Goal: Task Accomplishment & Management: Use online tool/utility

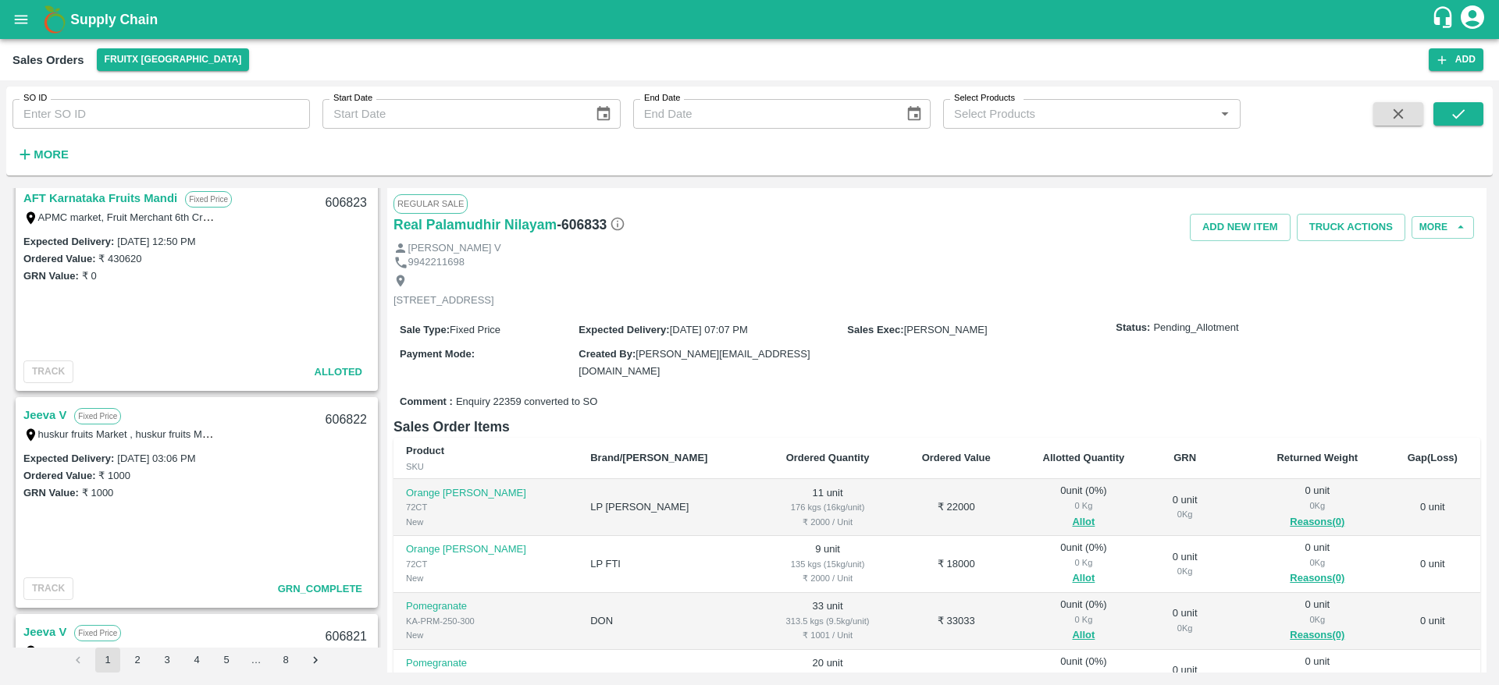
scroll to position [178, 0]
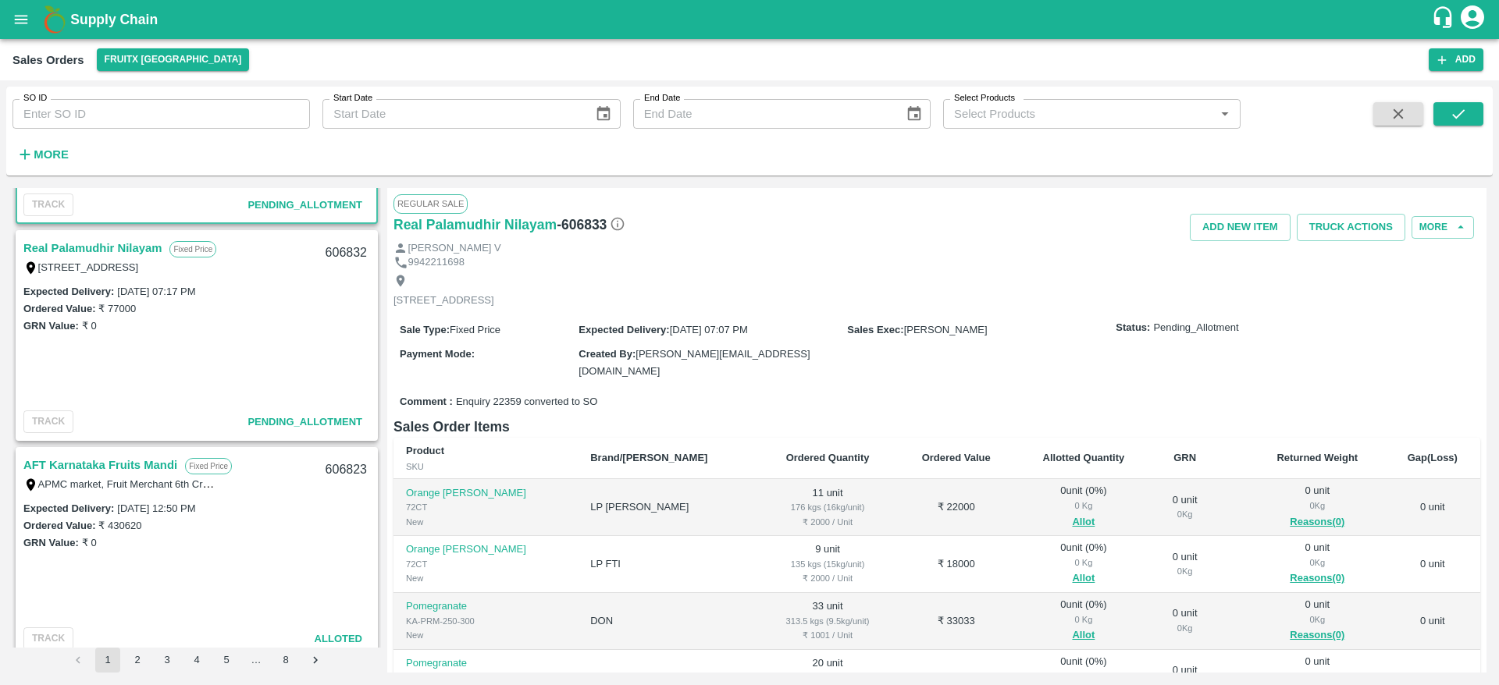
click at [82, 249] on link "Real Palamudhir Nilayam" at bounding box center [92, 248] width 138 height 20
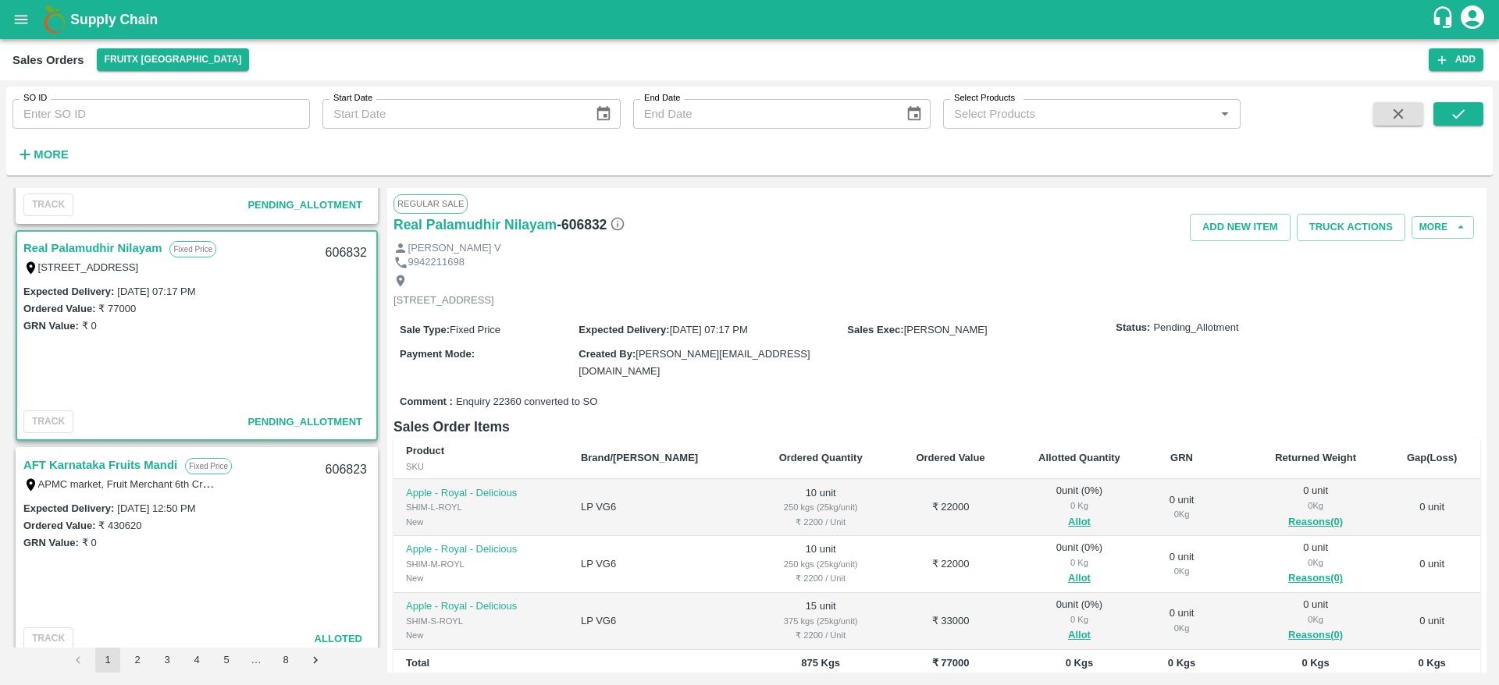
scroll to position [181, 0]
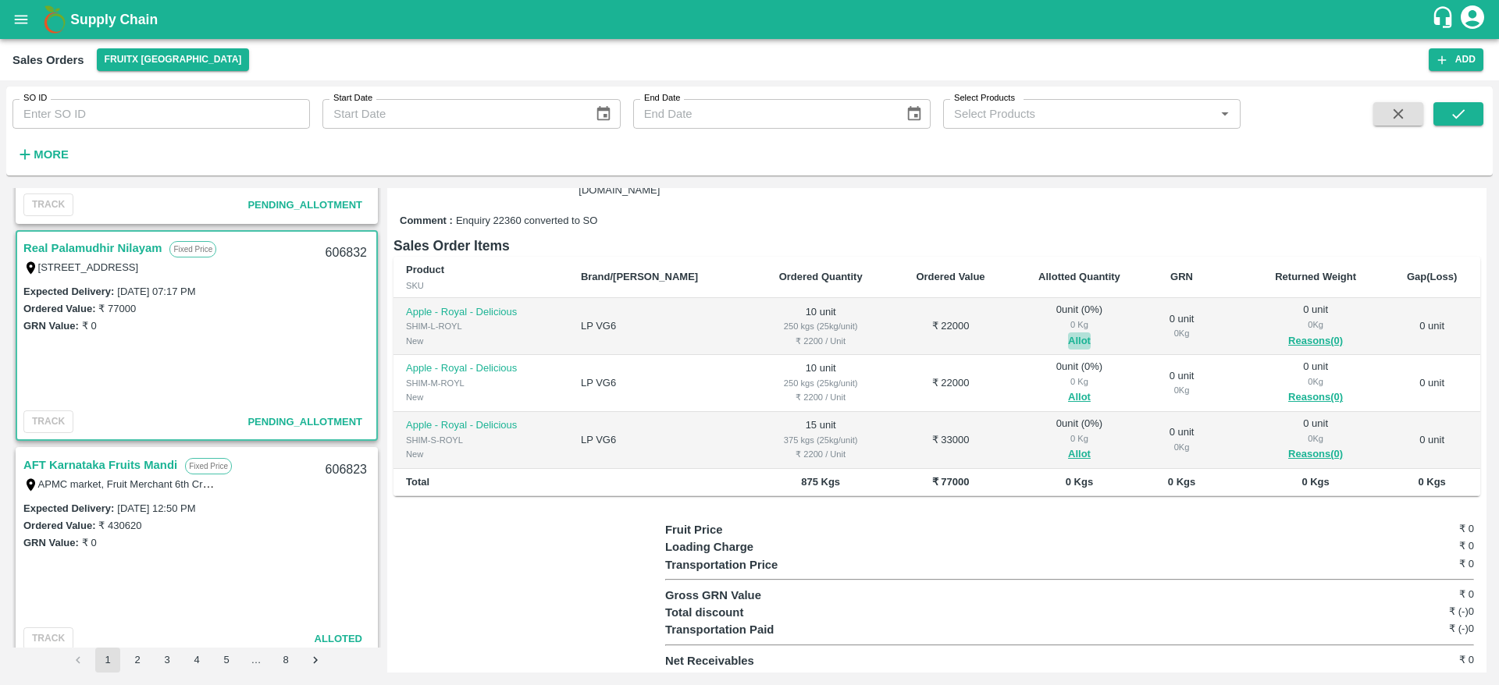
click at [1068, 337] on button "Allot" at bounding box center [1079, 342] width 23 height 18
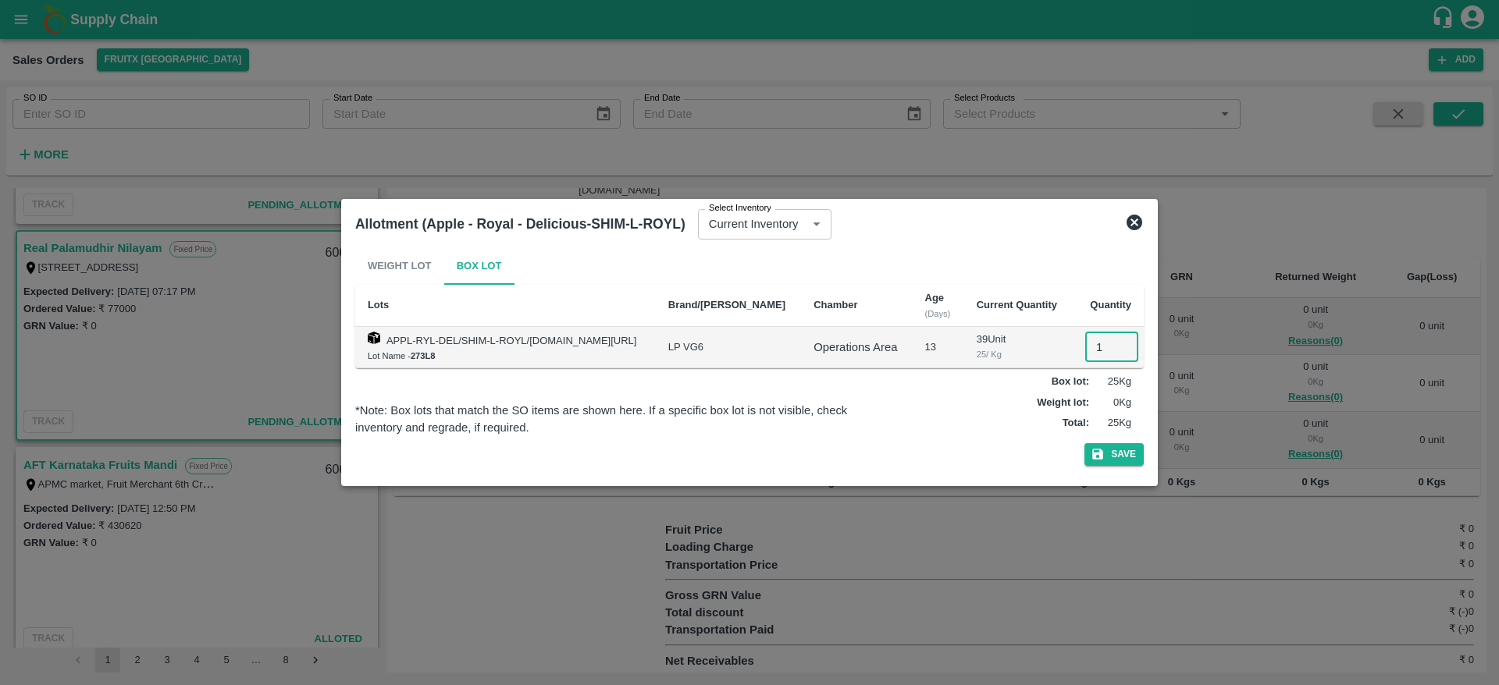
click at [1101, 343] on input "1" at bounding box center [1111, 348] width 53 height 30
type input "10"
click at [1084, 443] on button "Save" at bounding box center [1113, 454] width 59 height 23
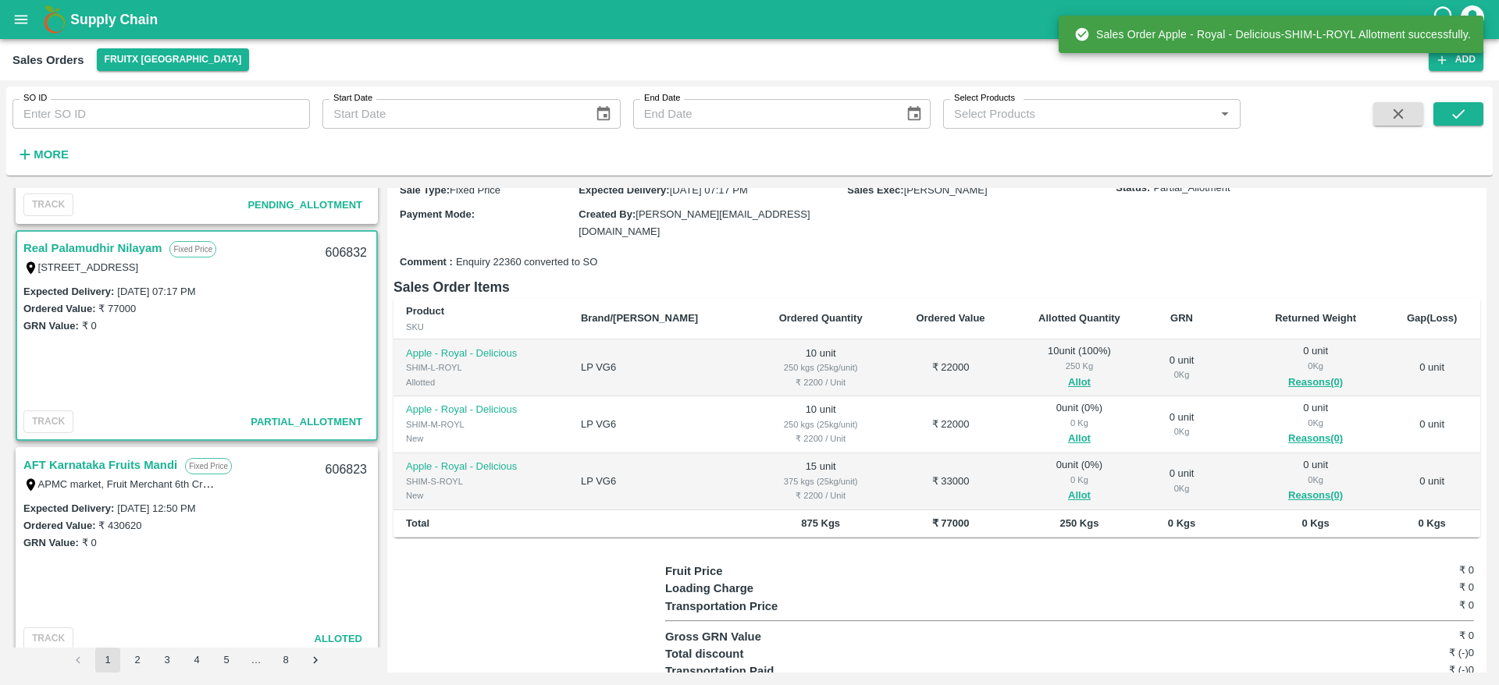
scroll to position [141, 0]
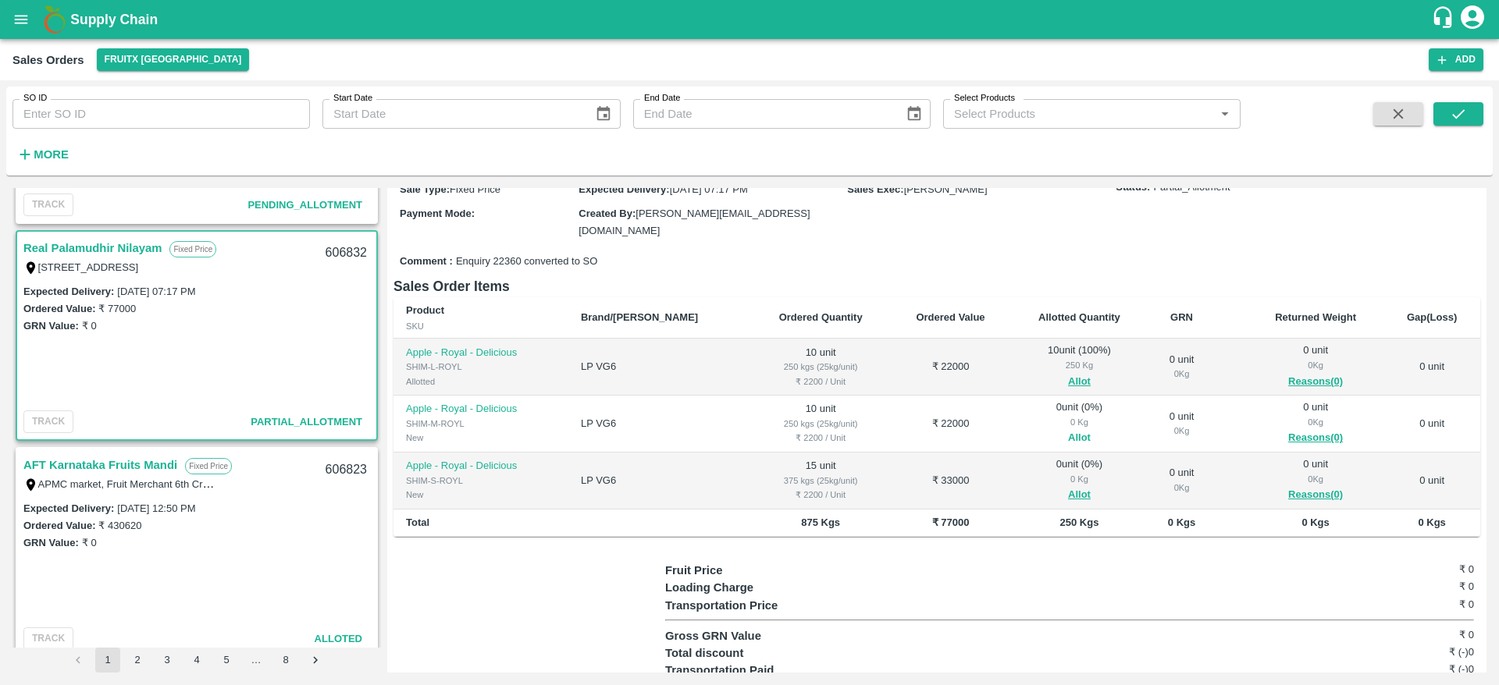
click at [1068, 443] on button "Allot" at bounding box center [1079, 438] width 23 height 18
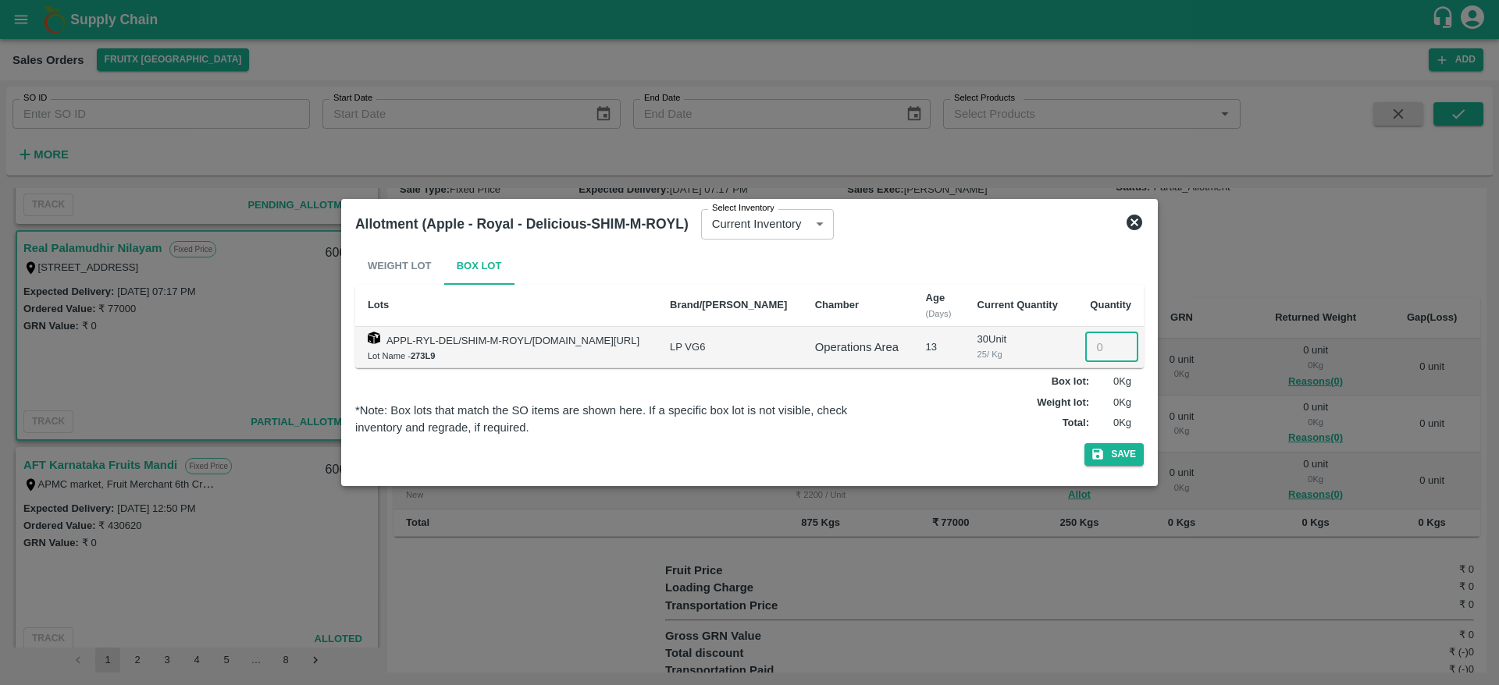
click at [1086, 354] on input "number" at bounding box center [1111, 348] width 53 height 30
type input "10"
click at [1084, 443] on button "Save" at bounding box center [1113, 454] width 59 height 23
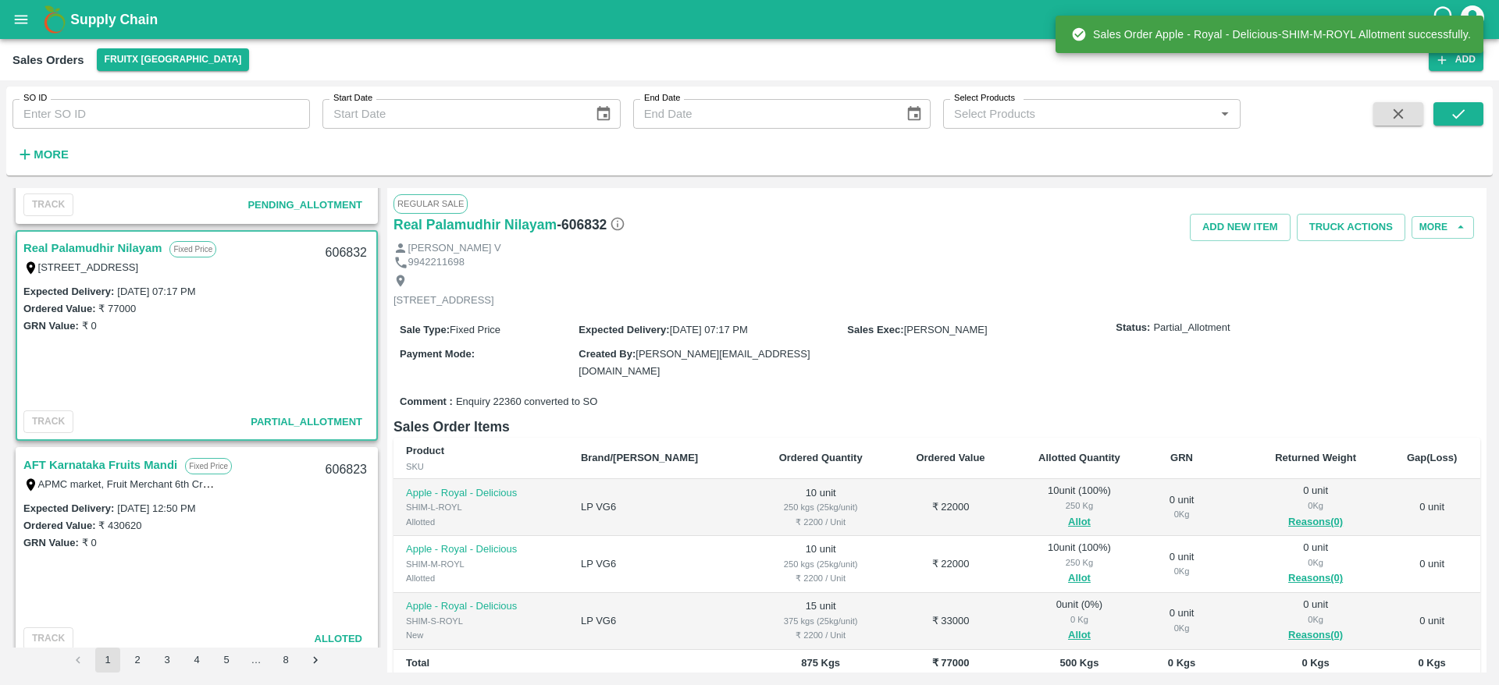
scroll to position [181, 0]
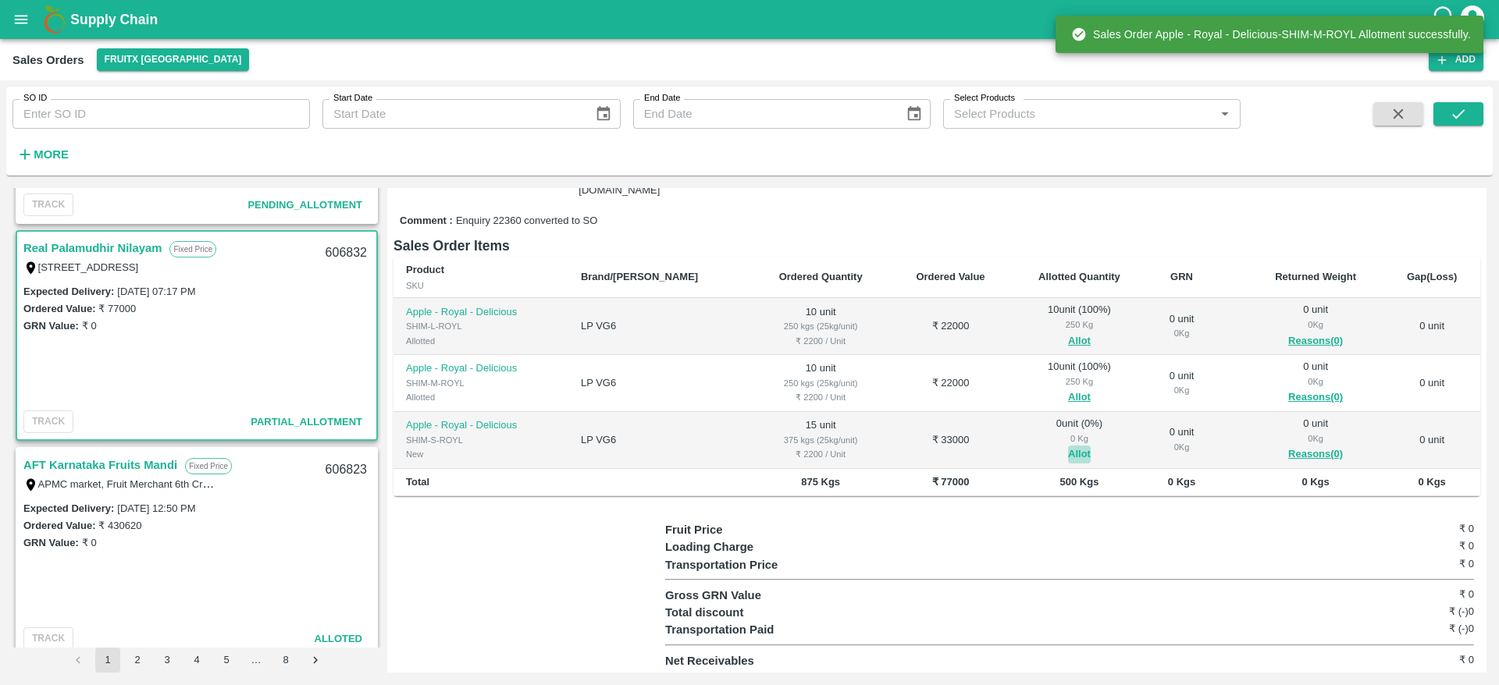
click at [1068, 449] on button "Allot" at bounding box center [1079, 455] width 23 height 18
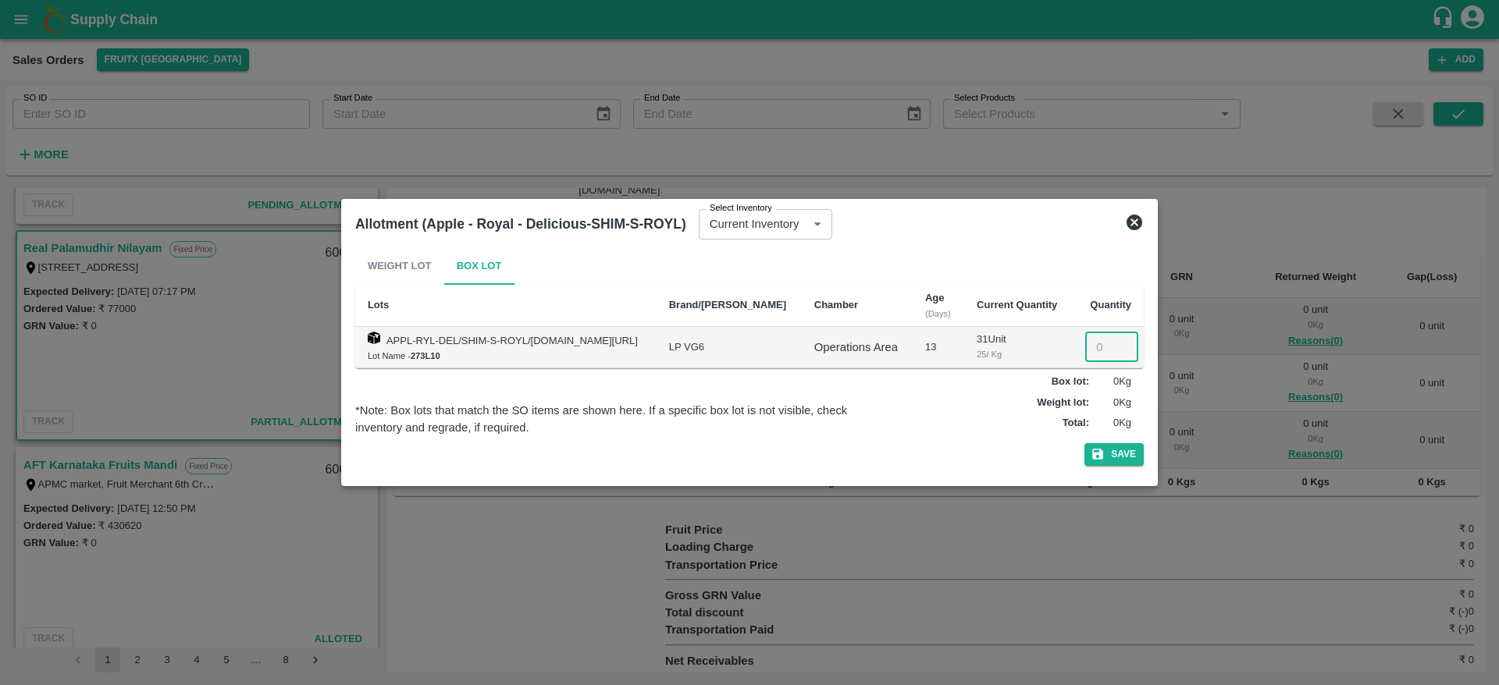
click at [1099, 345] on input "number" at bounding box center [1111, 348] width 53 height 30
type input "15"
click at [1084, 443] on button "Save" at bounding box center [1113, 454] width 59 height 23
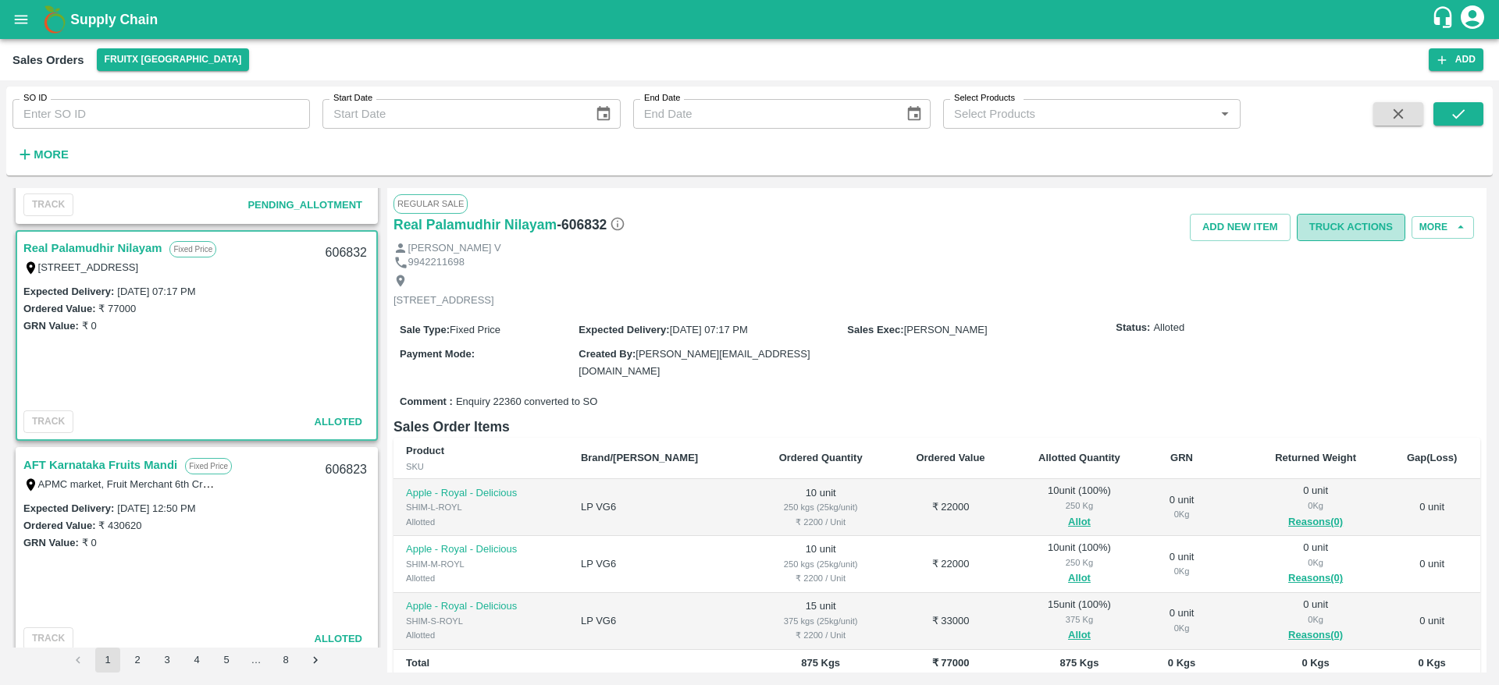
click at [1342, 223] on button "Truck Actions" at bounding box center [1351, 227] width 109 height 27
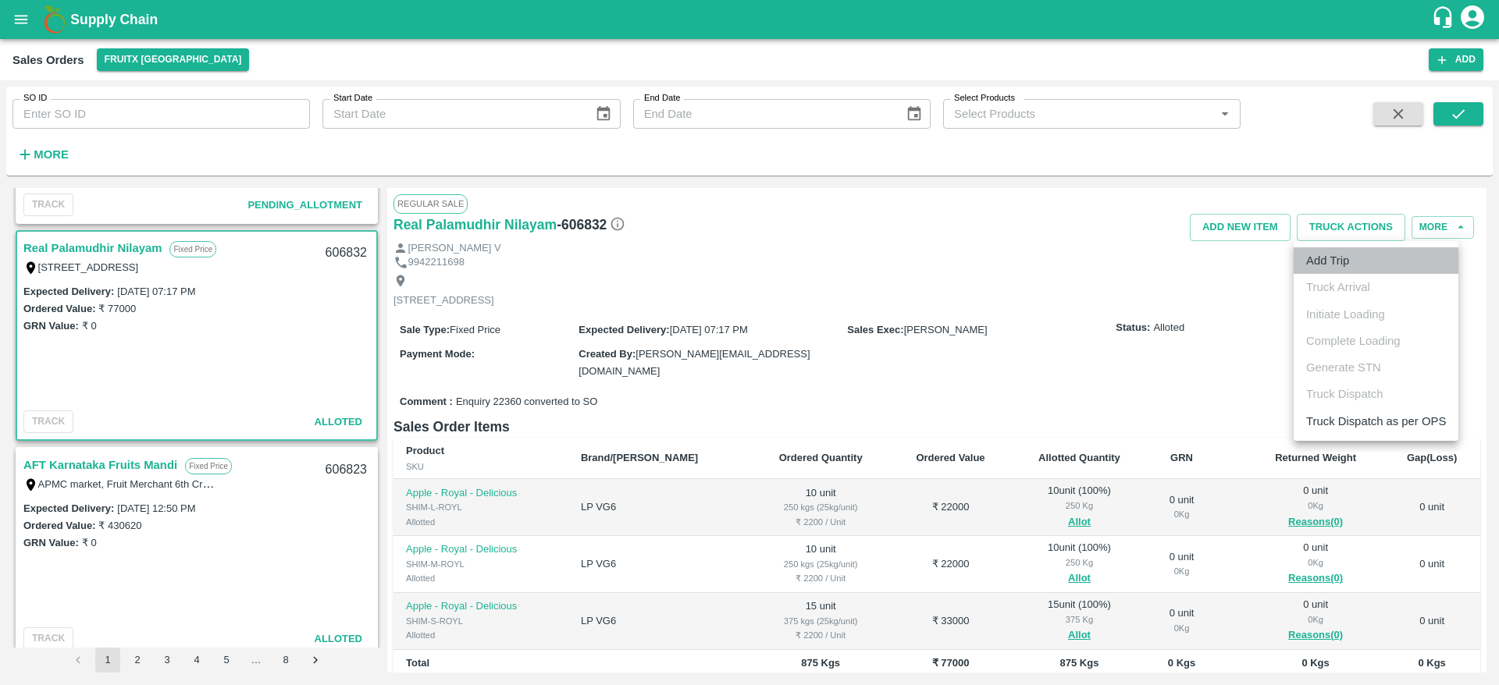
click at [1343, 258] on li "Add Trip" at bounding box center [1375, 260] width 165 height 27
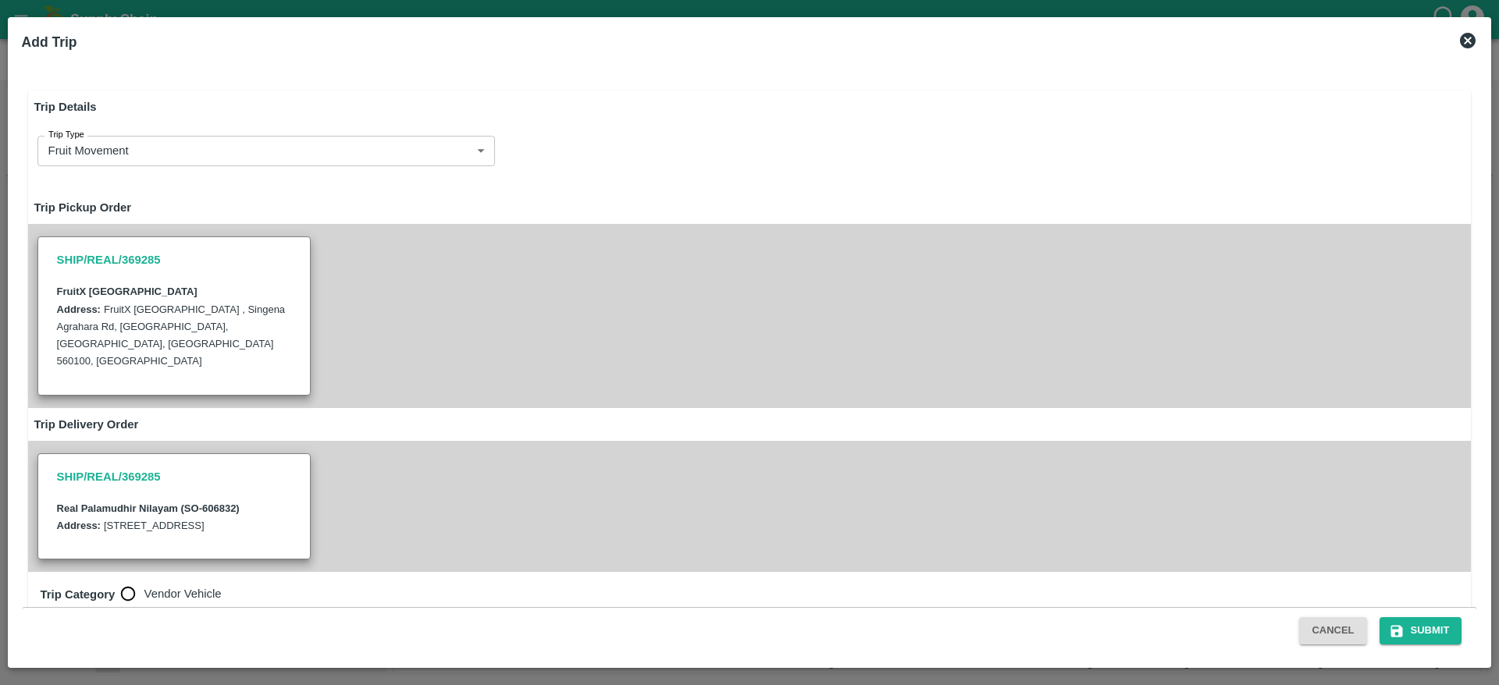
radio input "true"
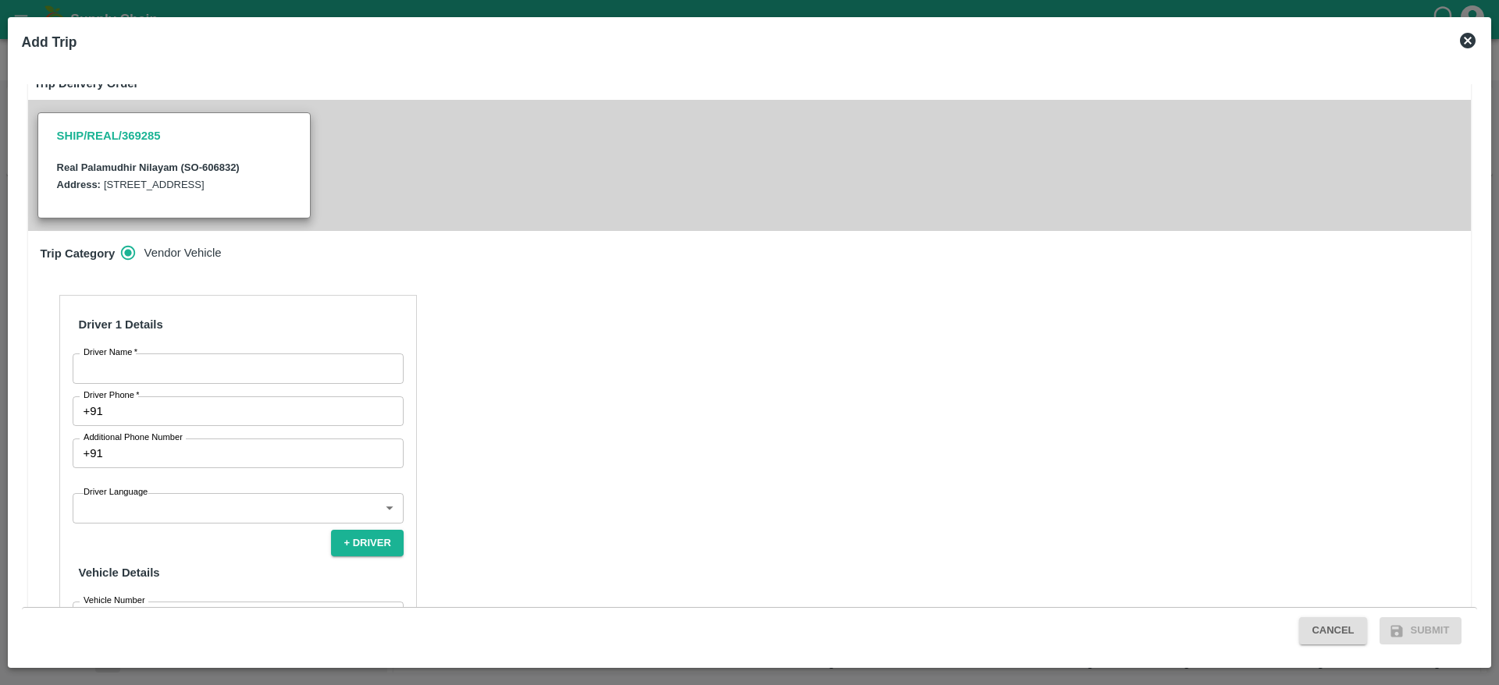
scroll to position [342, 0]
click at [295, 377] on input "Driver Name   *" at bounding box center [238, 368] width 331 height 30
type input "REAl"
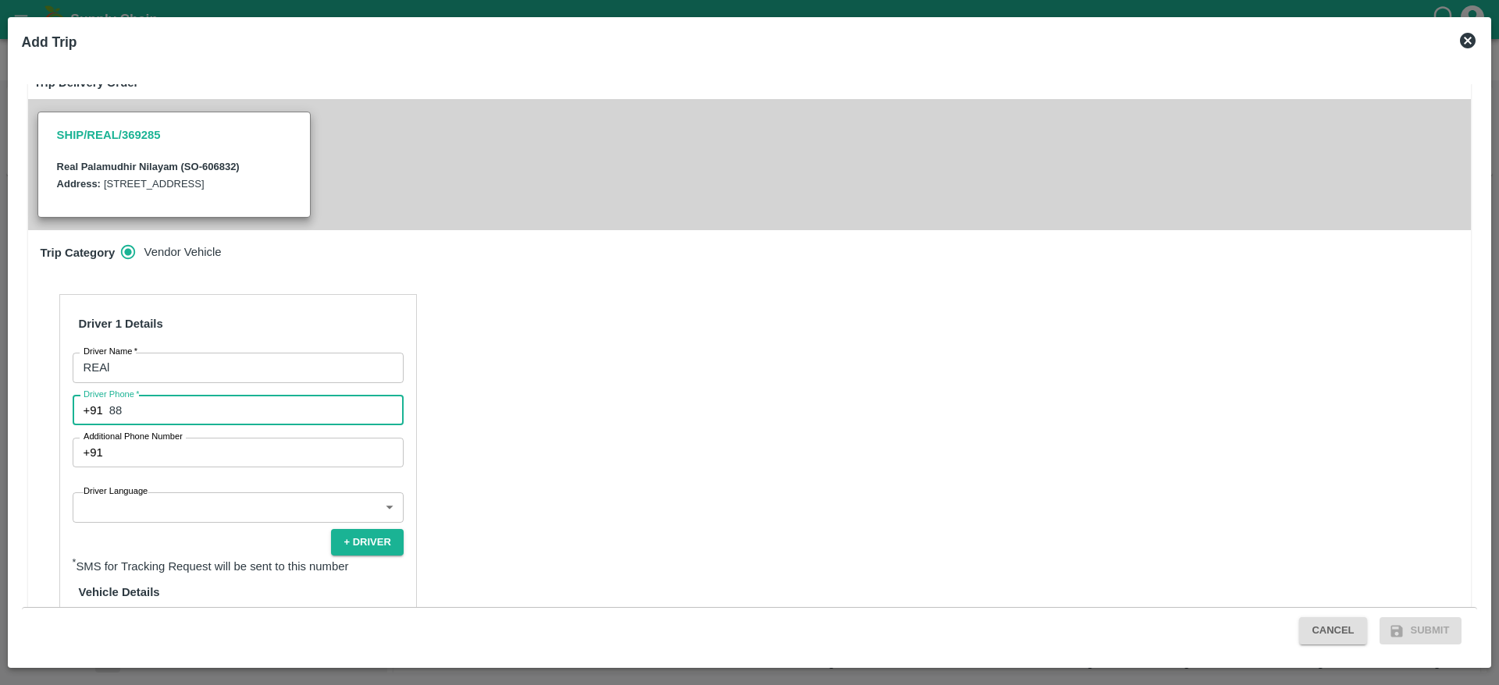
type input "8883209495"
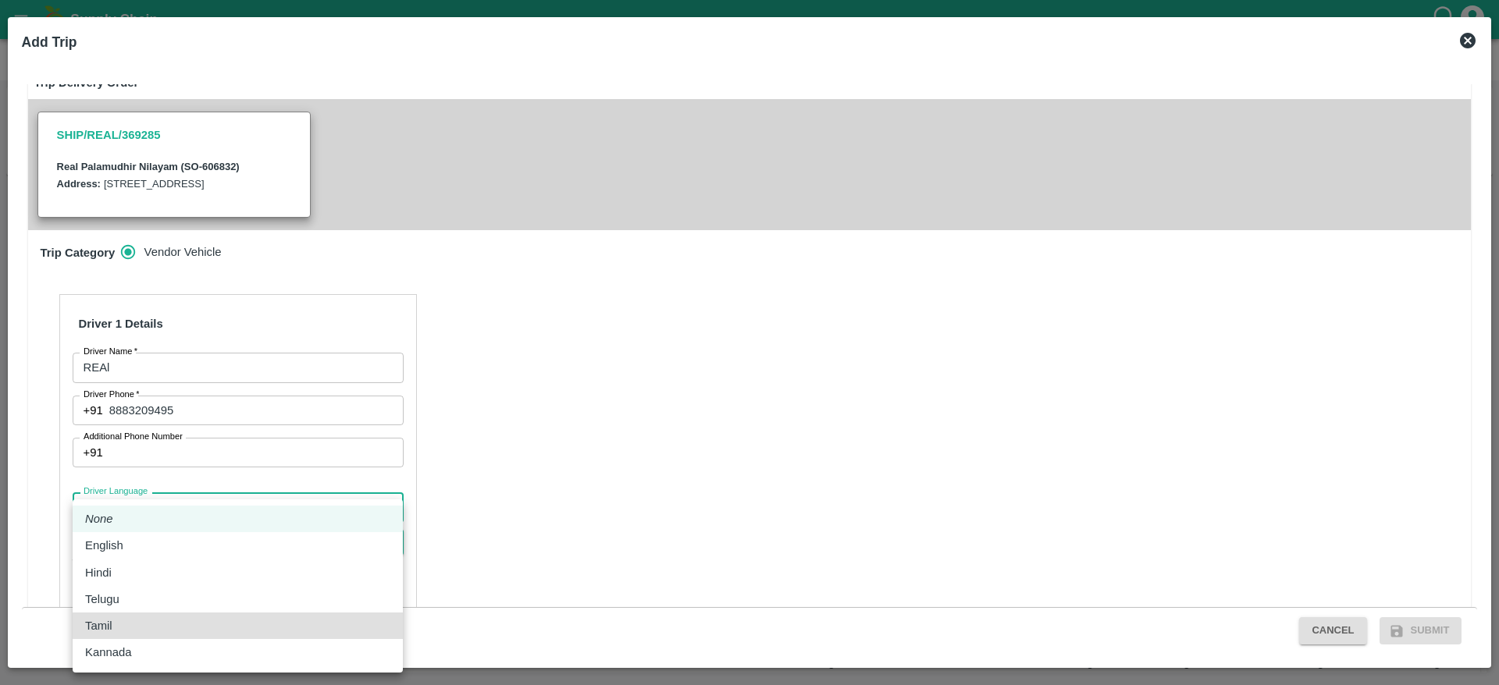
type input "ta"
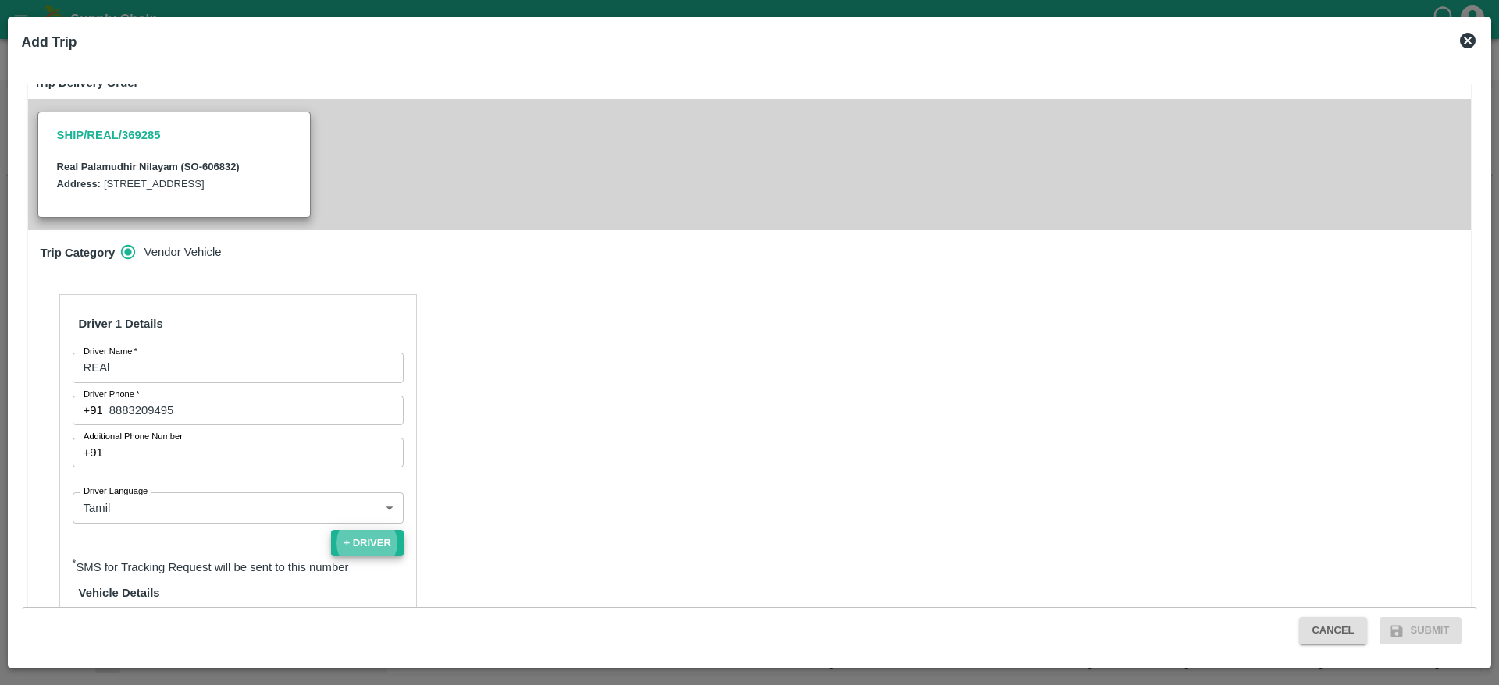
scroll to position [485, 0]
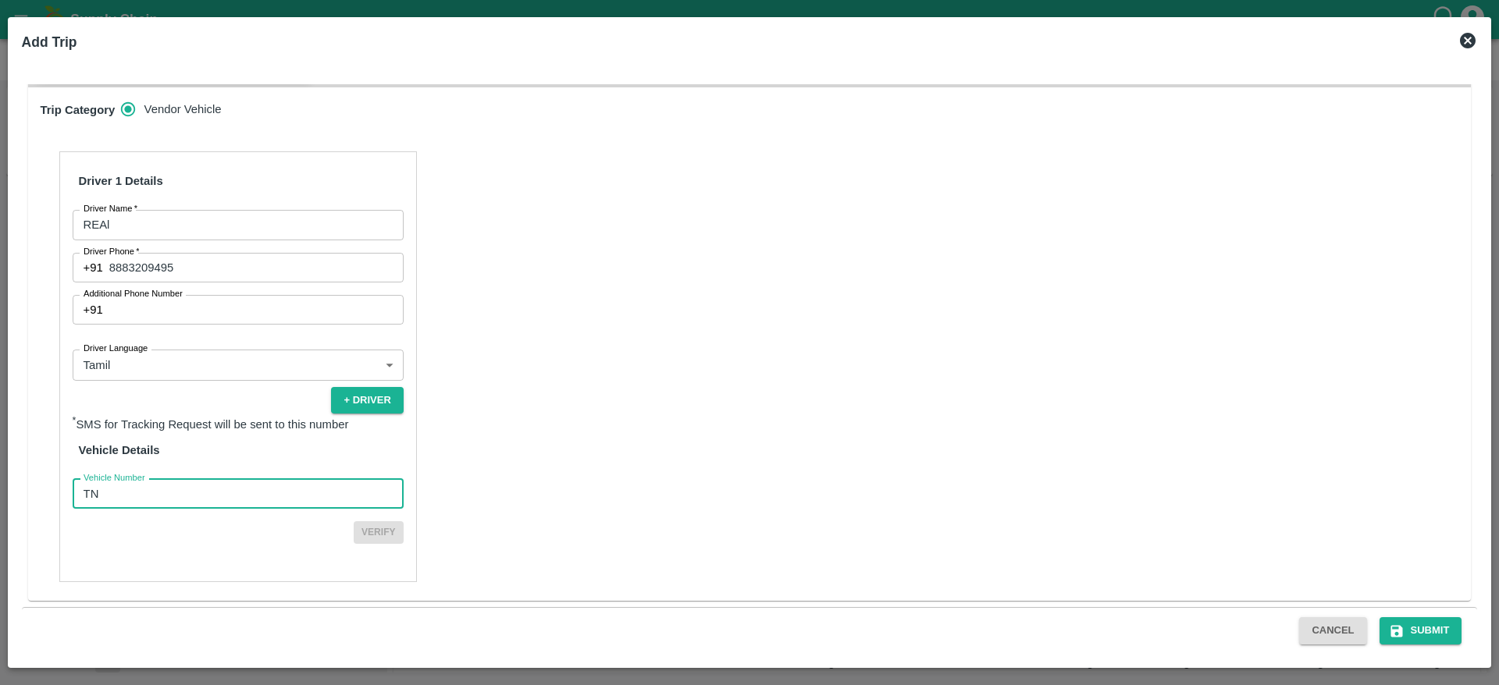
type input "TN88AZ3720"
click at [354, 521] on button "Verify" at bounding box center [379, 532] width 50 height 23
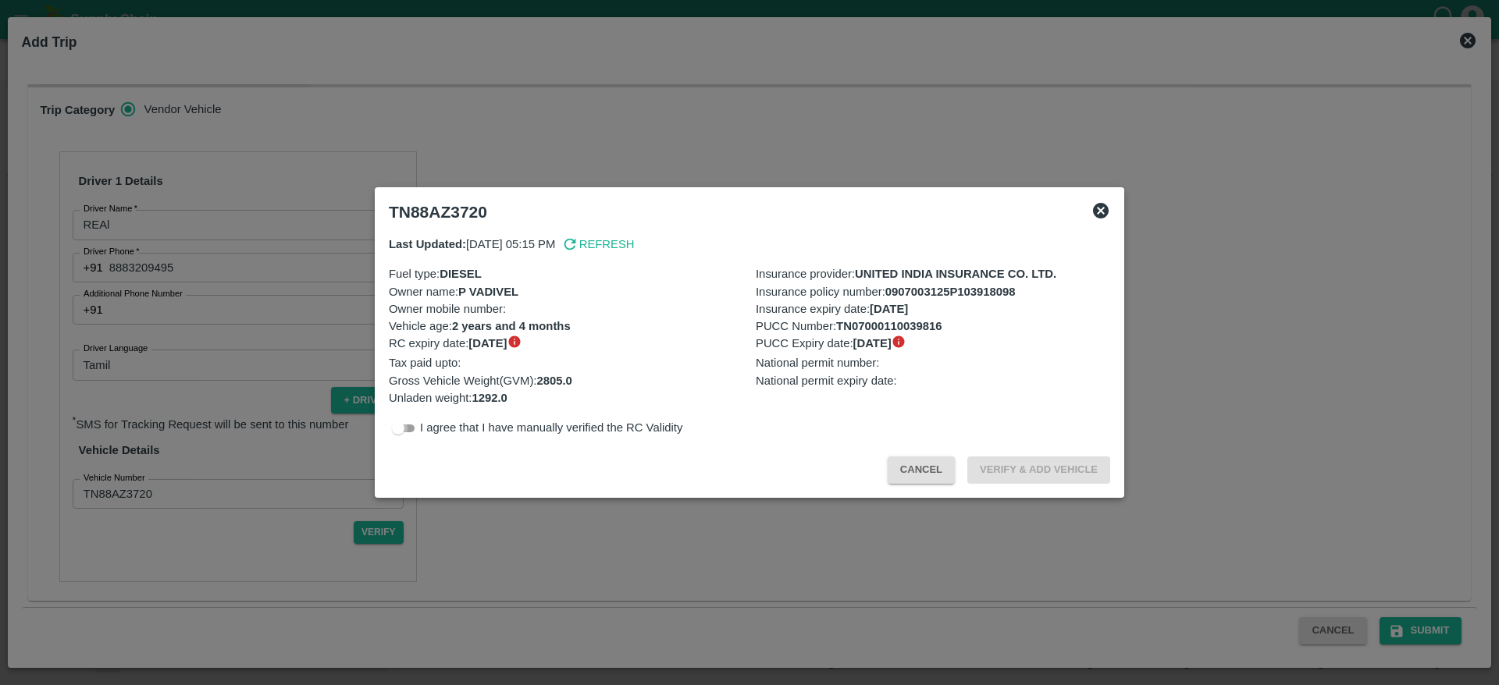
click at [403, 436] on input "checkbox" at bounding box center [398, 428] width 56 height 19
checkbox input "true"
click at [1039, 466] on button "Verify & Add Vehicle" at bounding box center [1038, 470] width 143 height 27
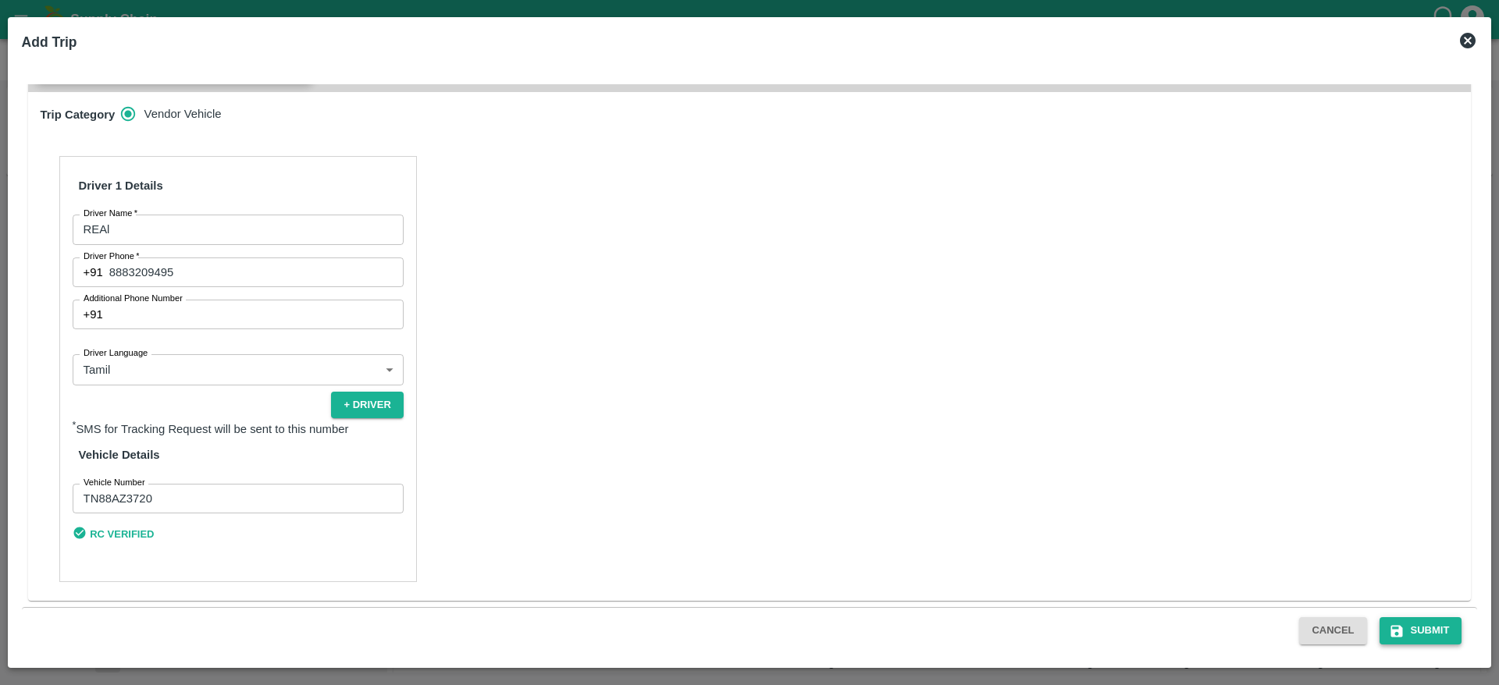
click at [1441, 640] on button "Submit" at bounding box center [1420, 630] width 83 height 27
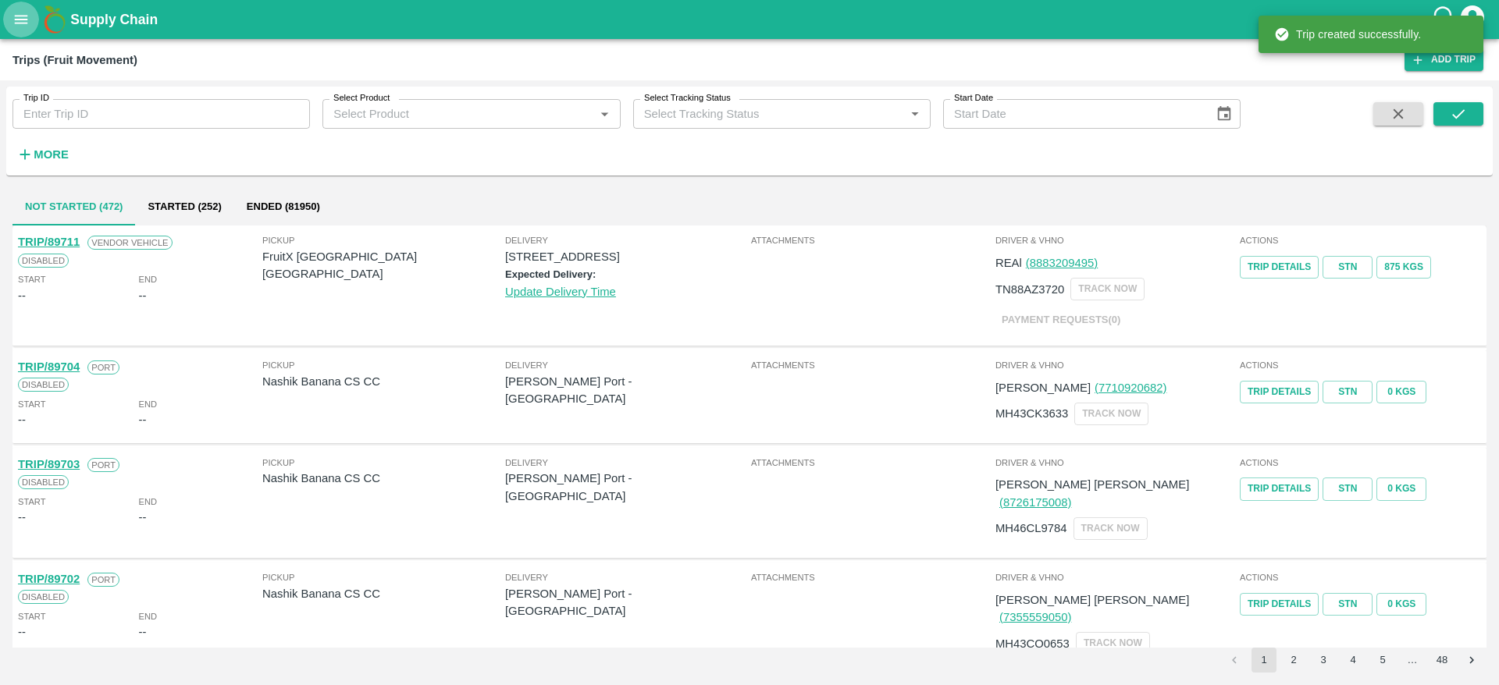
click at [22, 17] on icon "open drawer" at bounding box center [20, 19] width 17 height 17
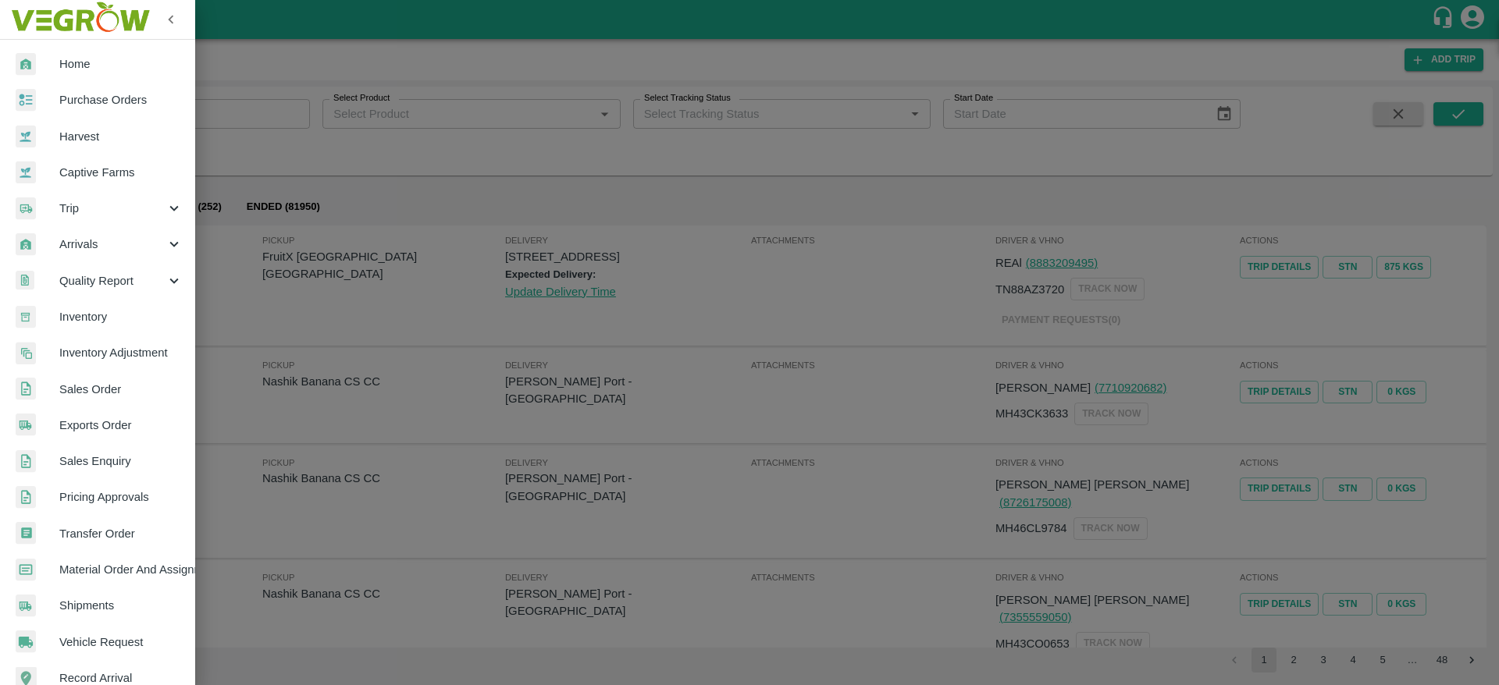
click at [115, 390] on span "Sales Order" at bounding box center [120, 389] width 123 height 17
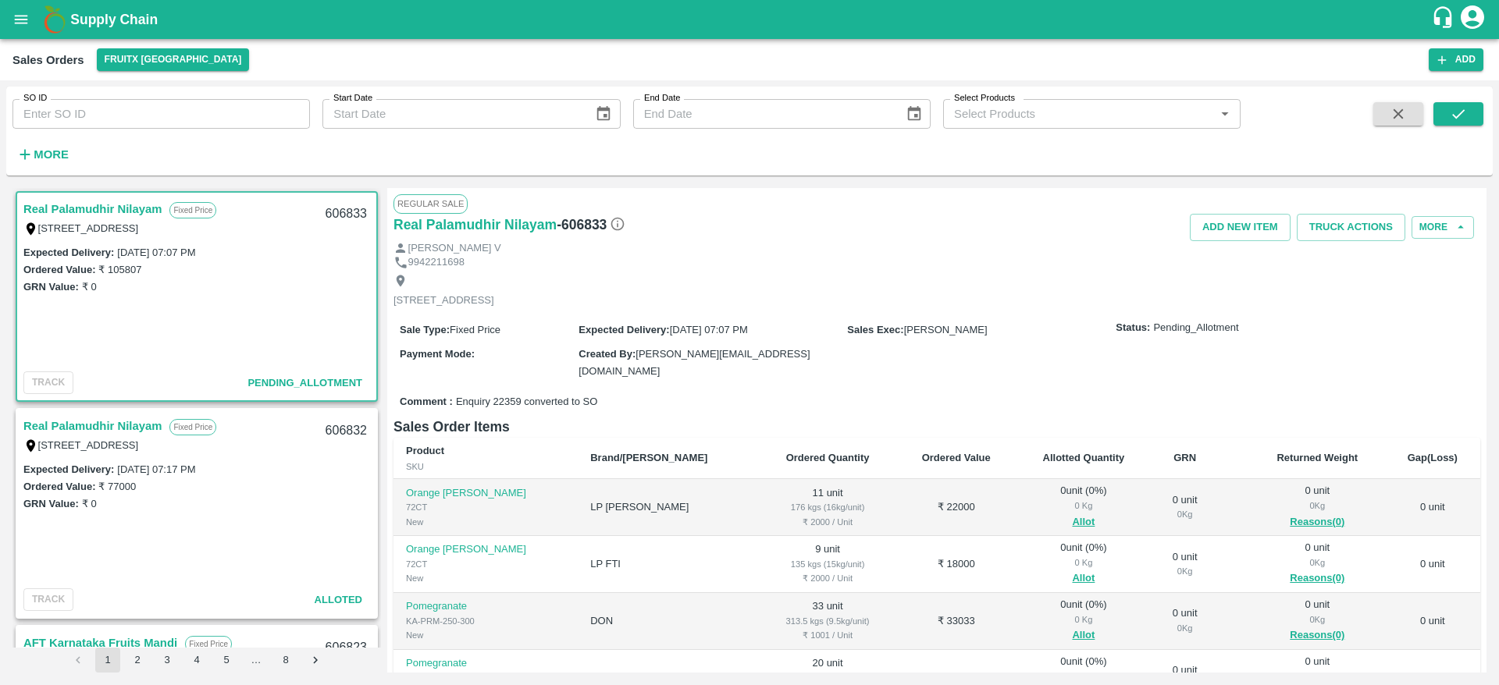
click at [101, 423] on link "Real Palamudhir Nilayam" at bounding box center [92, 426] width 138 height 20
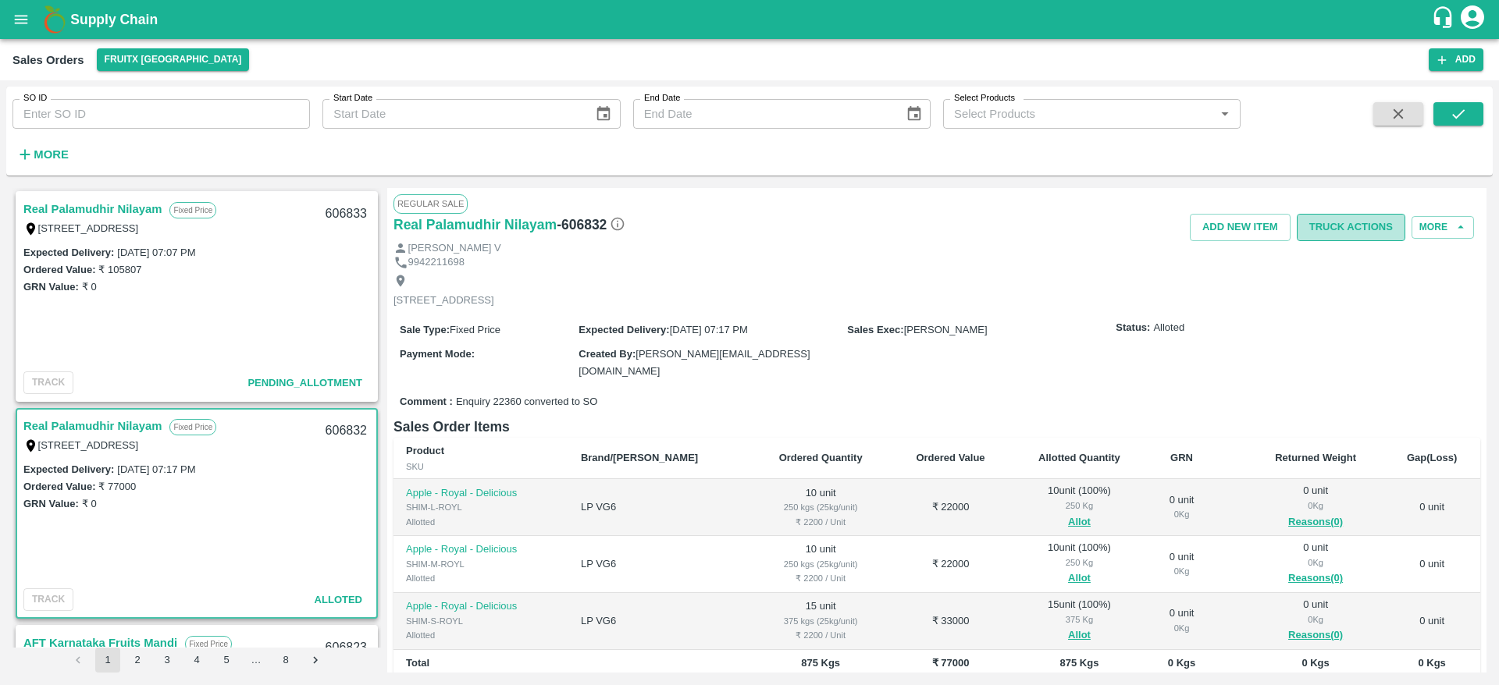
click at [1309, 234] on button "Truck Actions" at bounding box center [1351, 227] width 109 height 27
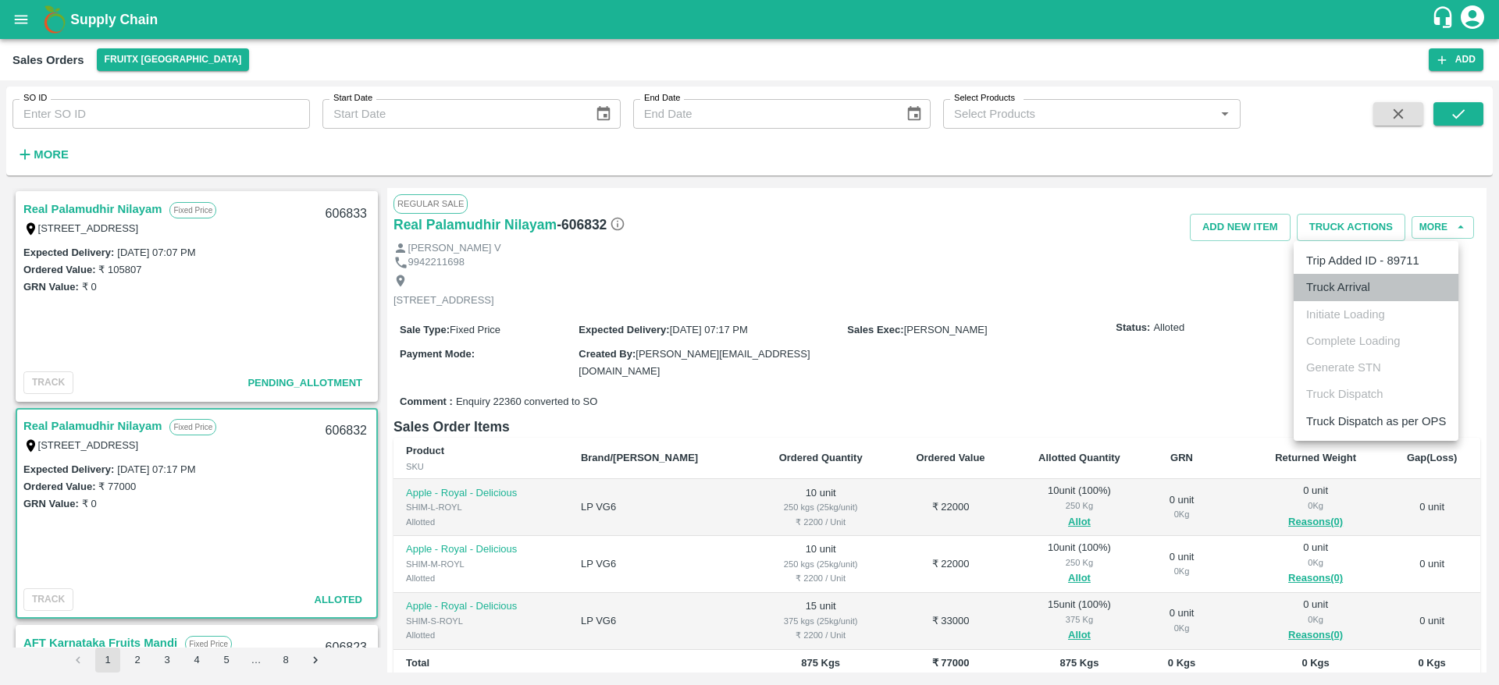
click at [1343, 275] on li "Truck Arrival" at bounding box center [1375, 287] width 165 height 27
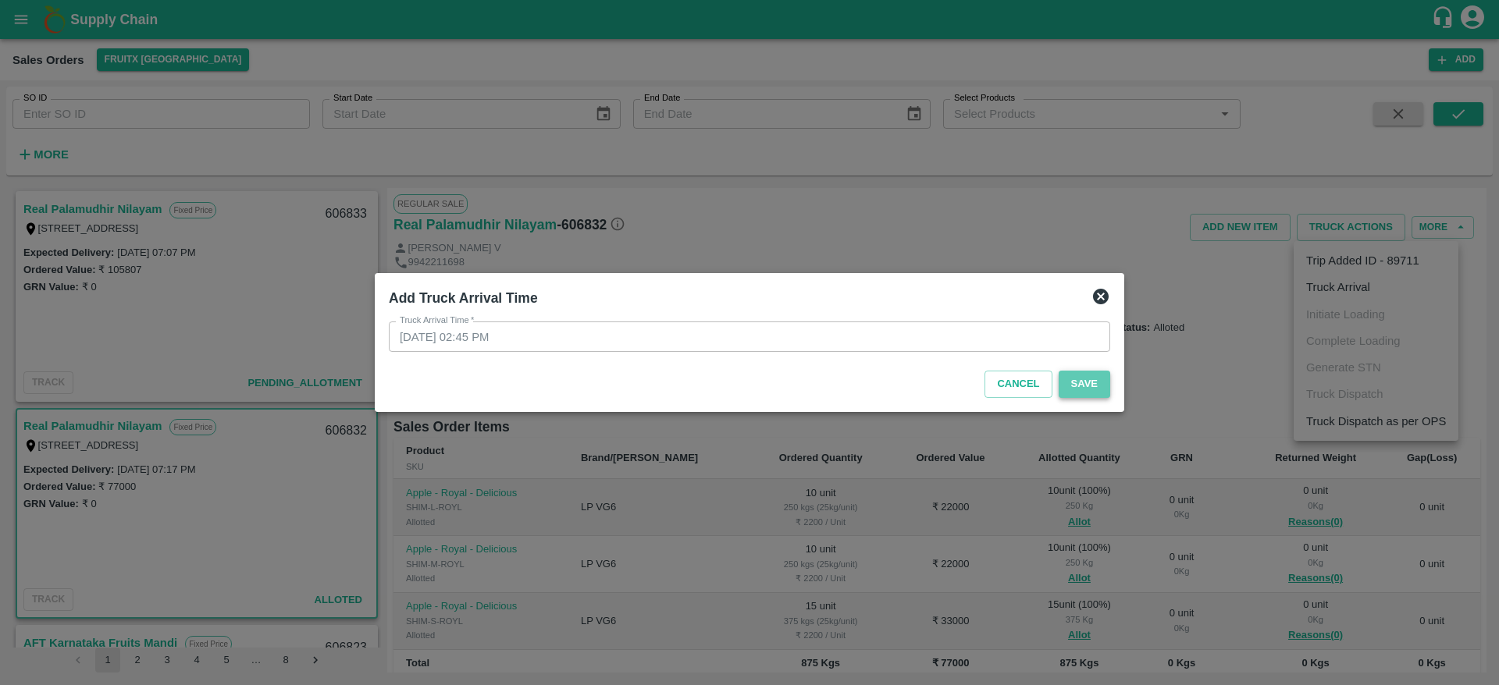
click at [1106, 386] on button "Save" at bounding box center [1084, 384] width 52 height 27
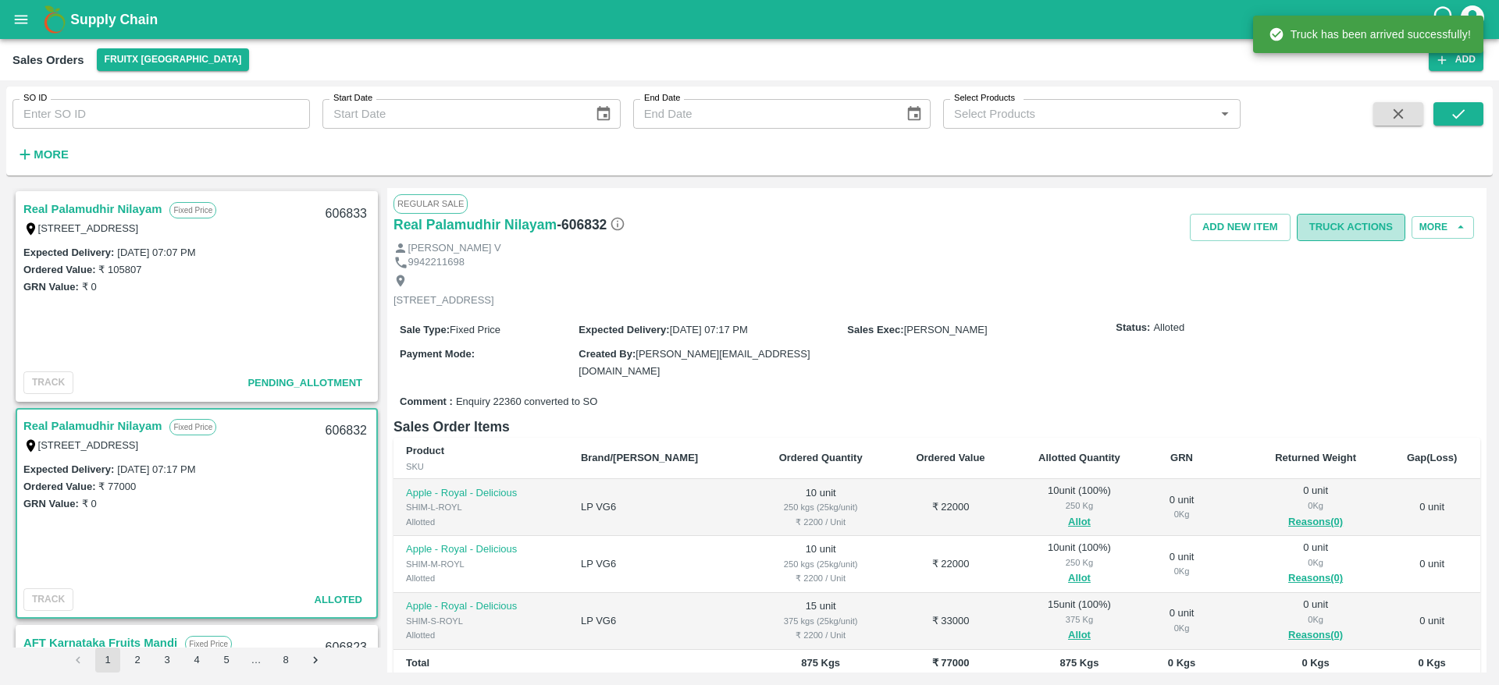
click at [1326, 222] on button "Truck Actions" at bounding box center [1351, 227] width 109 height 27
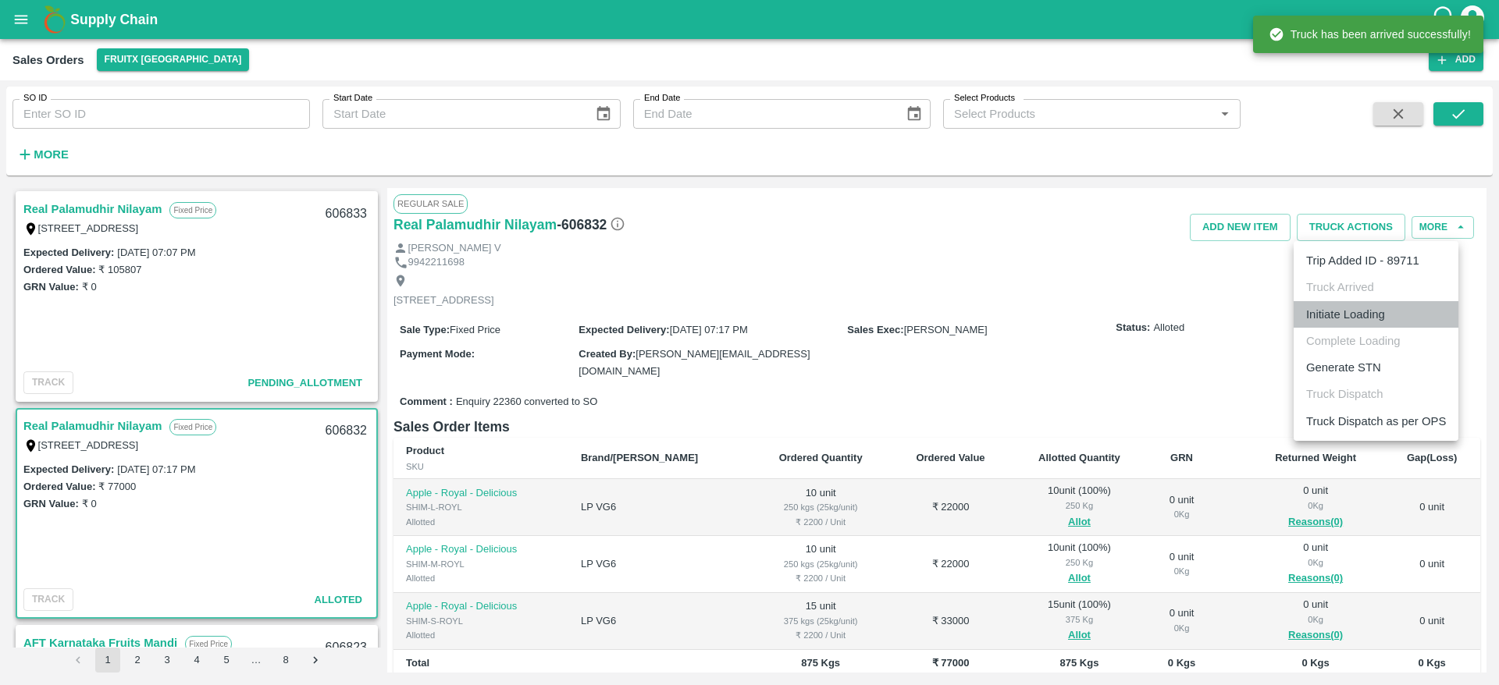
click at [1367, 314] on li "Initiate Loading" at bounding box center [1375, 314] width 165 height 27
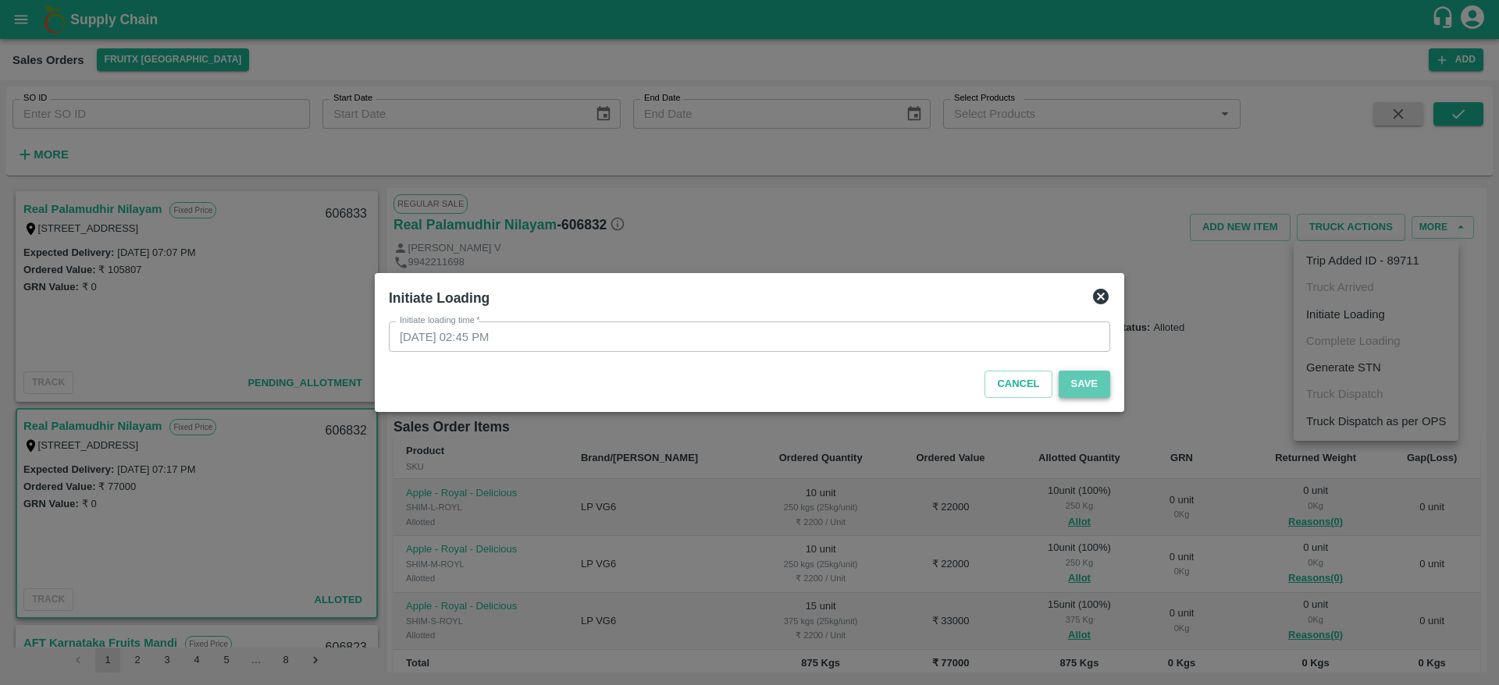
click at [1097, 378] on button "Save" at bounding box center [1084, 384] width 52 height 27
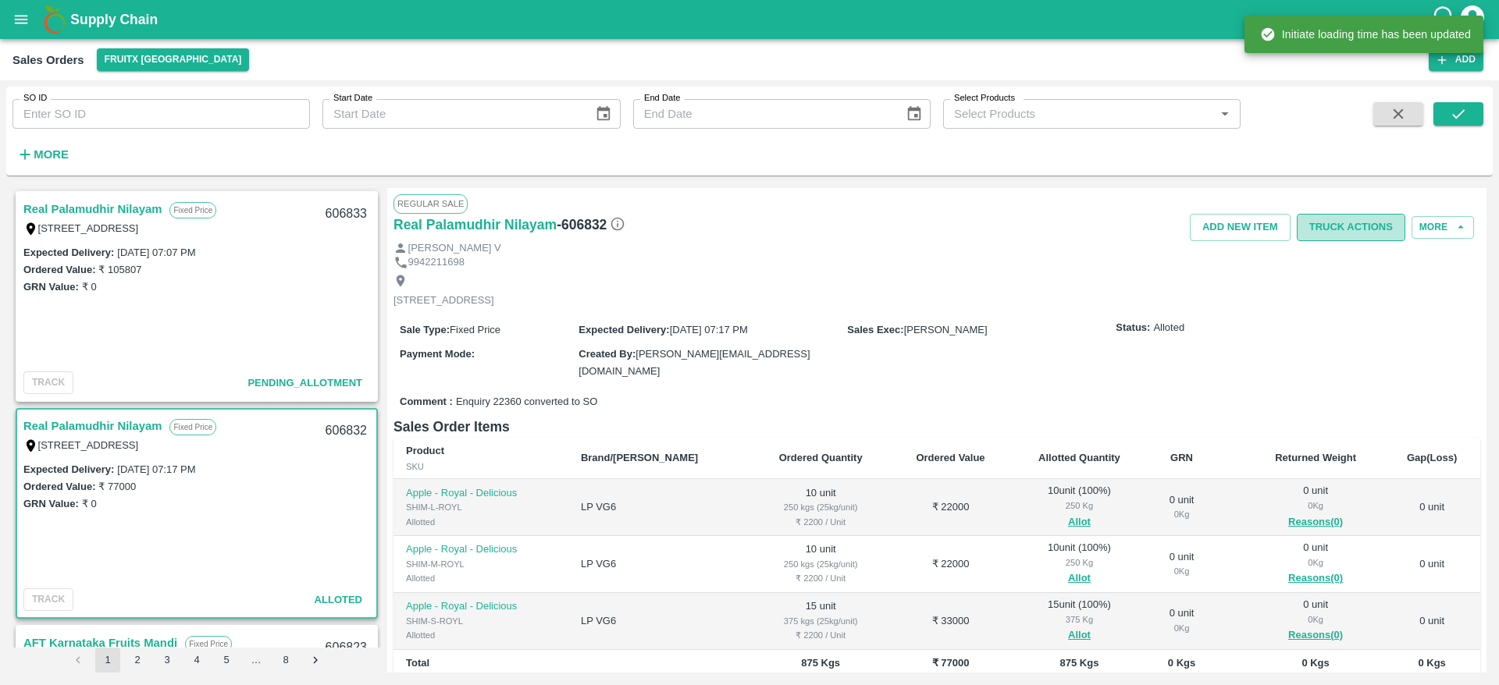
click at [1340, 230] on button "Truck Actions" at bounding box center [1351, 227] width 109 height 27
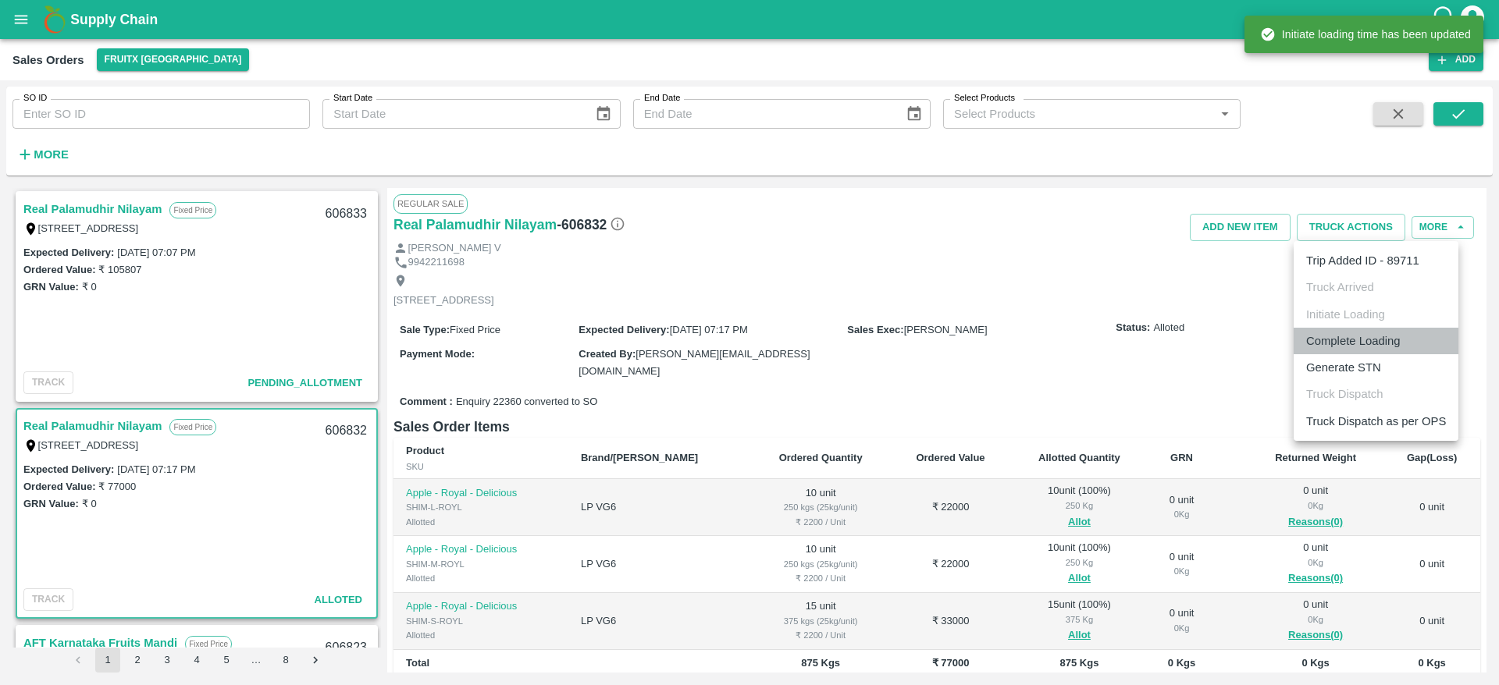
click at [1383, 347] on li "Complete Loading" at bounding box center [1375, 341] width 165 height 27
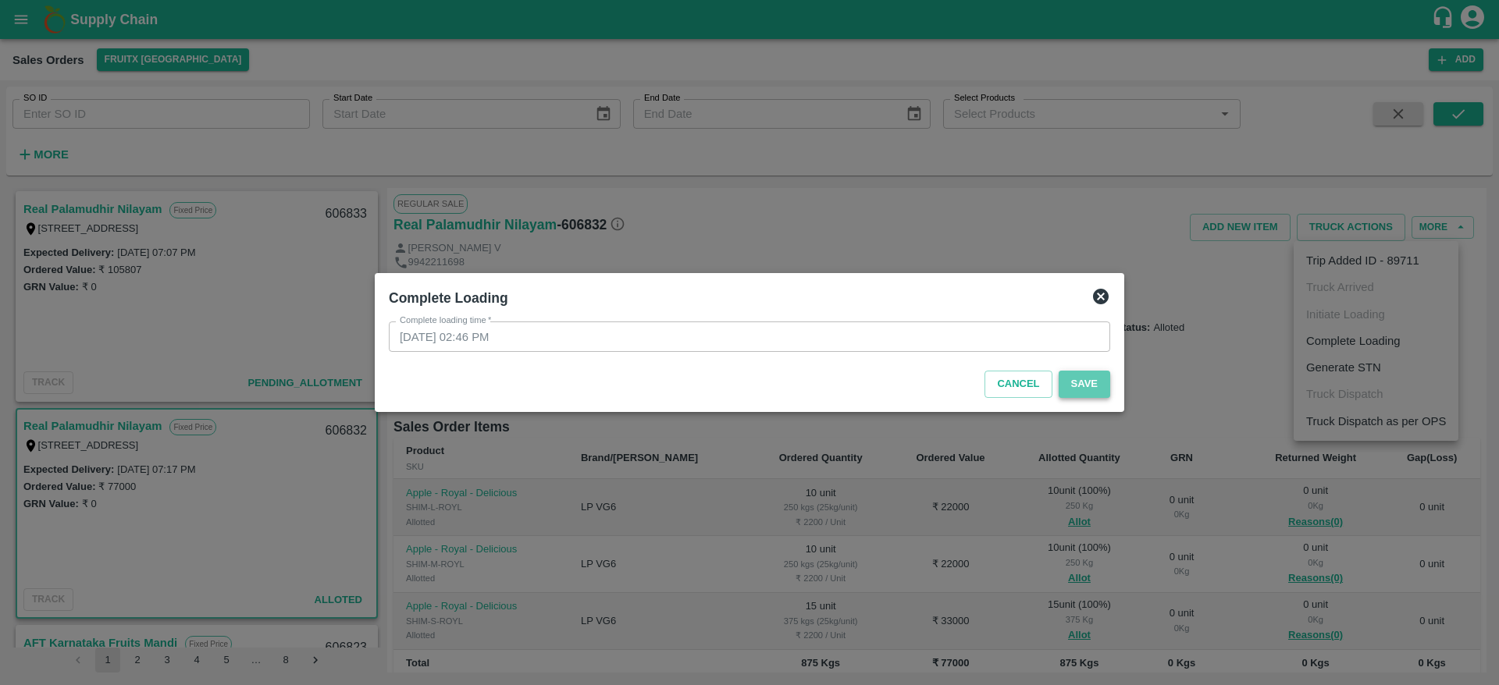
click at [1094, 384] on button "Save" at bounding box center [1084, 384] width 52 height 27
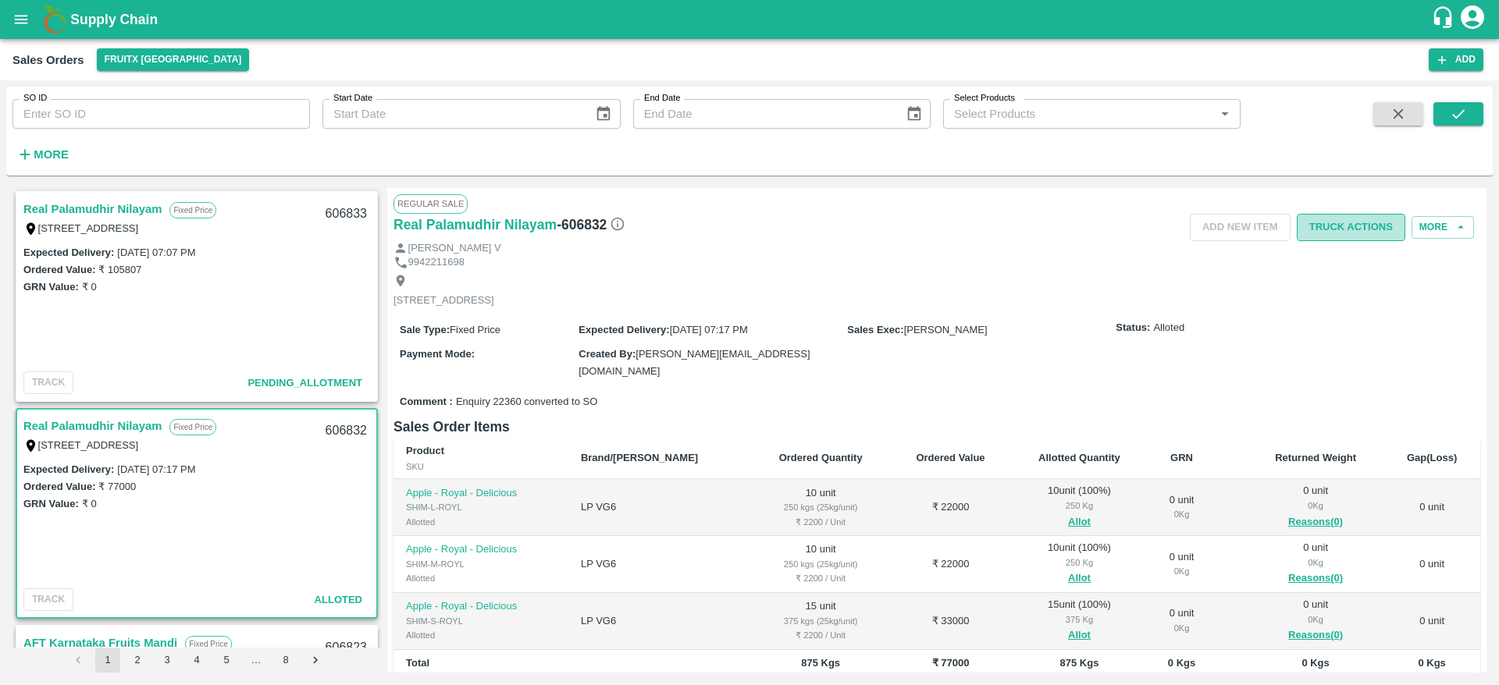
click at [1350, 221] on button "Truck Actions" at bounding box center [1351, 227] width 109 height 27
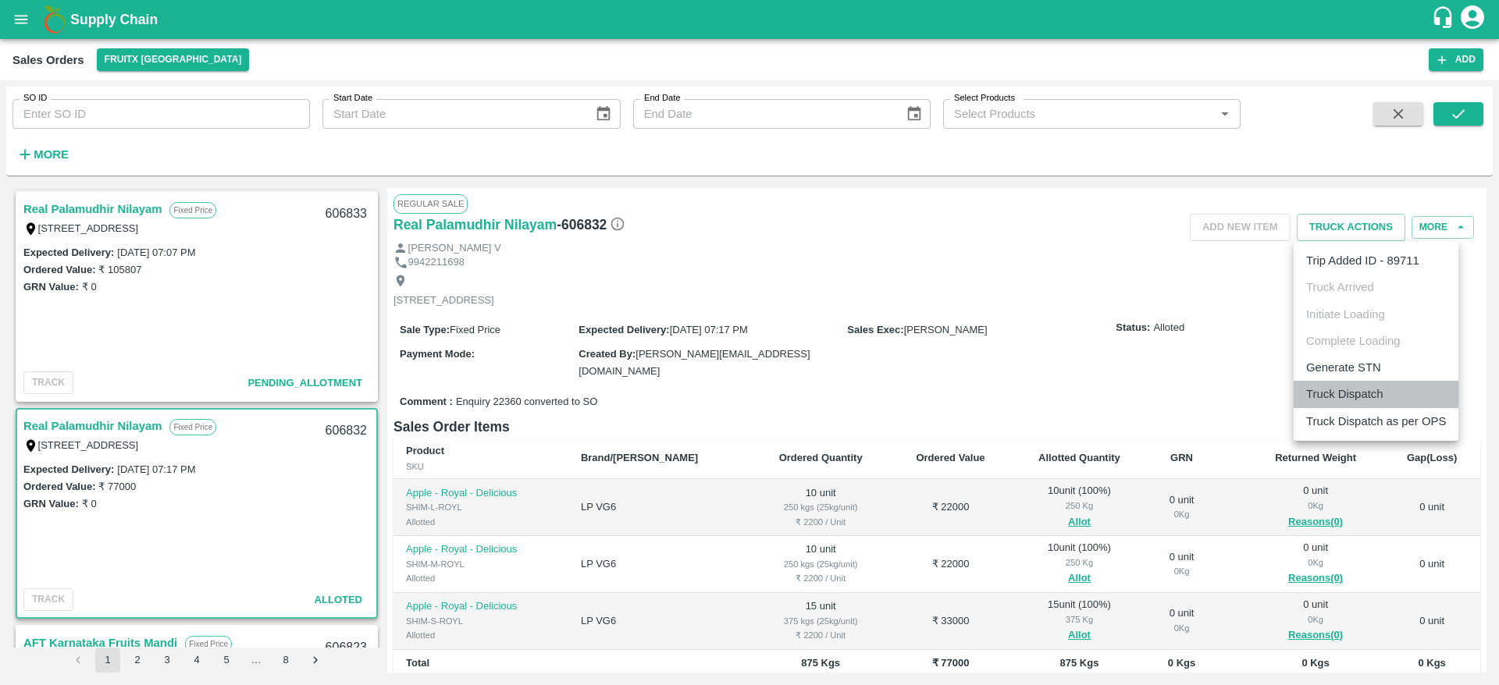
click at [1331, 382] on li "Truck Dispatch" at bounding box center [1375, 394] width 165 height 27
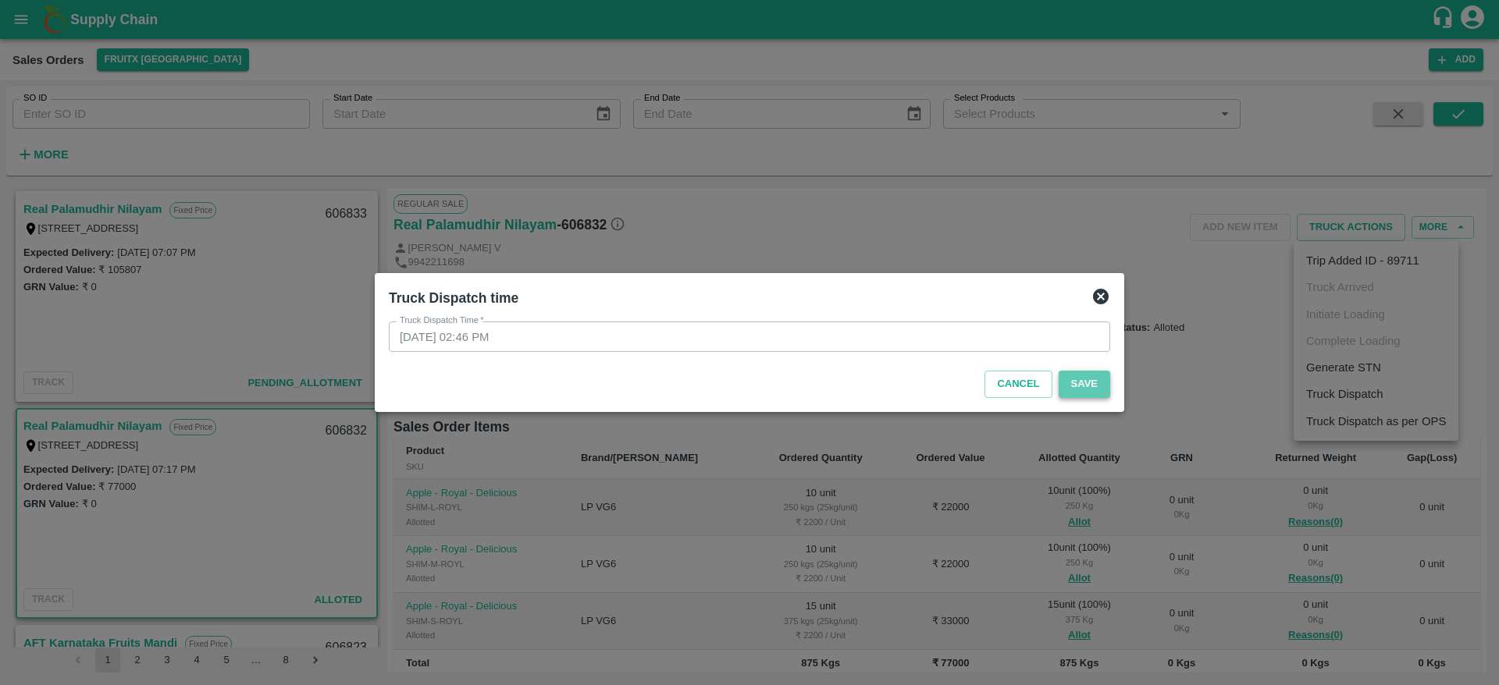
click at [1091, 390] on button "Save" at bounding box center [1084, 384] width 52 height 27
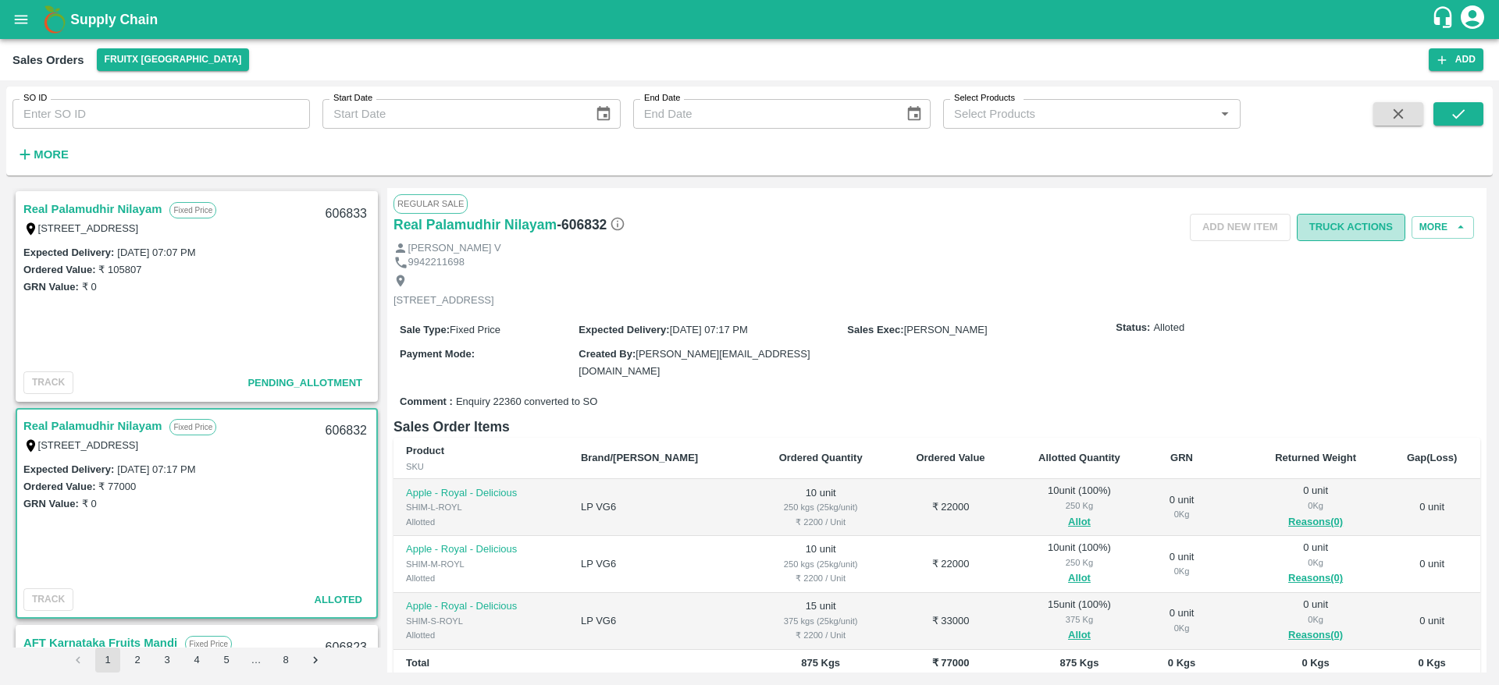
click at [1323, 224] on button "Truck Actions" at bounding box center [1351, 227] width 109 height 27
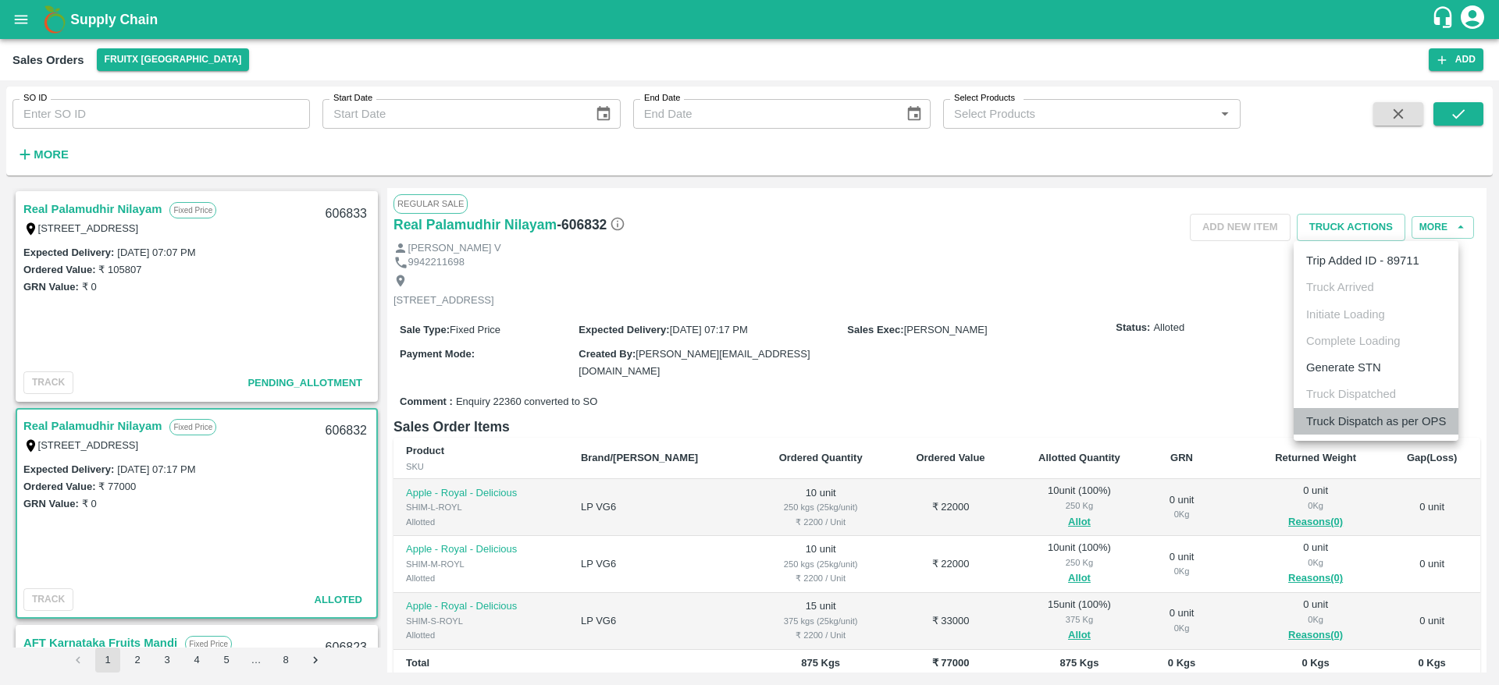
click at [1357, 420] on li "Truck Dispatch as per OPS" at bounding box center [1375, 421] width 165 height 27
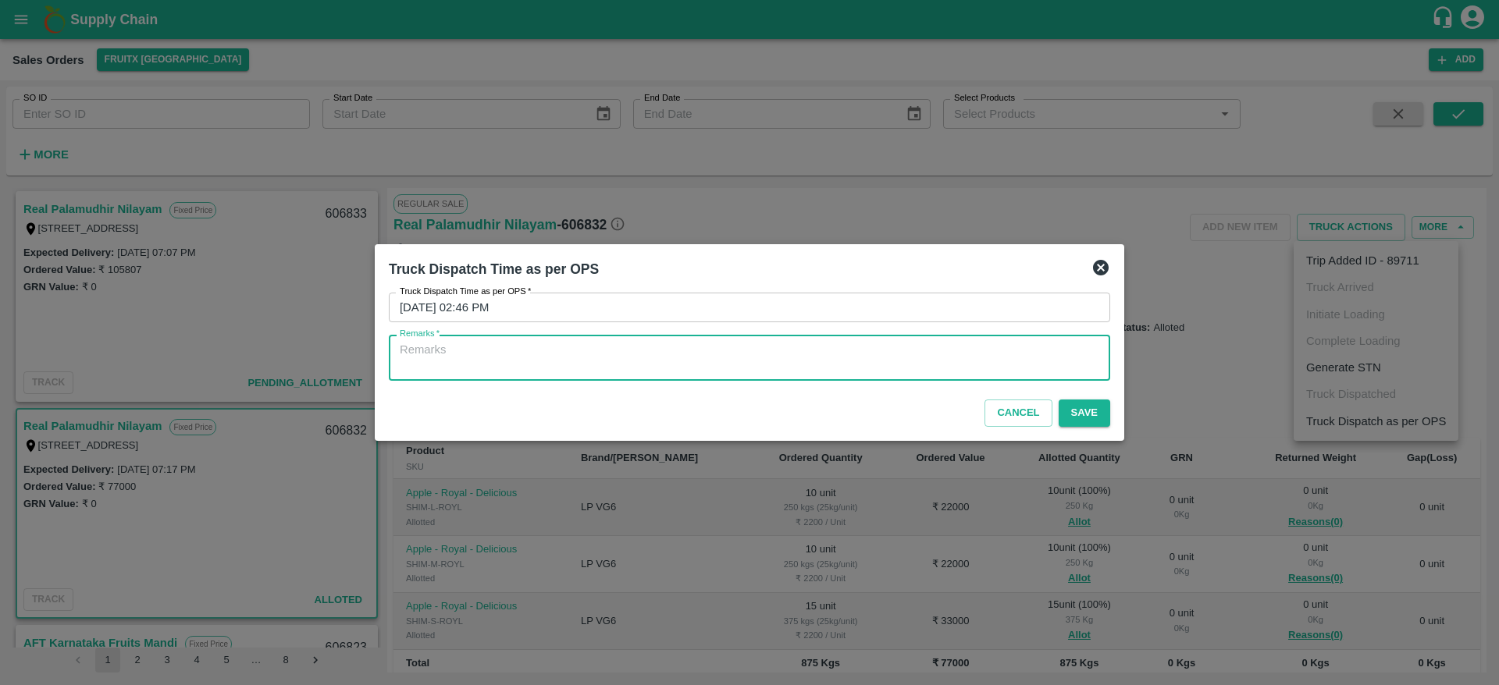
click at [967, 350] on textarea "Remarks   *" at bounding box center [749, 358] width 699 height 33
type textarea "OTD"
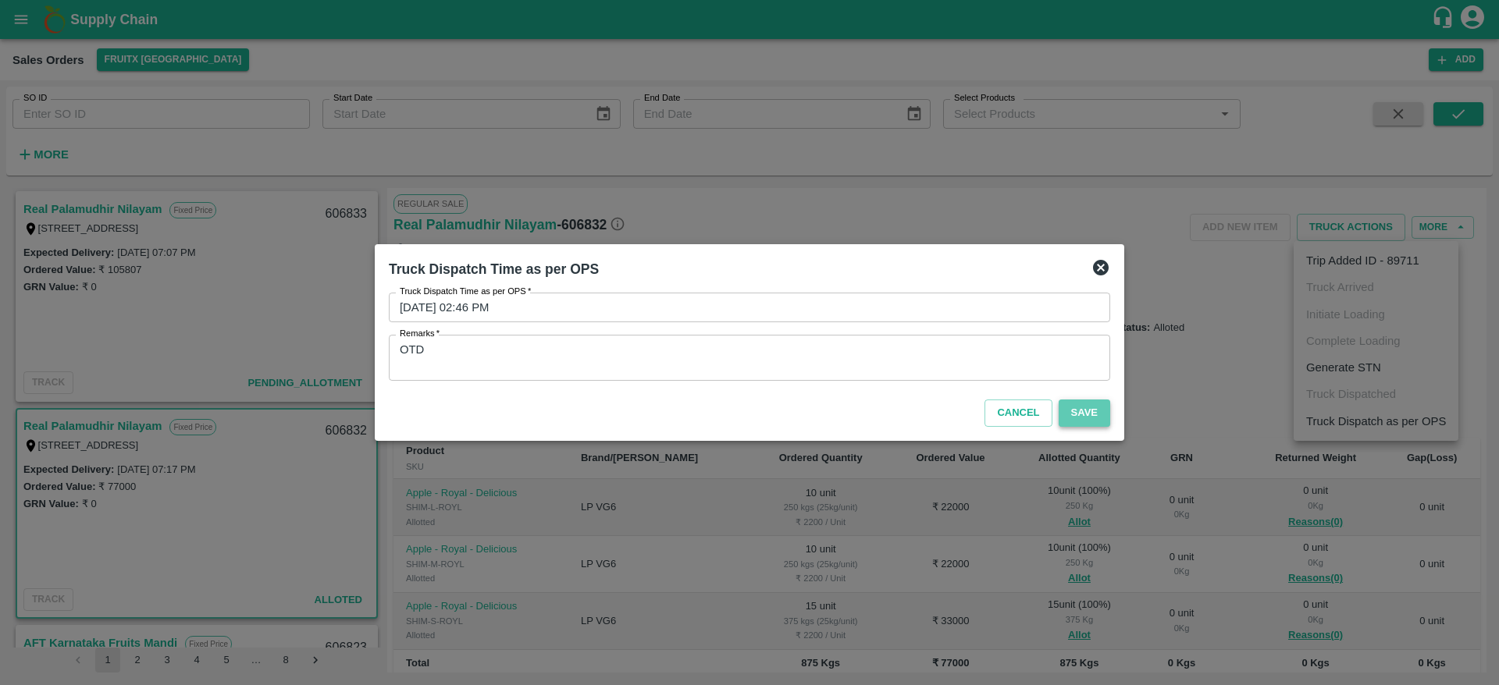
click at [1101, 417] on button "Save" at bounding box center [1084, 413] width 52 height 27
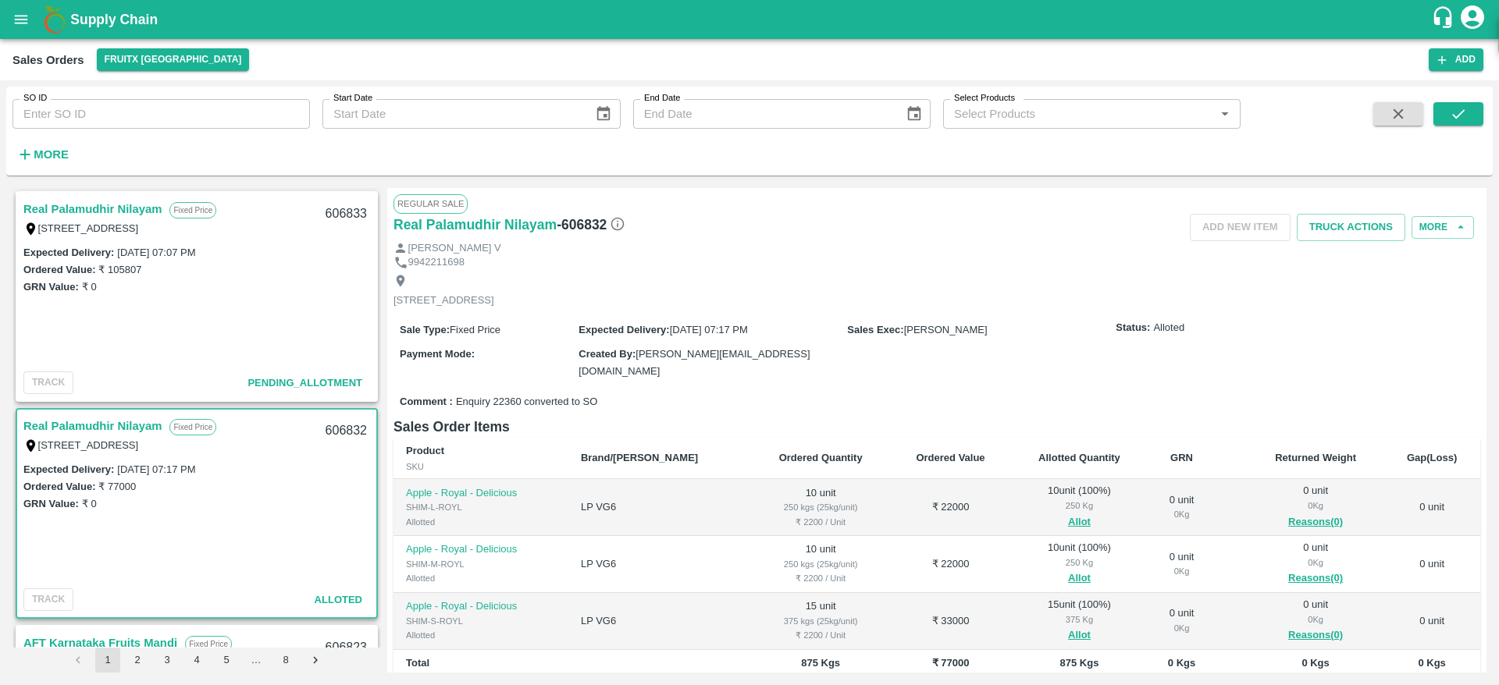
click at [74, 208] on link "Real Palamudhir Nilayam" at bounding box center [92, 209] width 138 height 20
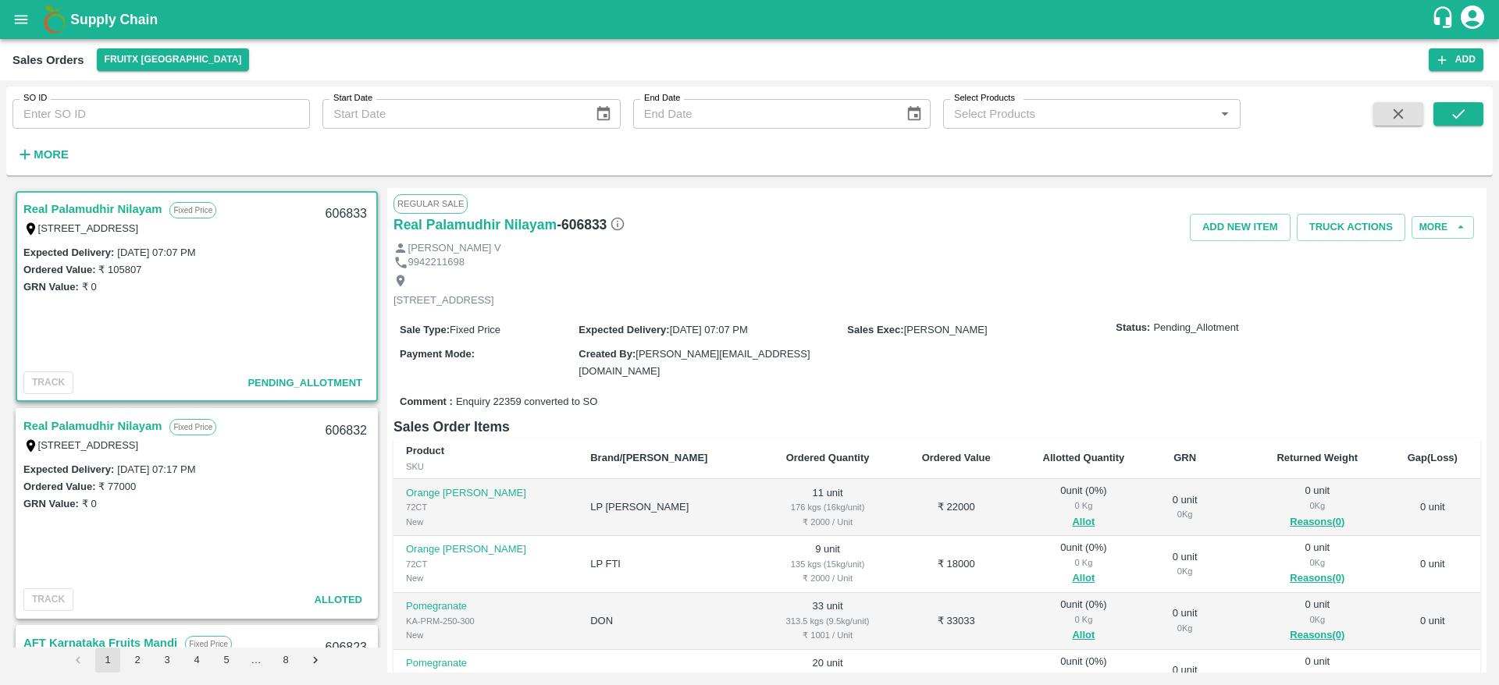
click at [344, 435] on div "606832" at bounding box center [346, 431] width 60 height 37
copy div "606832"
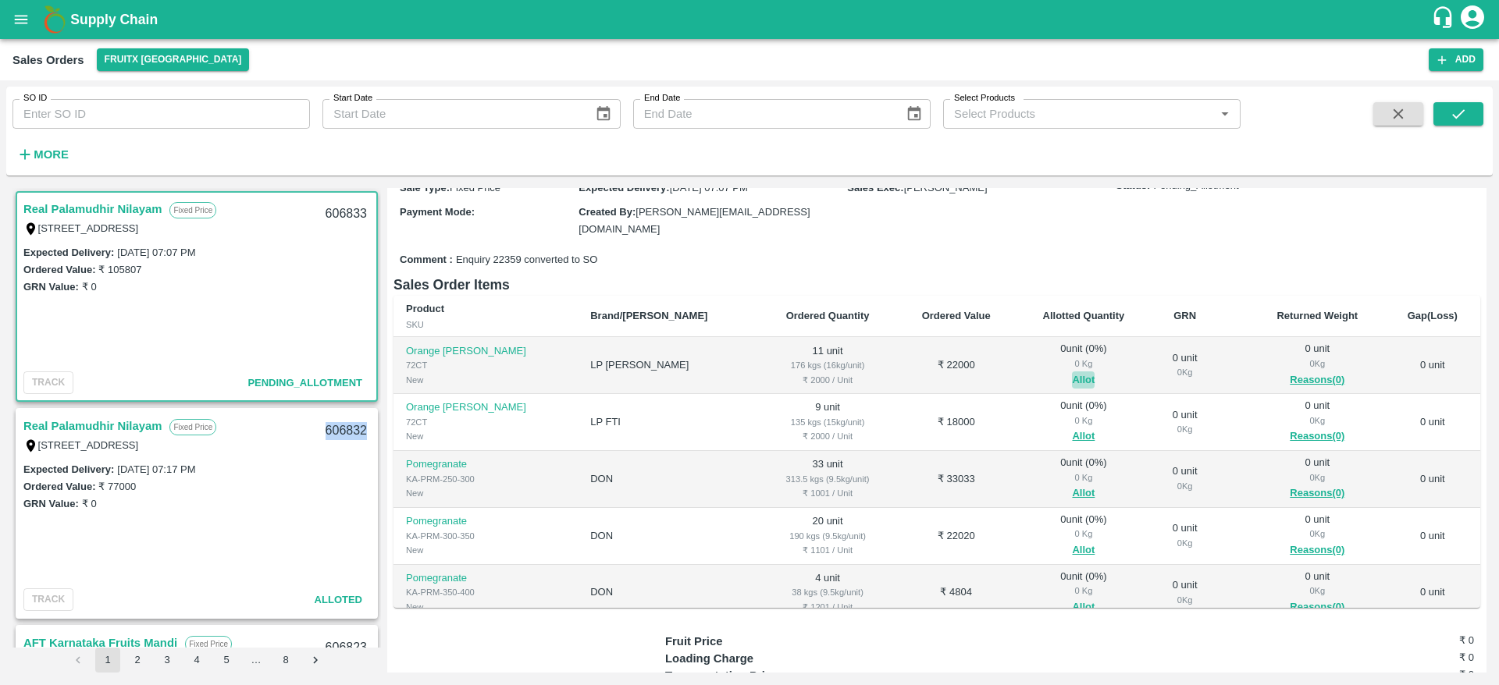
click at [1072, 376] on button "Allot" at bounding box center [1083, 381] width 23 height 18
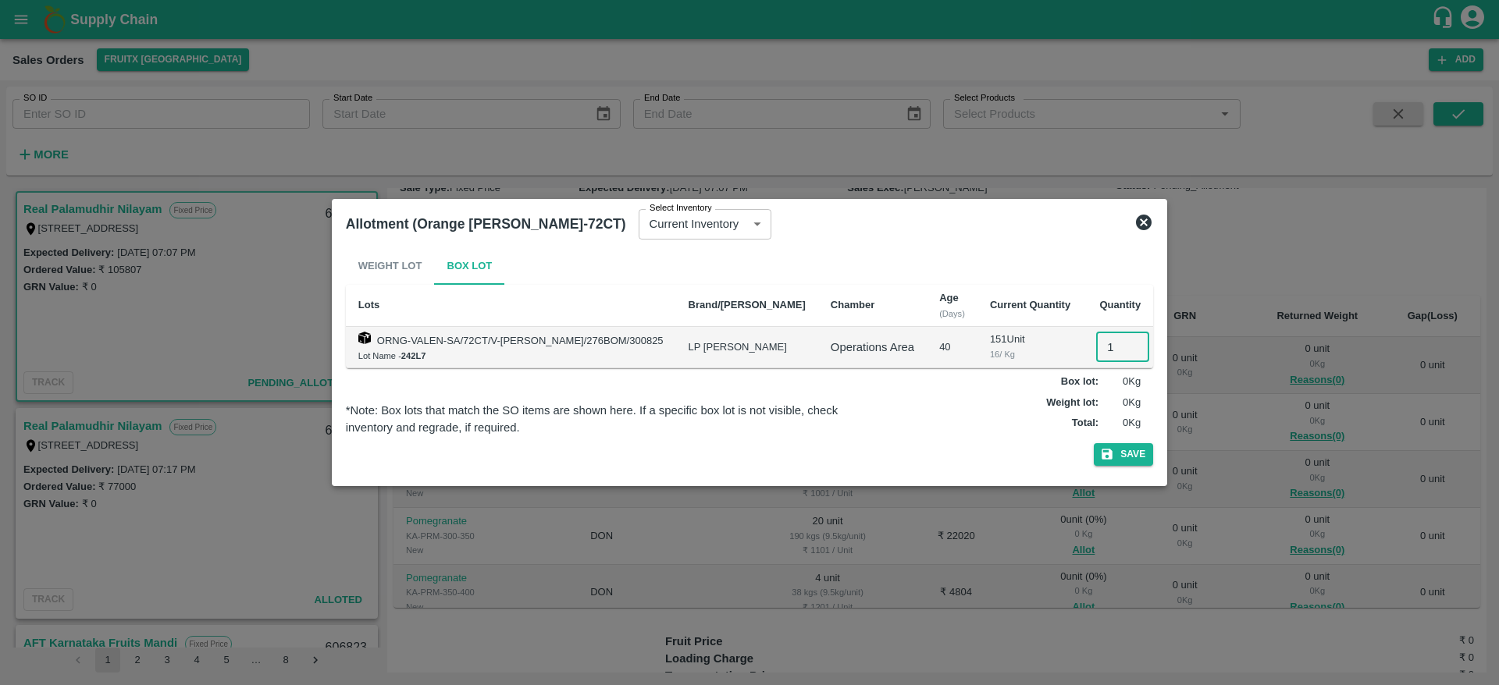
click at [1103, 351] on input "1" at bounding box center [1122, 348] width 53 height 30
type input "11"
click at [1094, 443] on button "Save" at bounding box center [1123, 454] width 59 height 23
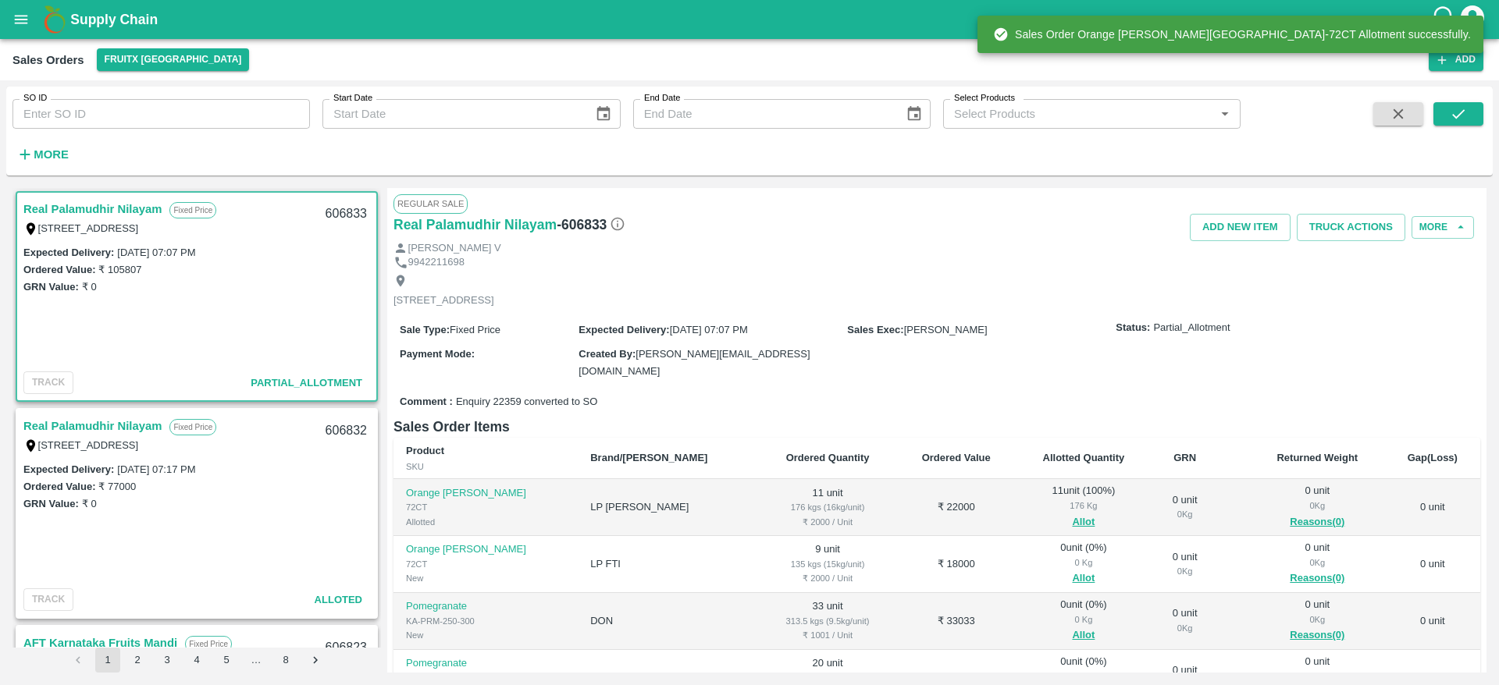
scroll to position [103, 0]
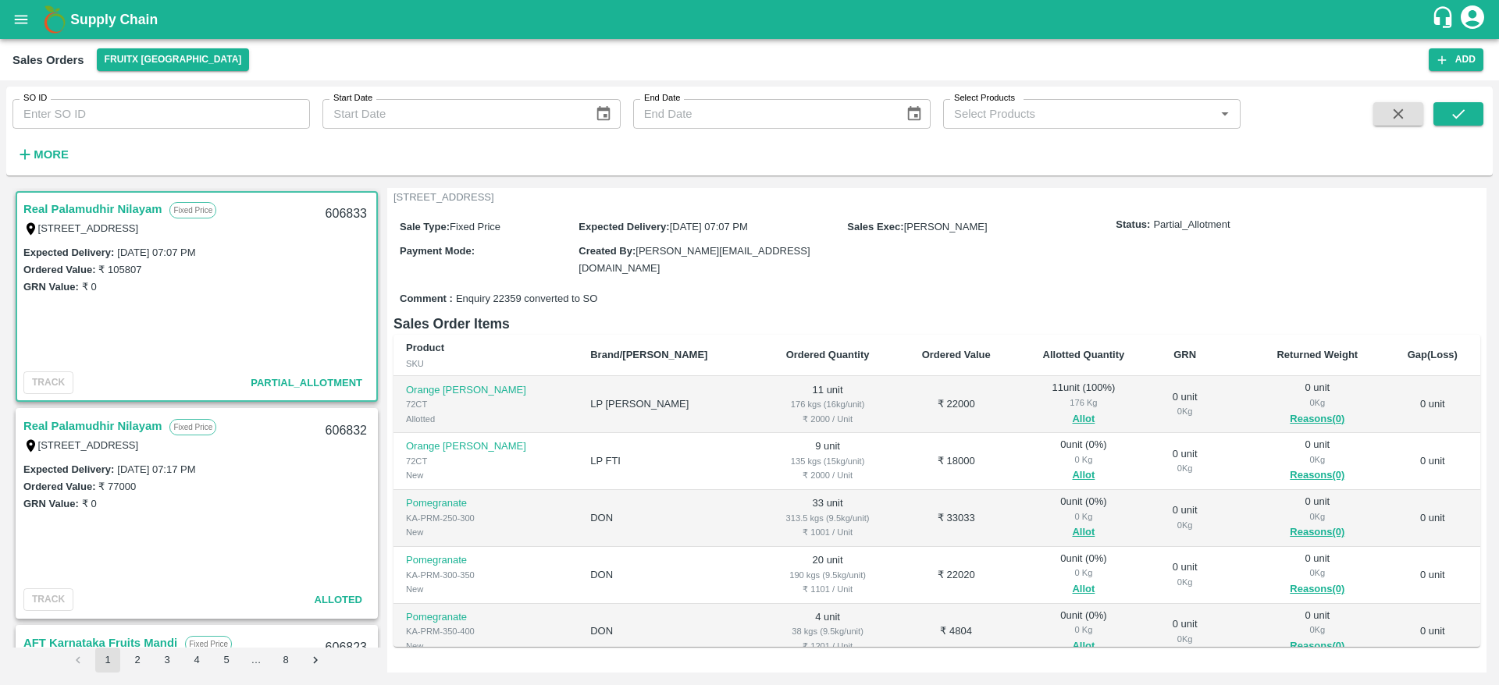
click at [337, 216] on div "606833" at bounding box center [346, 214] width 60 height 37
copy div "606833"
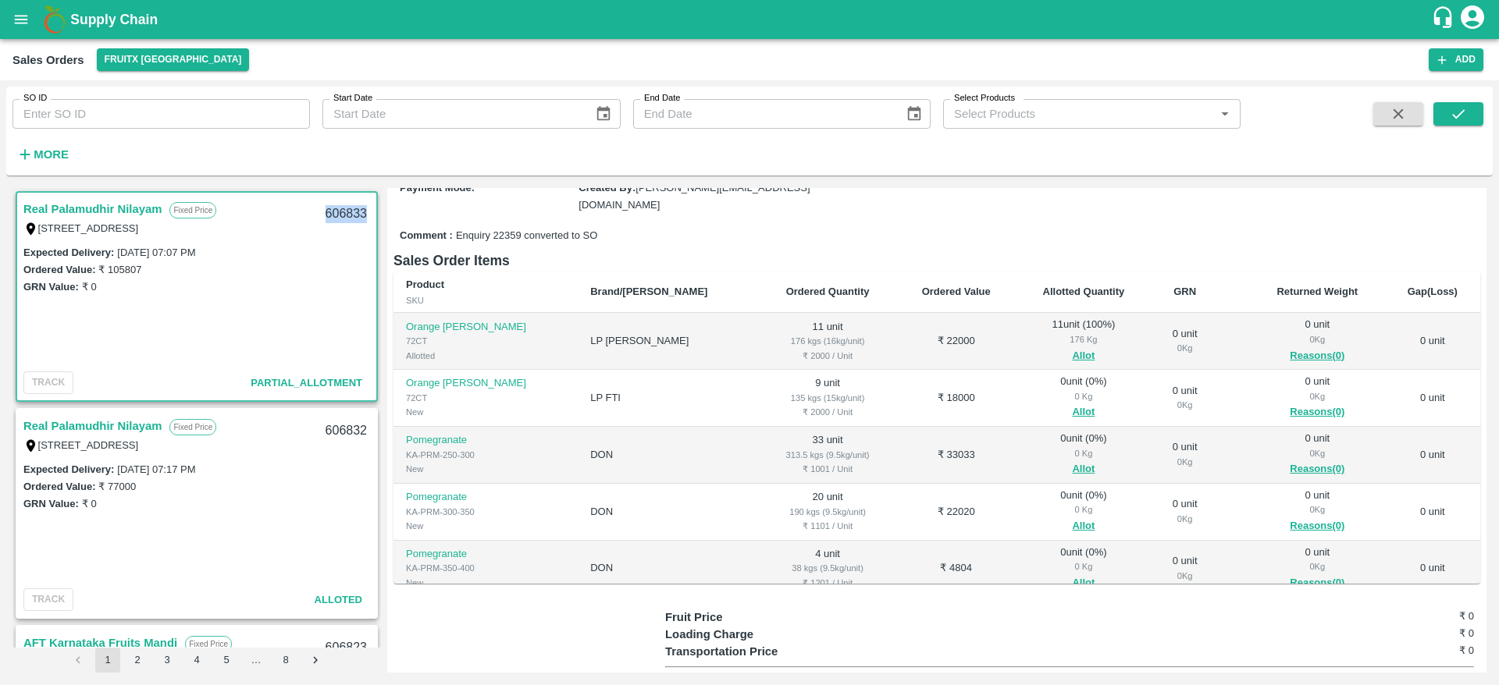
scroll to position [173, 0]
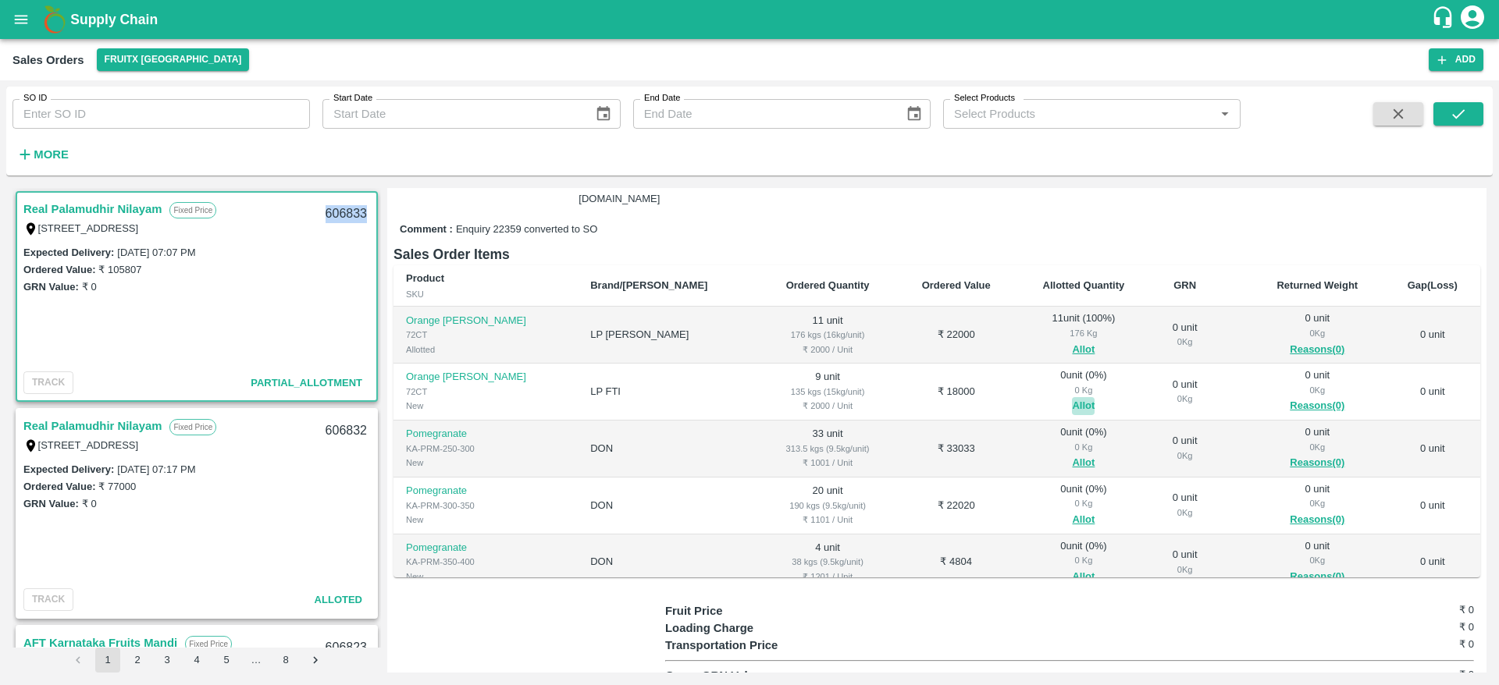
click at [1072, 397] on button "Allot" at bounding box center [1083, 406] width 23 height 18
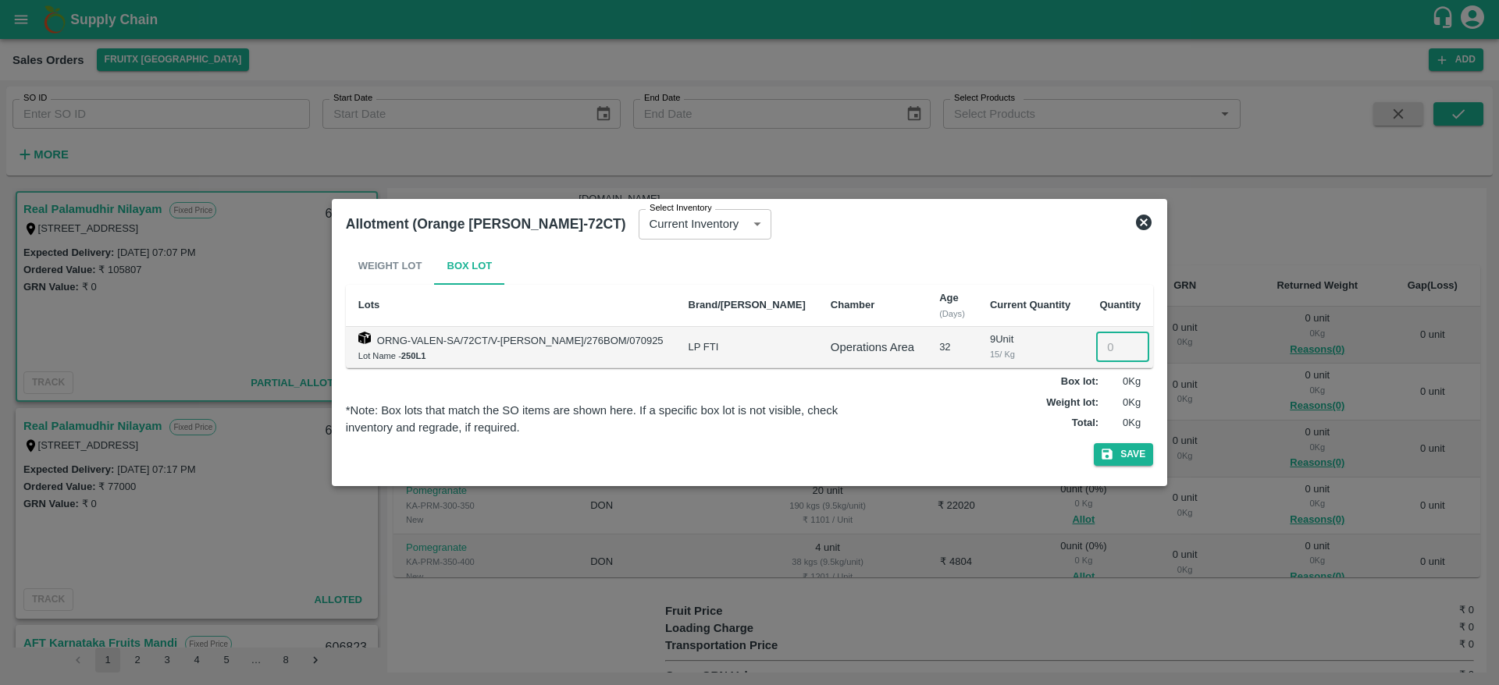
click at [1100, 350] on input "number" at bounding box center [1122, 348] width 53 height 30
type input "9"
click at [1094, 443] on button "Save" at bounding box center [1123, 454] width 59 height 23
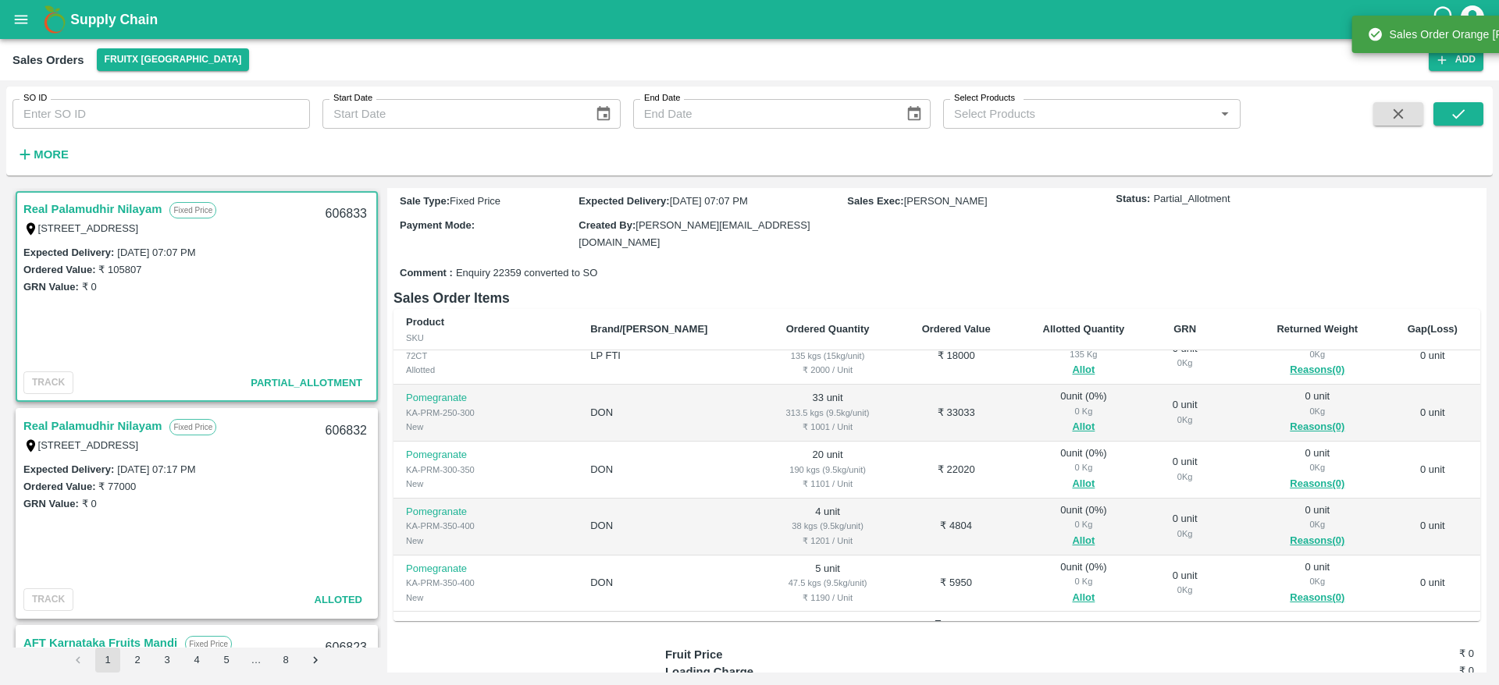
scroll to position [84, 0]
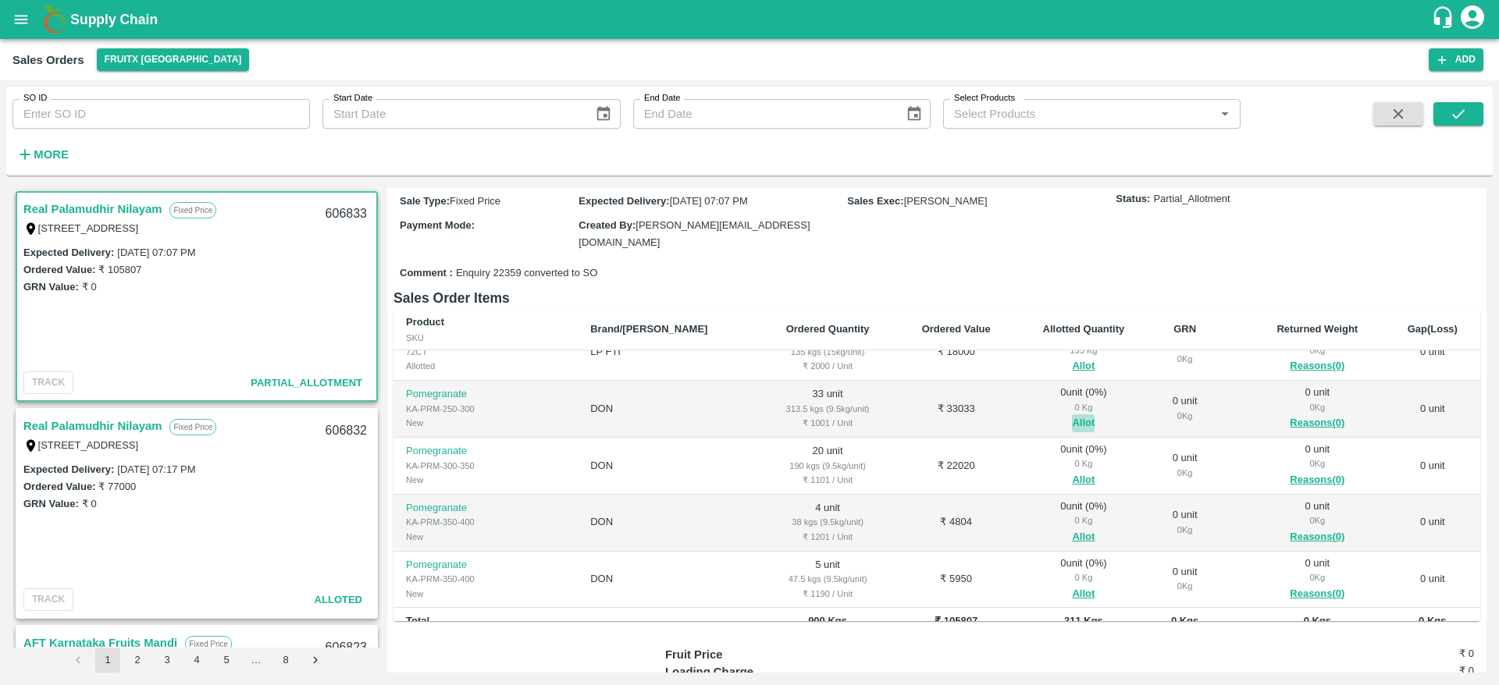
click at [1072, 414] on button "Allot" at bounding box center [1083, 423] width 23 height 18
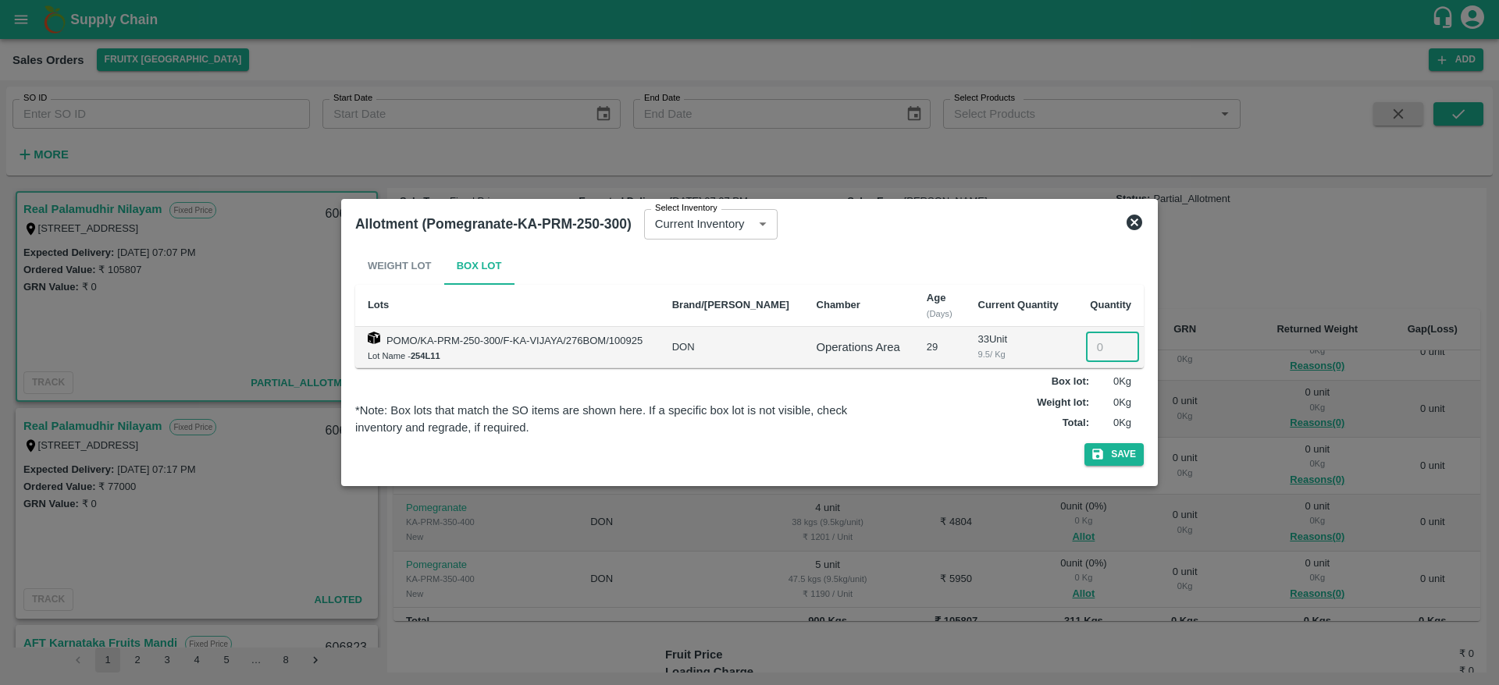
click at [1097, 354] on input "number" at bounding box center [1112, 348] width 53 height 30
type input "33"
click at [1084, 443] on button "Save" at bounding box center [1113, 454] width 59 height 23
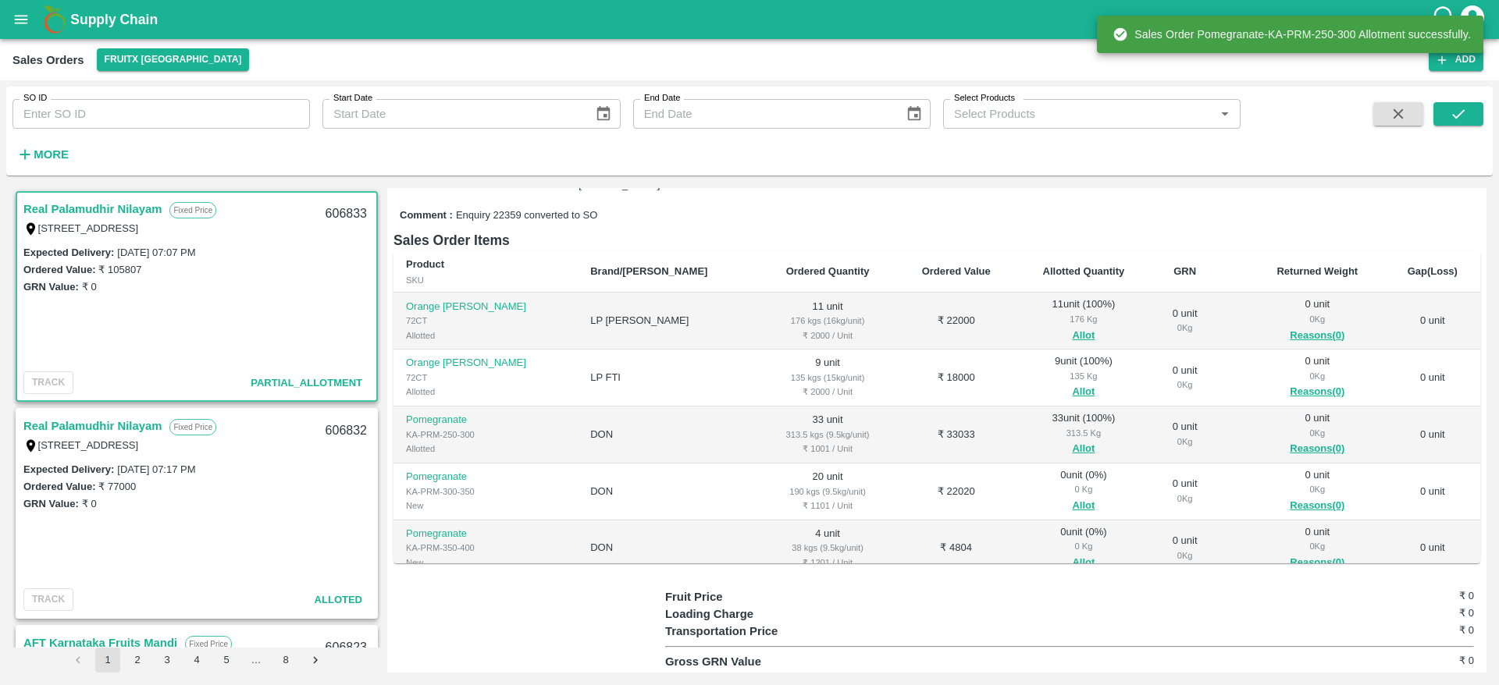
scroll to position [203, 0]
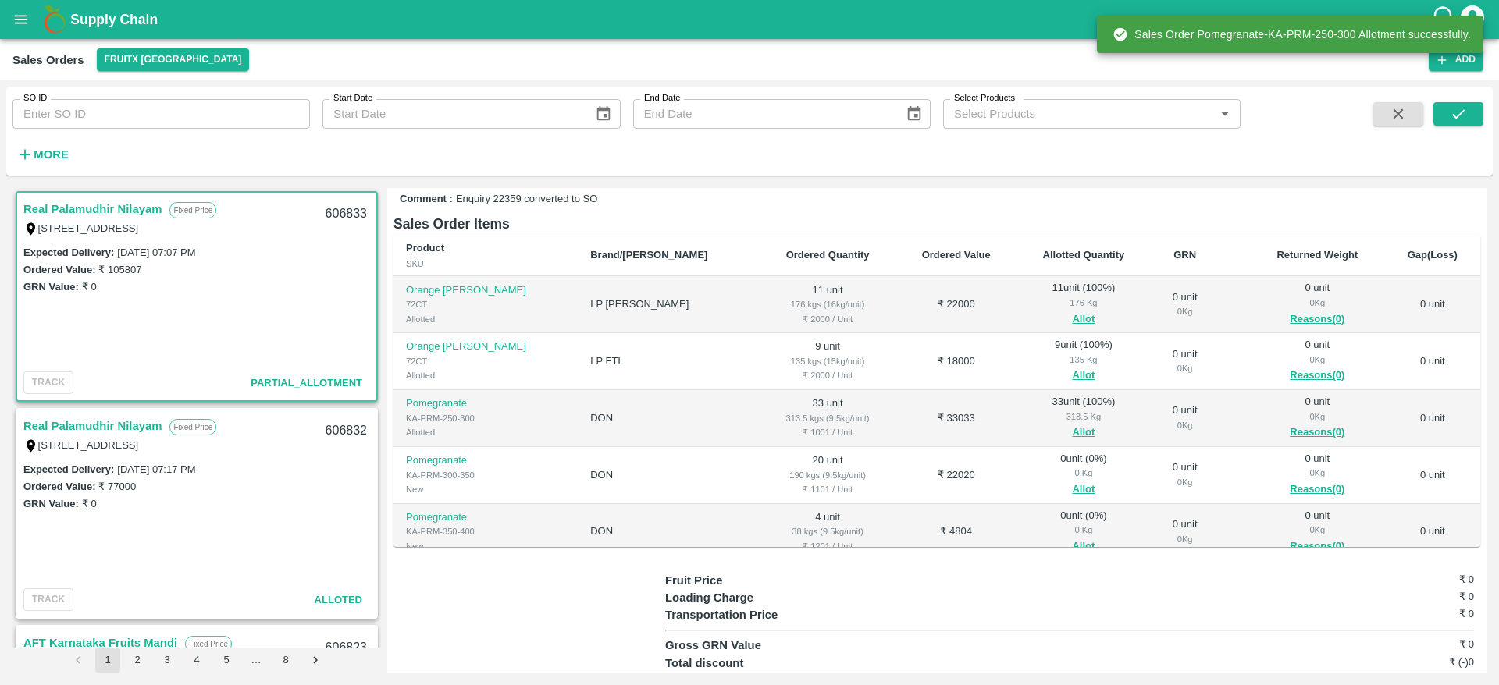
click at [1035, 496] on td "0 unit ( 0 %) 0 Kg Allot" at bounding box center [1084, 475] width 136 height 57
click at [1072, 488] on button "Allot" at bounding box center [1083, 490] width 23 height 18
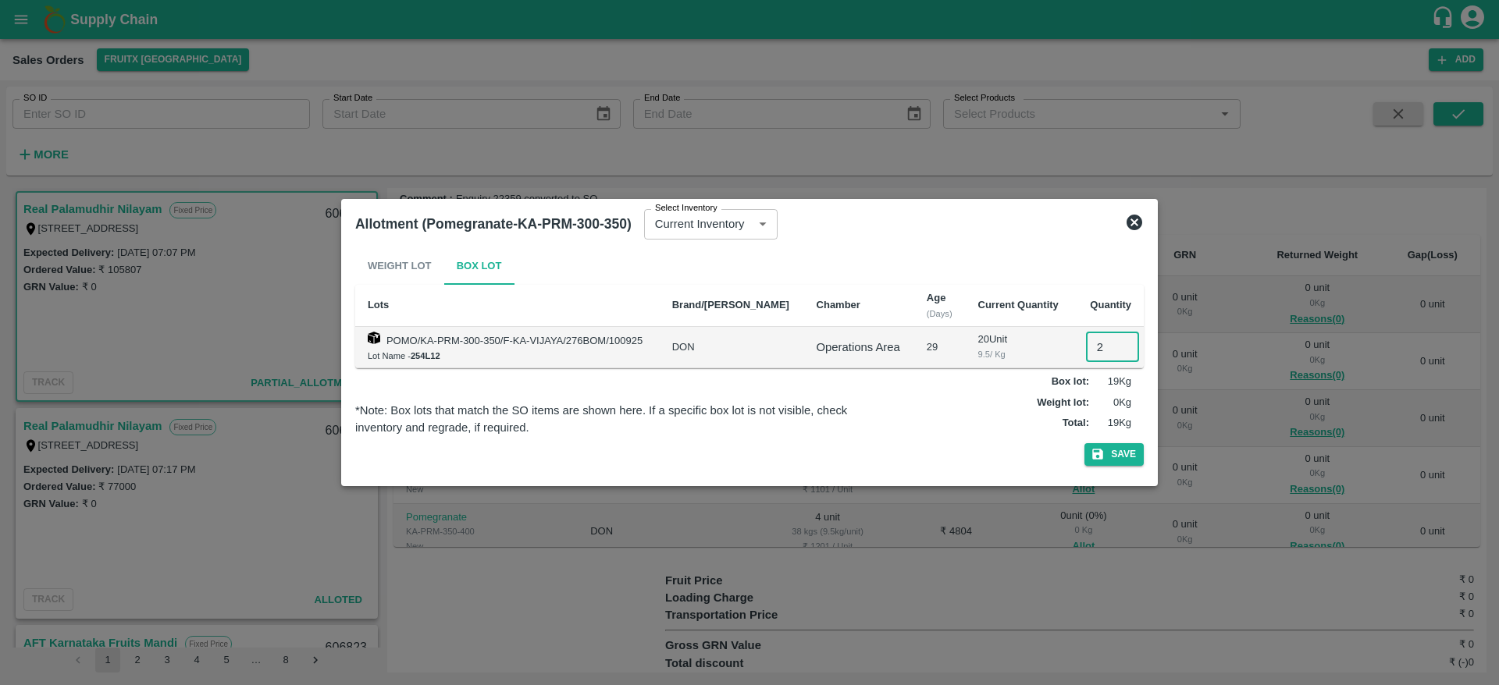
click at [1086, 345] on input "2" at bounding box center [1112, 348] width 53 height 30
type input "20"
click at [1084, 443] on button "Save" at bounding box center [1113, 454] width 59 height 23
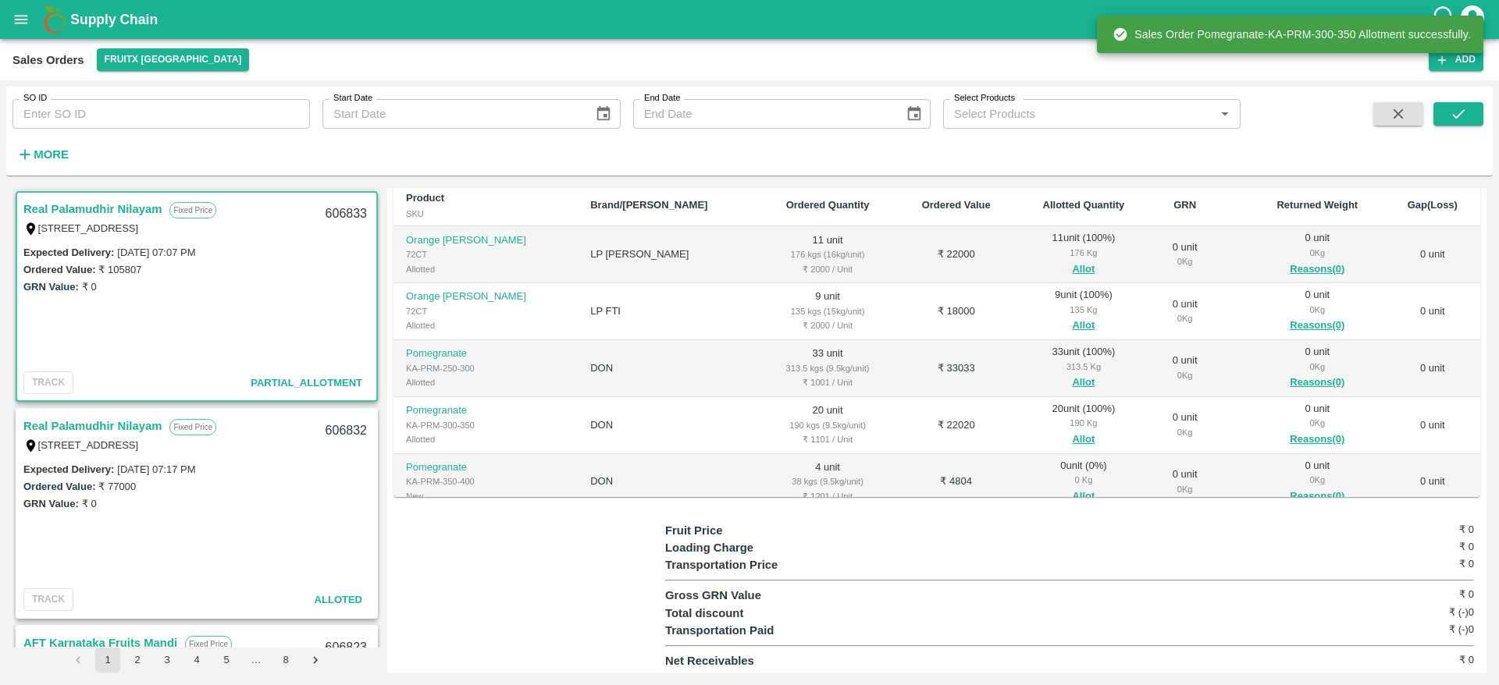
scroll to position [98, 0]
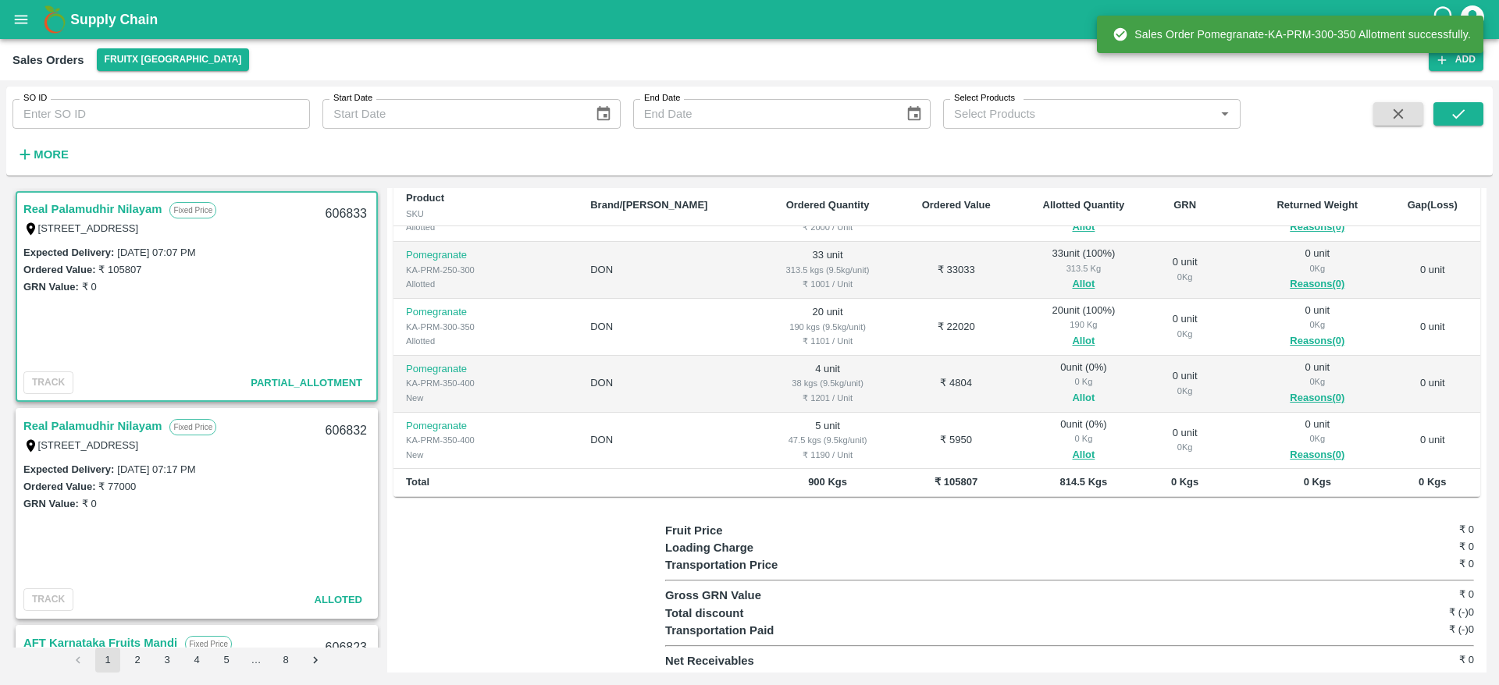
click at [1072, 393] on button "Allot" at bounding box center [1083, 399] width 23 height 18
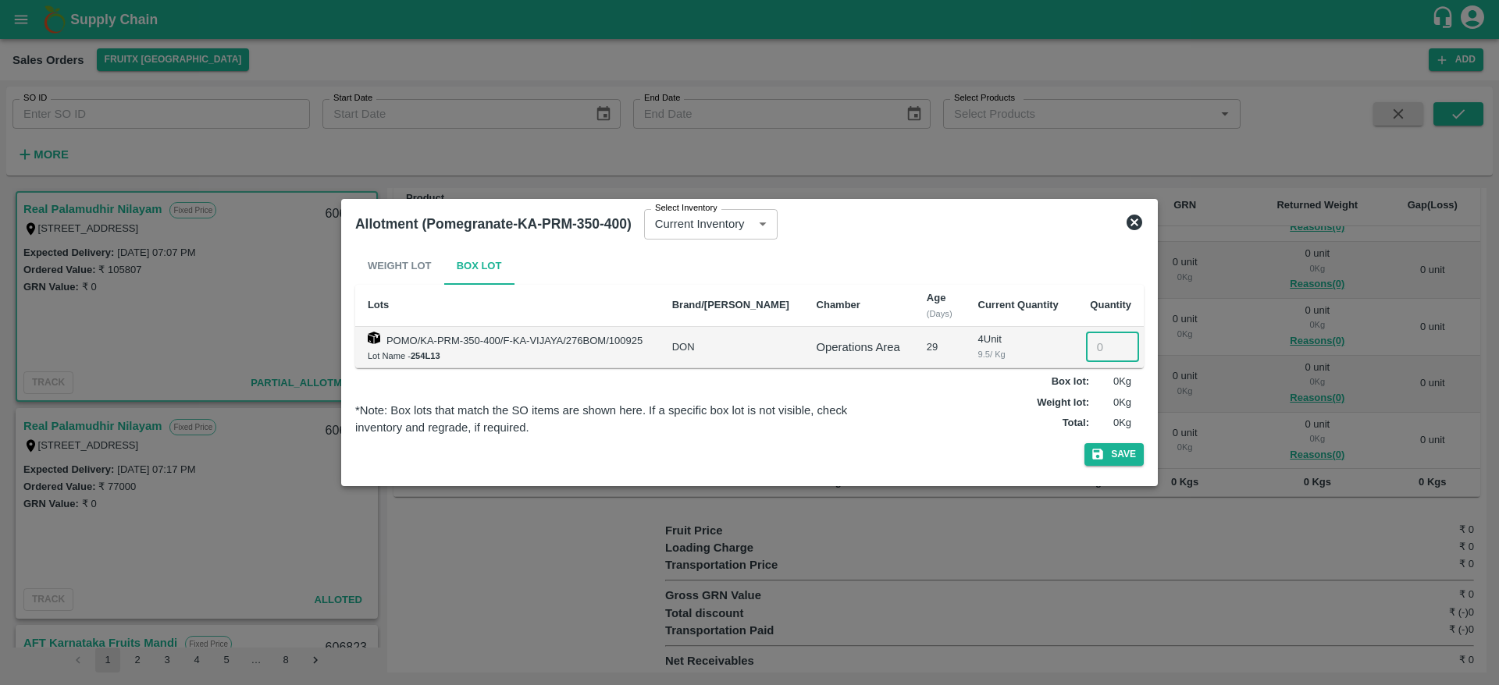
click at [1093, 337] on input "number" at bounding box center [1112, 348] width 53 height 30
type input "4"
click at [1084, 443] on button "Save" at bounding box center [1113, 454] width 59 height 23
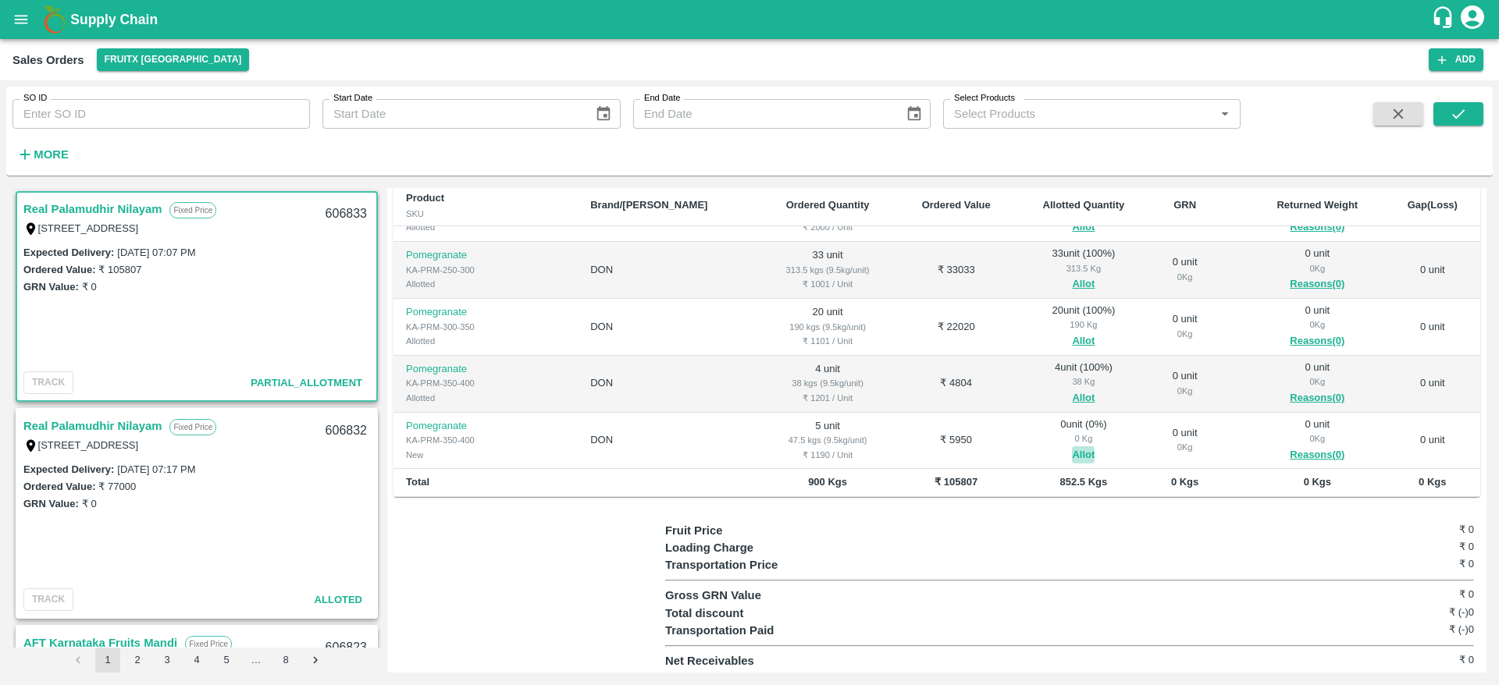
click at [1072, 447] on button "Allot" at bounding box center [1083, 456] width 23 height 18
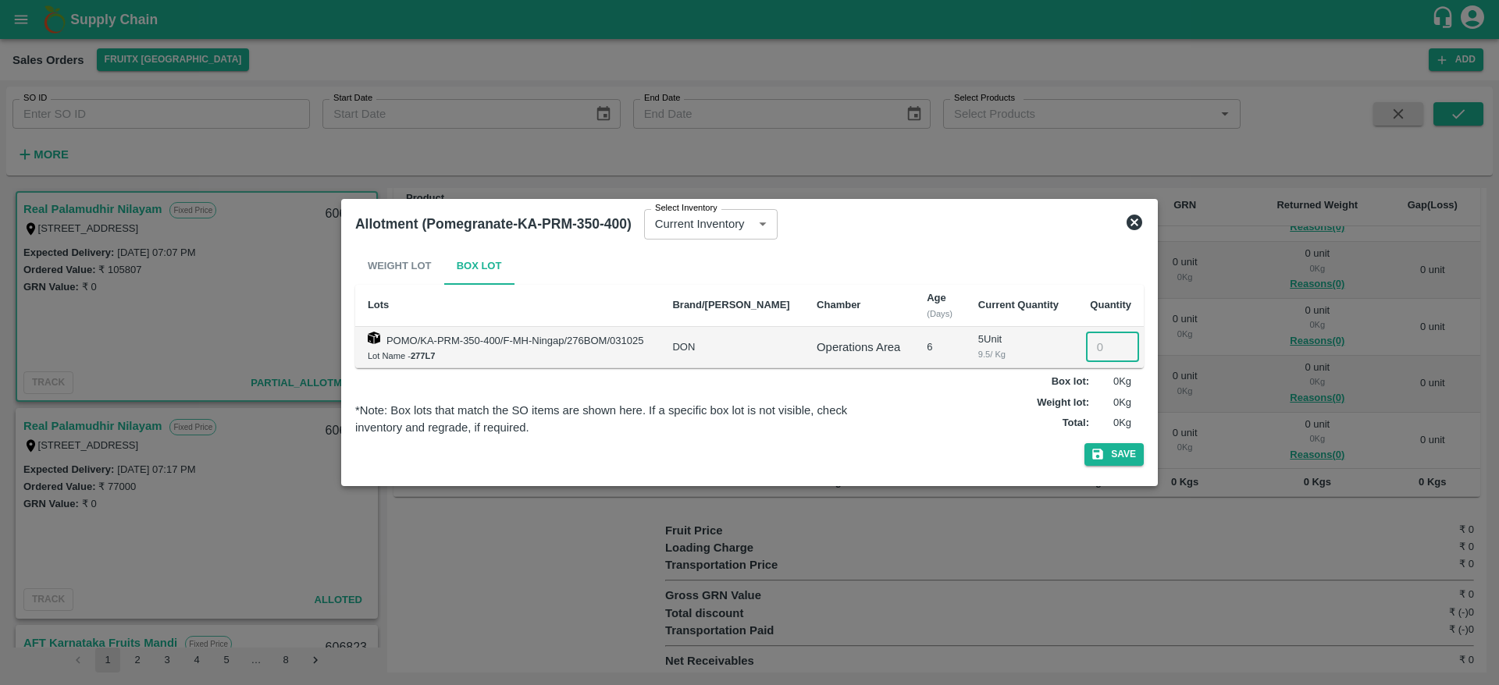
click at [1090, 359] on input "number" at bounding box center [1112, 348] width 53 height 30
type input "5"
click at [1084, 443] on button "Save" at bounding box center [1113, 454] width 59 height 23
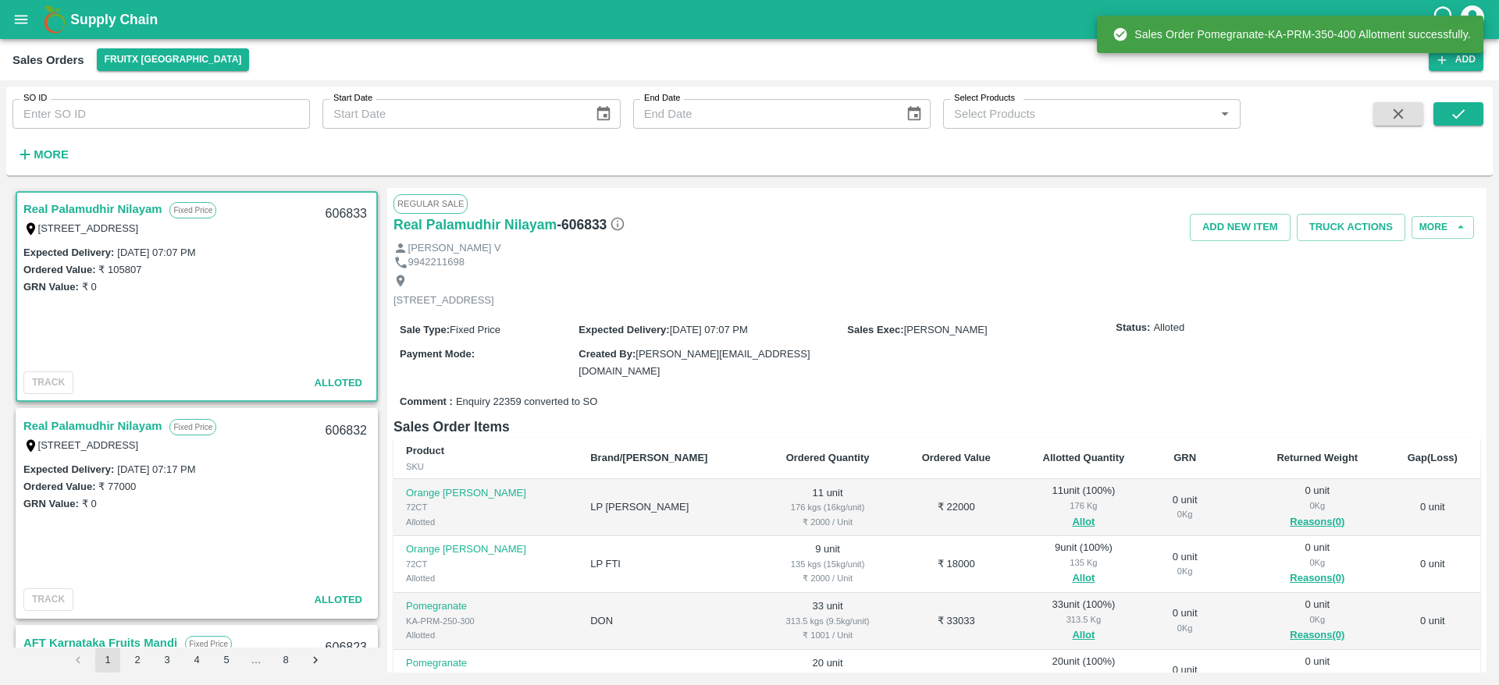
click at [1357, 212] on div "Regular Sale" at bounding box center [936, 203] width 1087 height 19
click at [1342, 233] on button "Truck Actions" at bounding box center [1351, 227] width 109 height 27
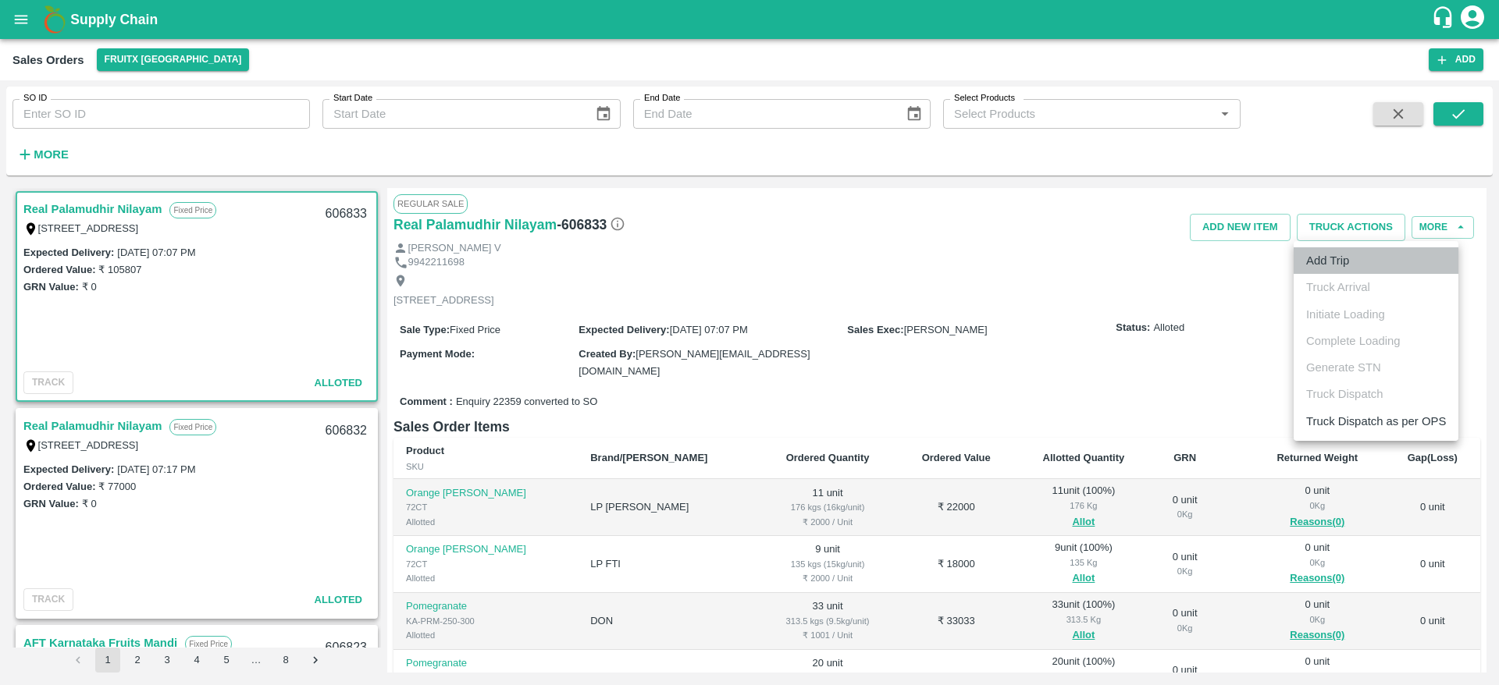
click at [1337, 272] on li "Add Trip" at bounding box center [1375, 260] width 165 height 27
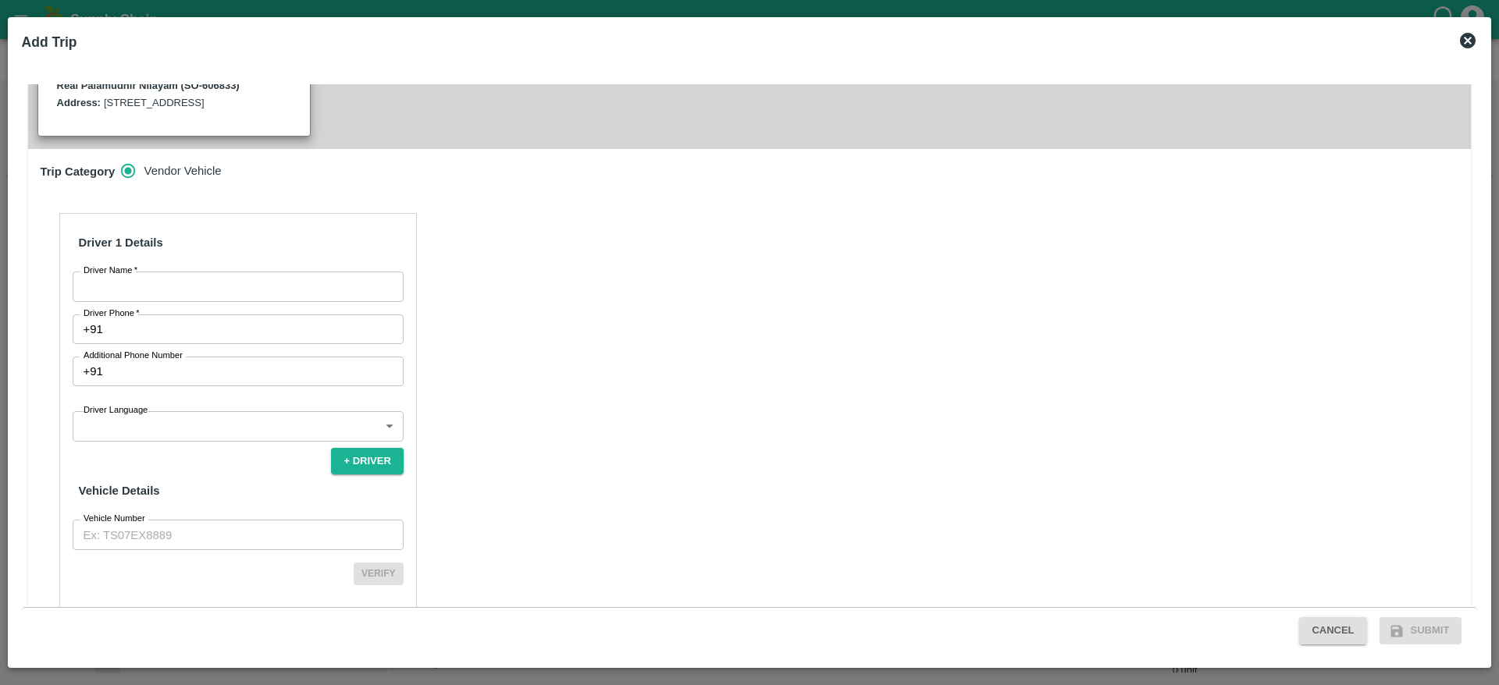
scroll to position [464, 0]
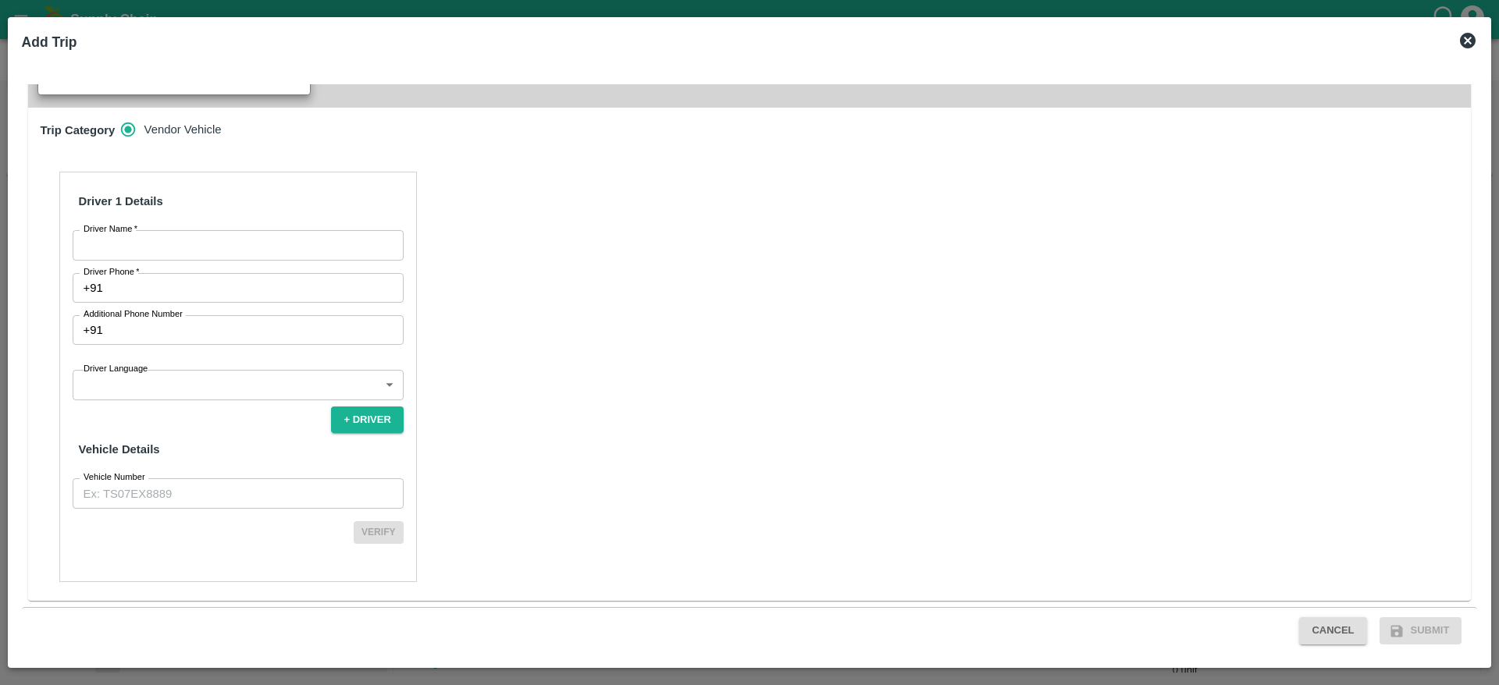
click at [230, 230] on input "Driver Name   *" at bounding box center [238, 245] width 331 height 30
type input "REAl"
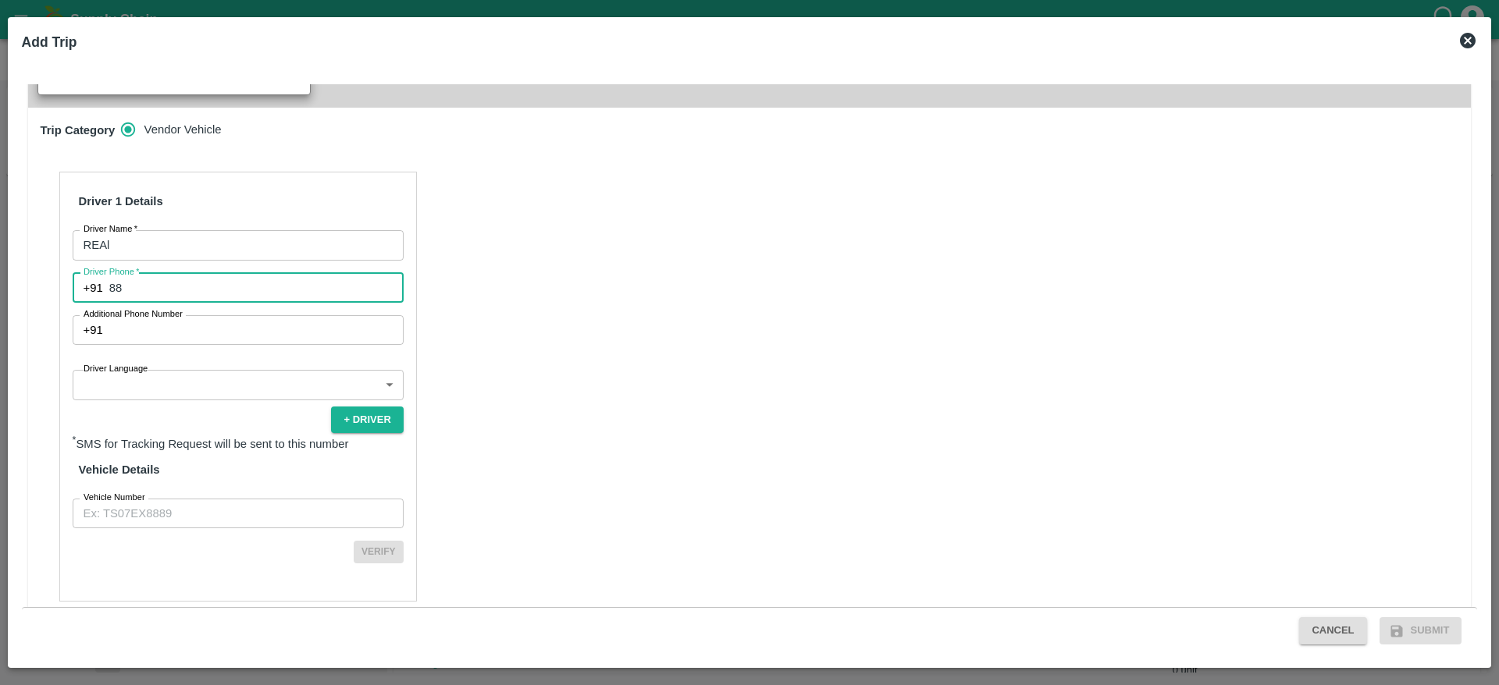
type input "8883209495"
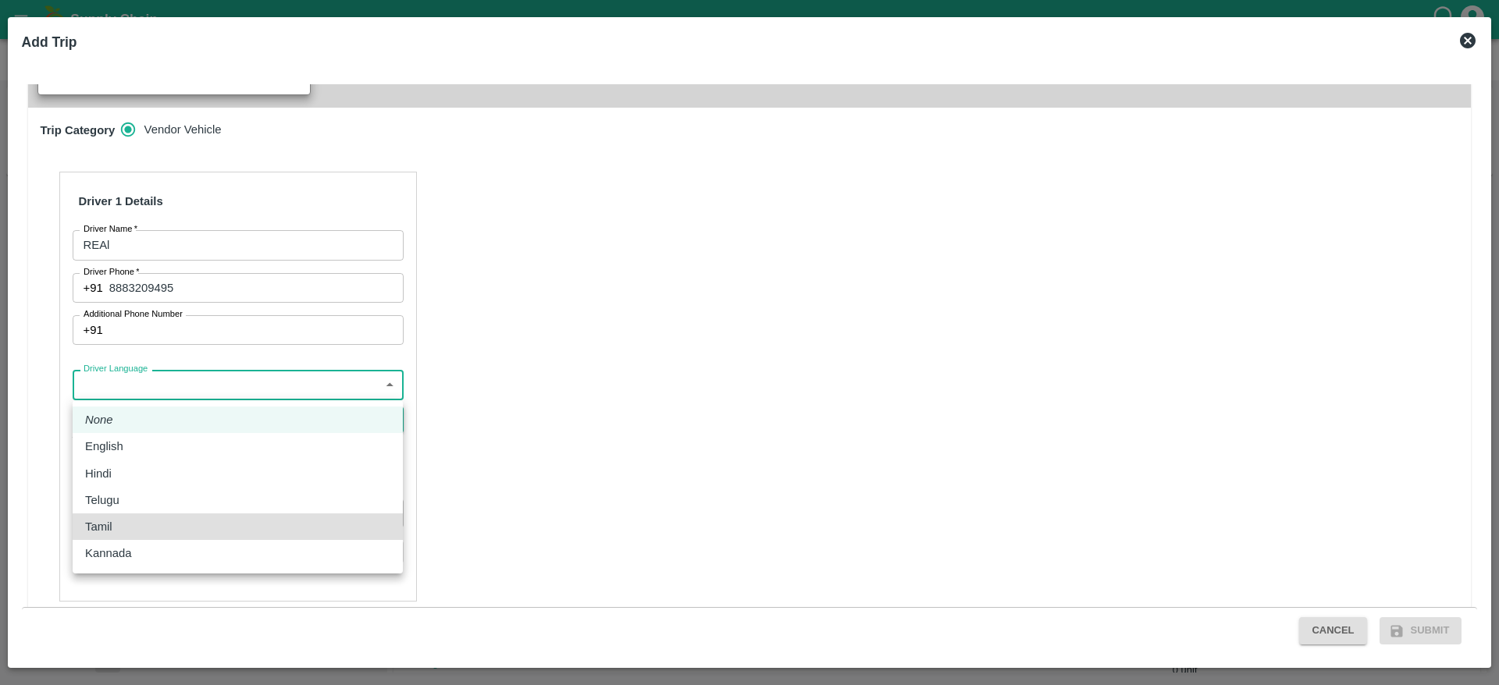
type input "ta"
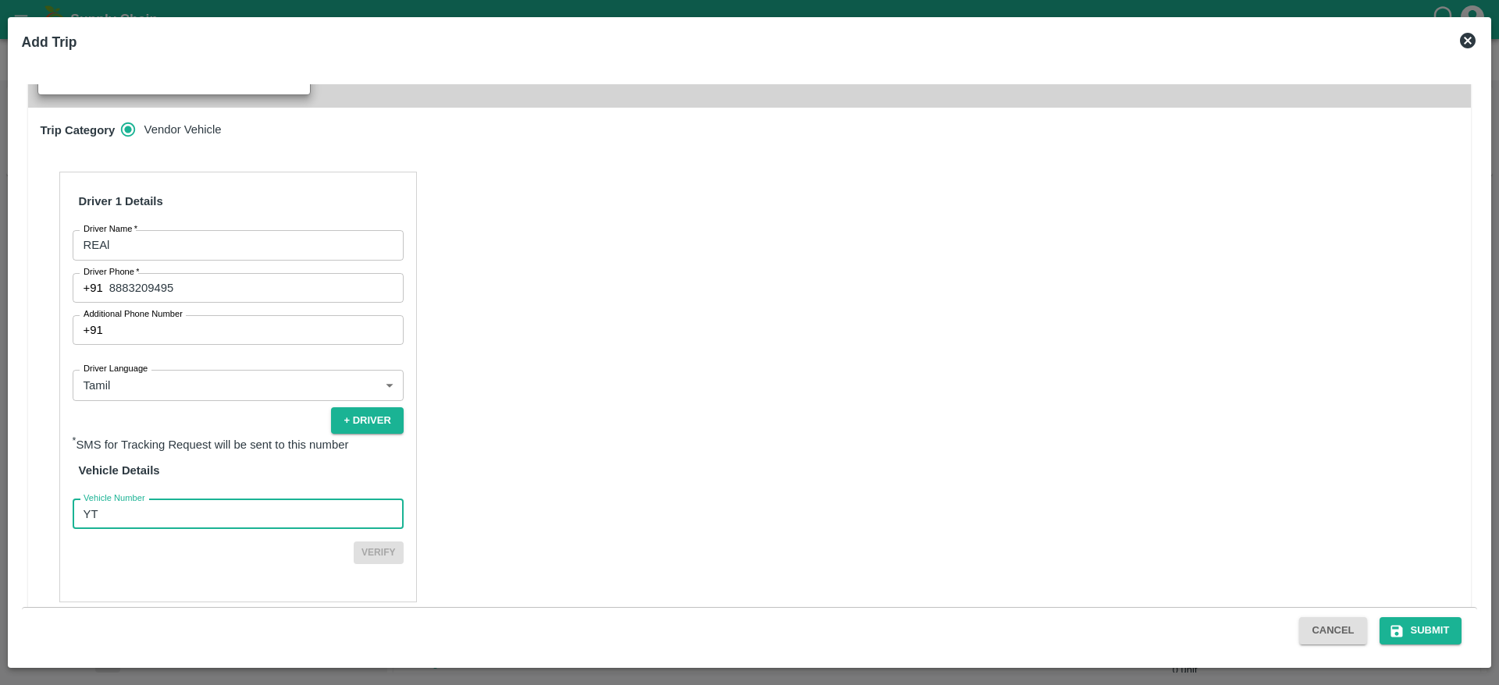
type input "Y"
type input "TN07DA2578"
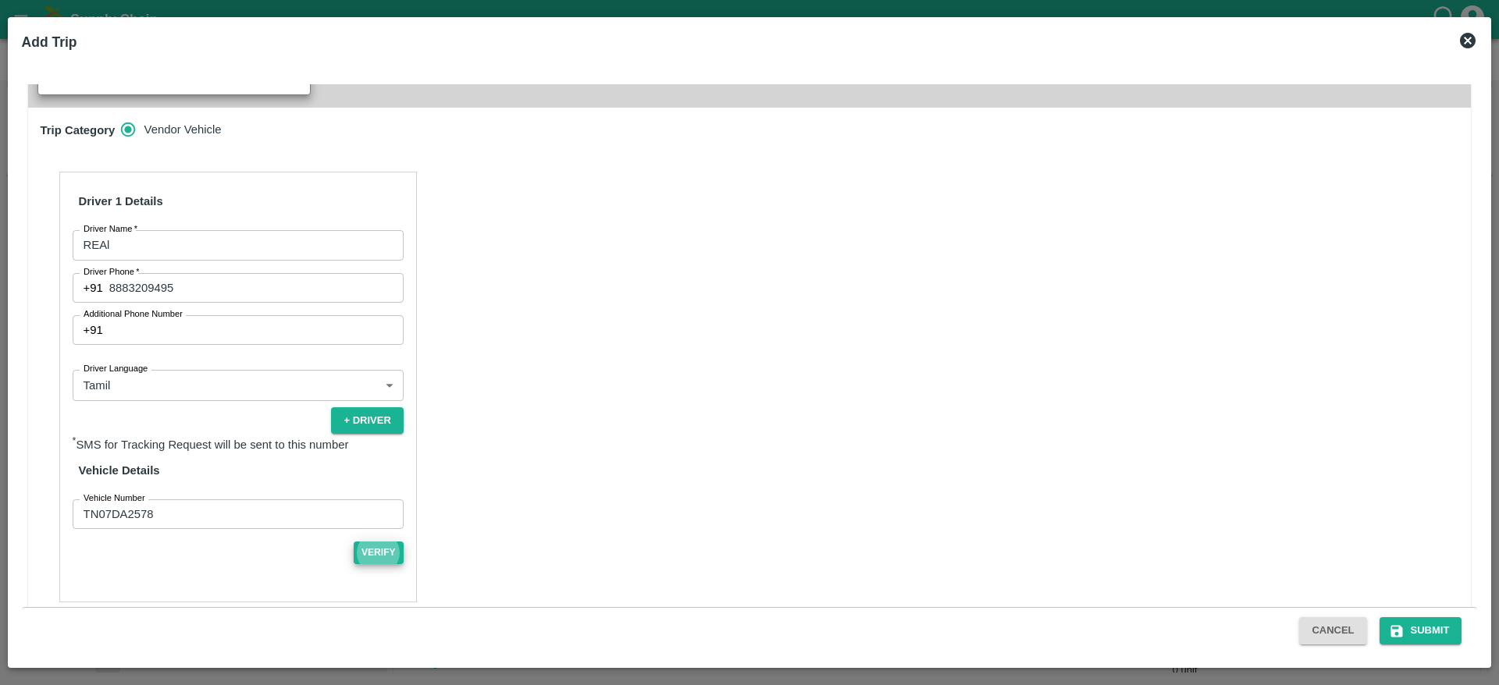
click at [354, 542] on button "Verify" at bounding box center [379, 553] width 50 height 23
click at [1410, 638] on button "Submit" at bounding box center [1420, 630] width 83 height 27
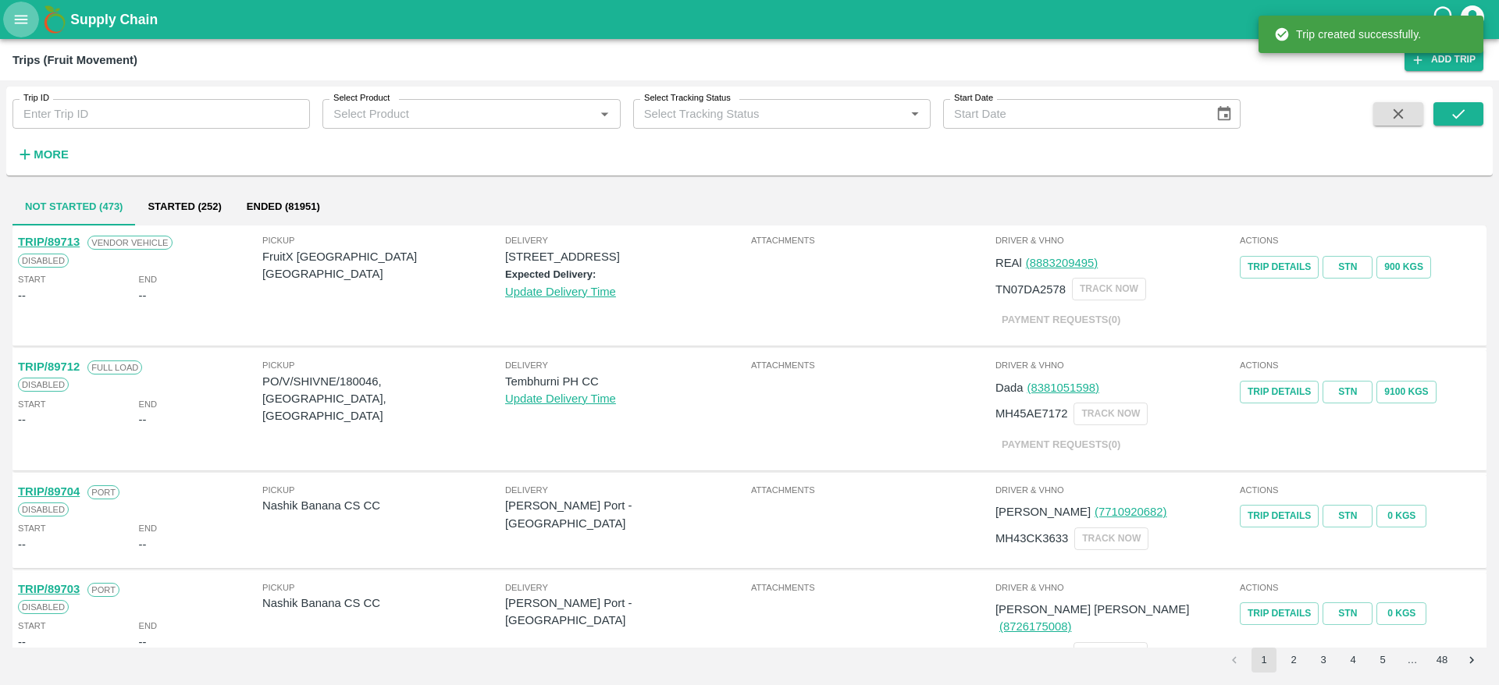
click at [34, 21] on button "open drawer" at bounding box center [21, 20] width 36 height 36
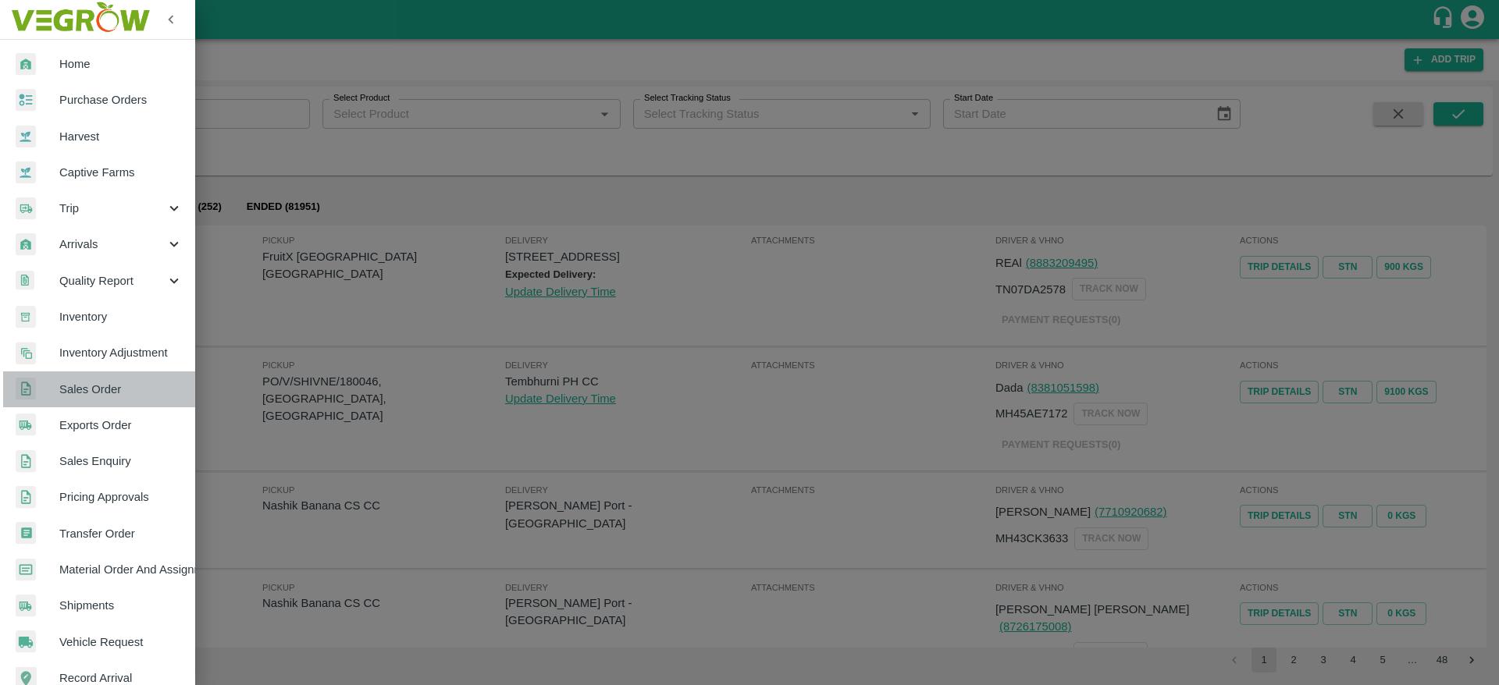
click at [119, 382] on span "Sales Order" at bounding box center [120, 389] width 123 height 17
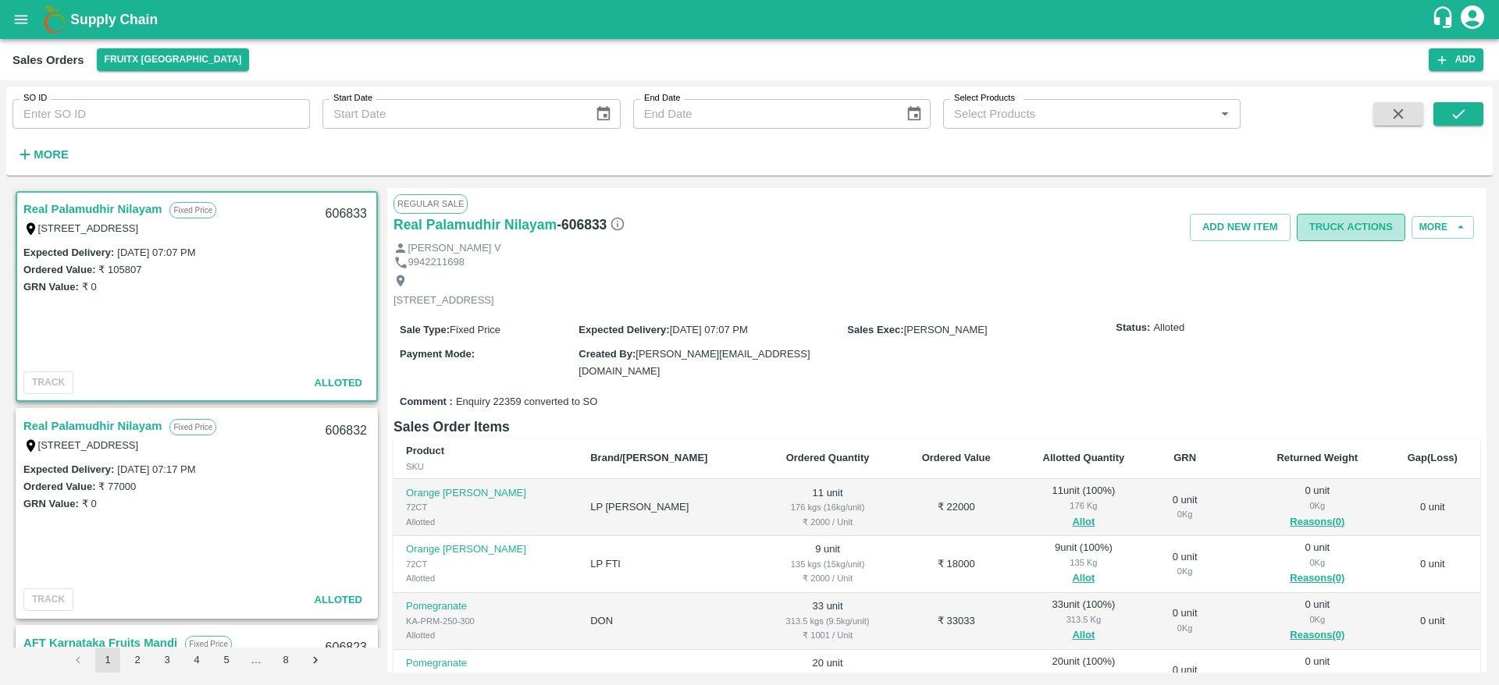
click at [1347, 219] on button "Truck Actions" at bounding box center [1351, 227] width 109 height 27
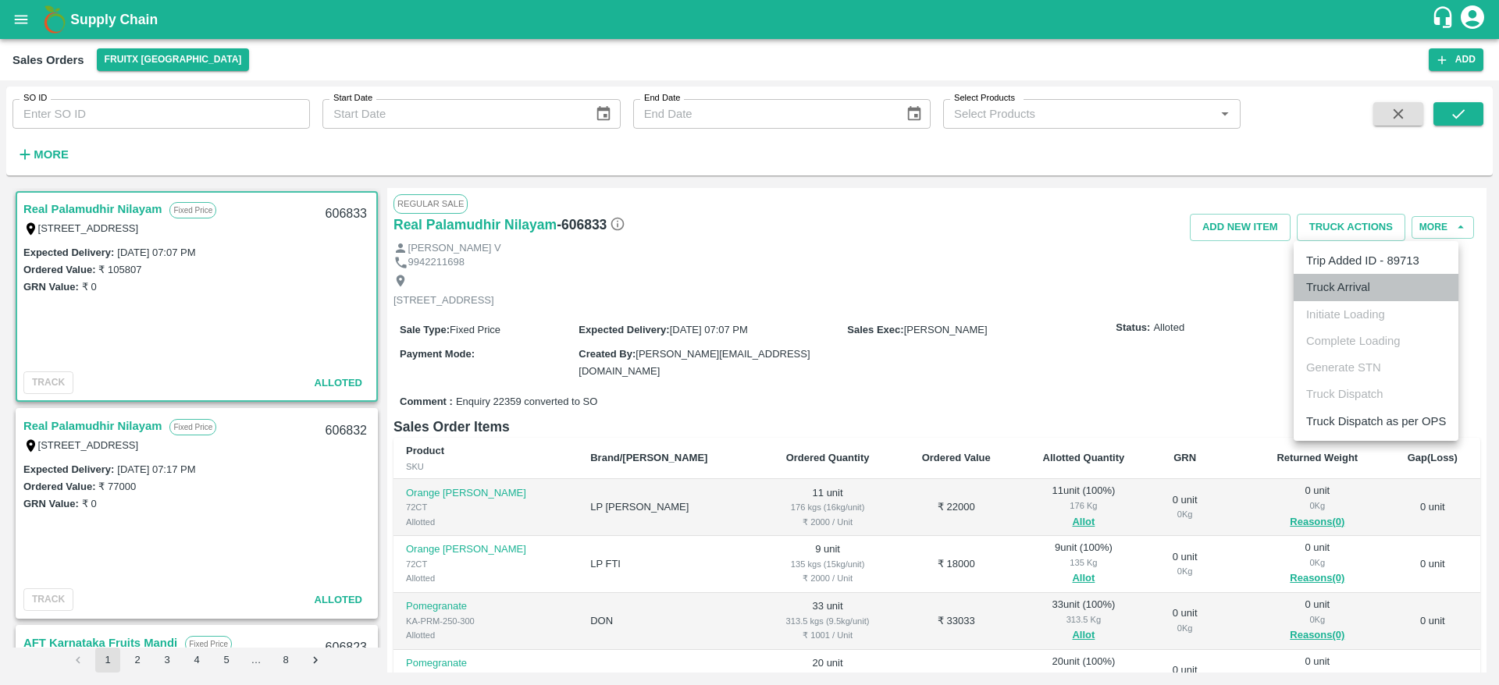
click at [1370, 290] on li "Truck Arrival" at bounding box center [1375, 287] width 165 height 27
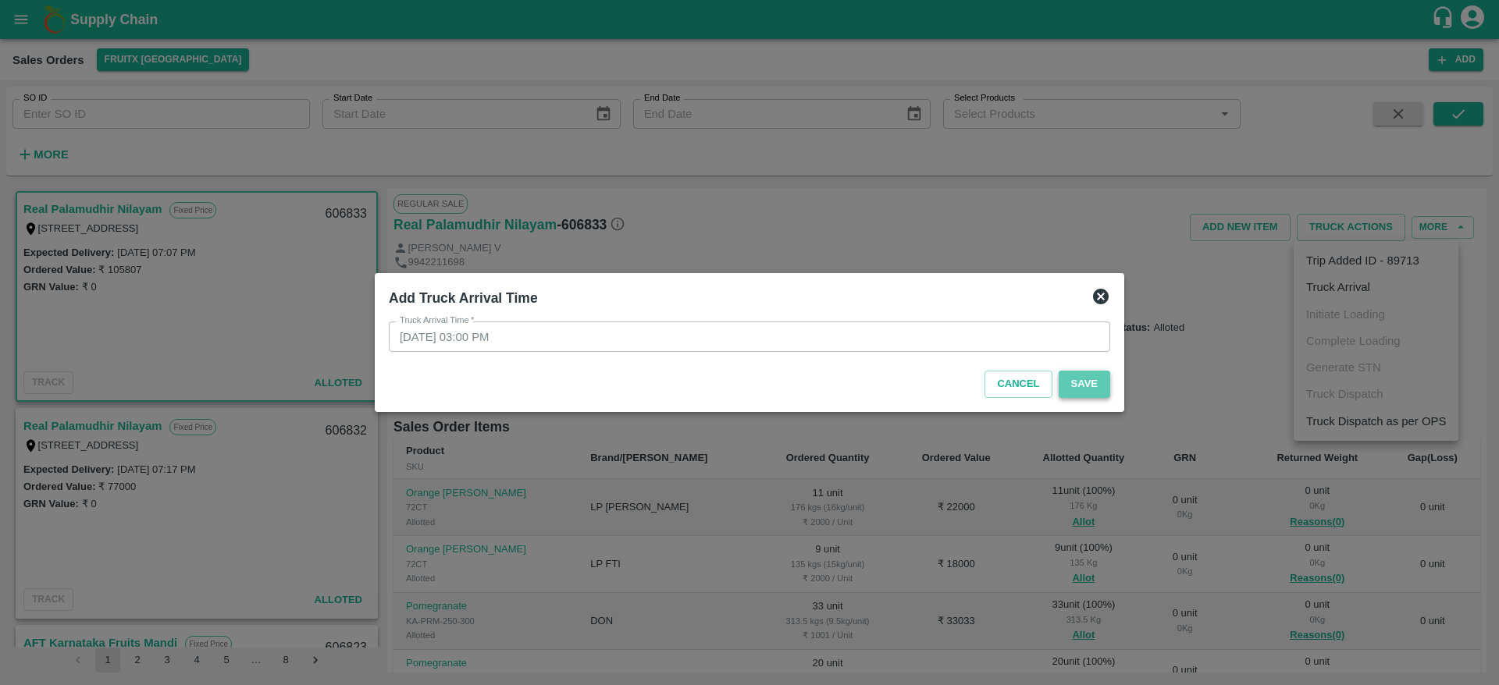
click at [1095, 391] on button "Save" at bounding box center [1084, 384] width 52 height 27
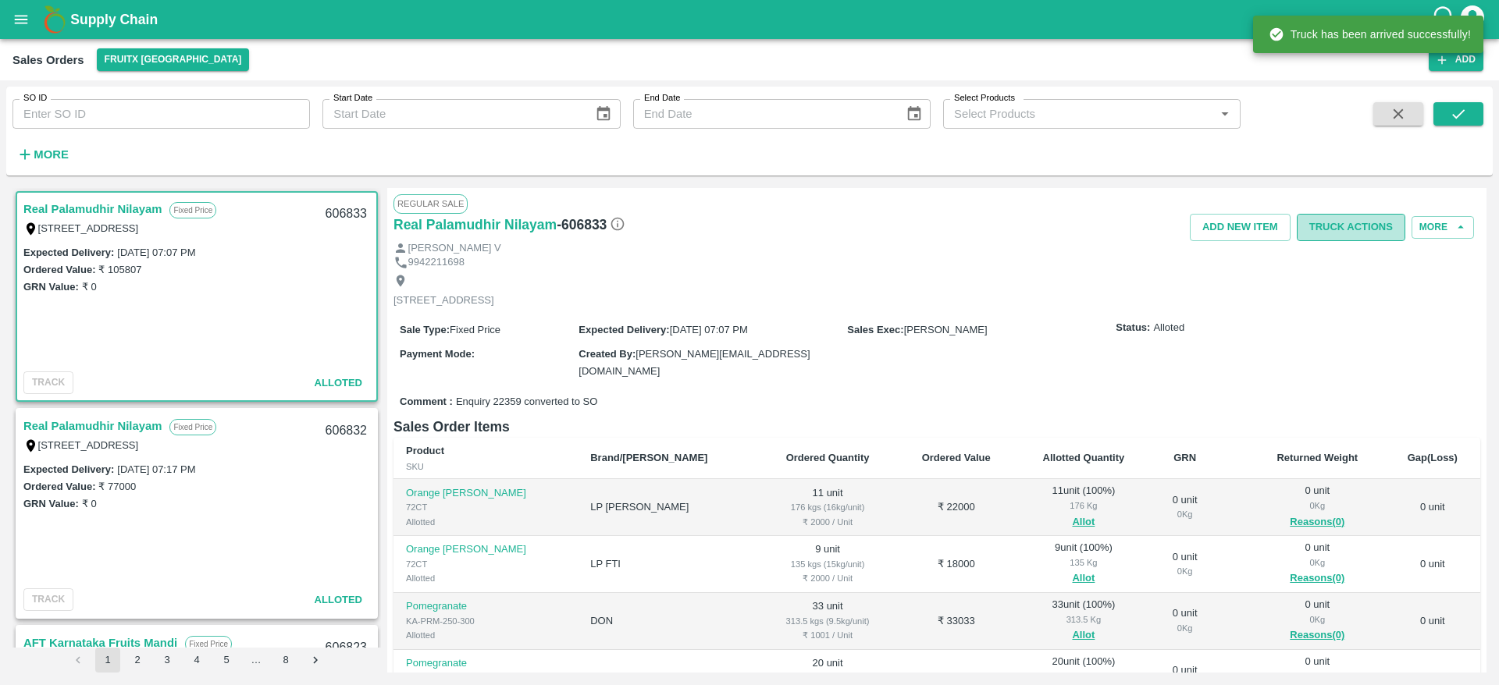
click at [1352, 233] on button "Truck Actions" at bounding box center [1351, 227] width 109 height 27
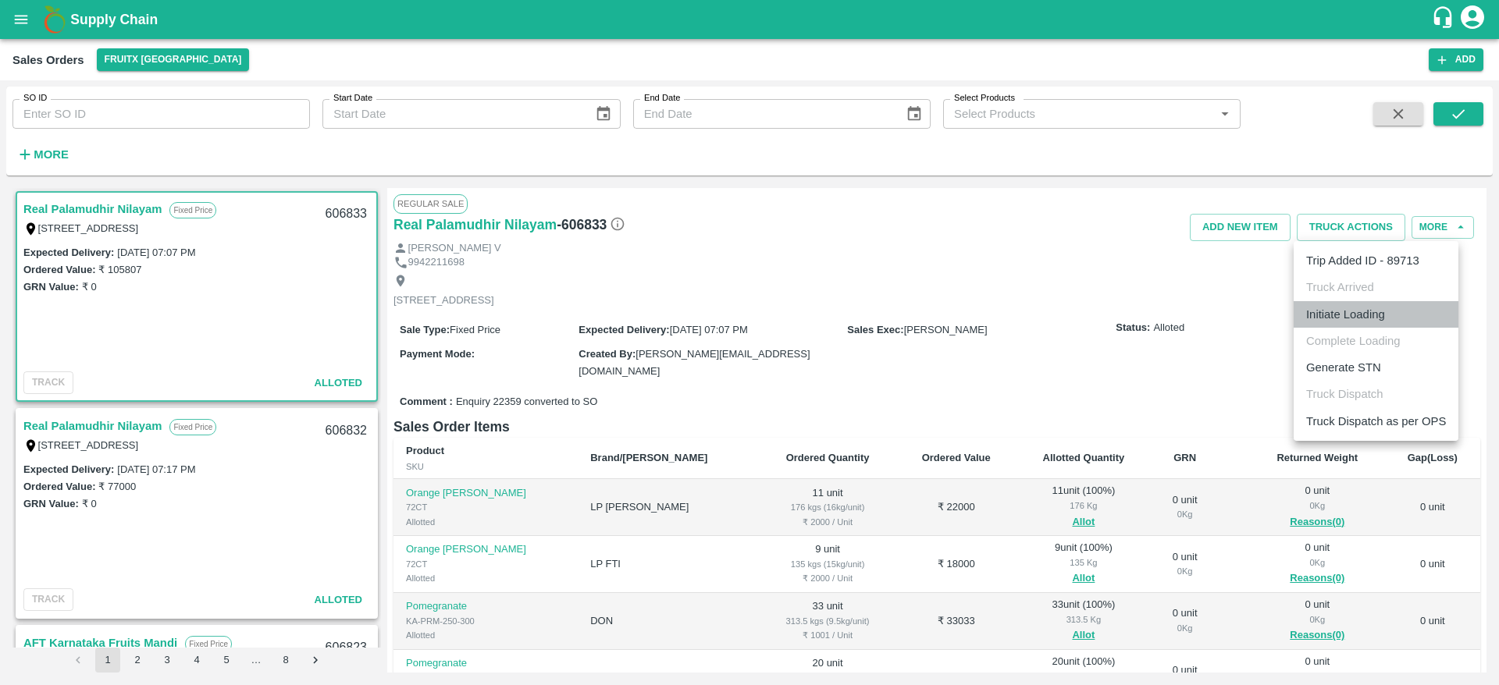
click at [1347, 301] on li "Initiate Loading" at bounding box center [1375, 314] width 165 height 27
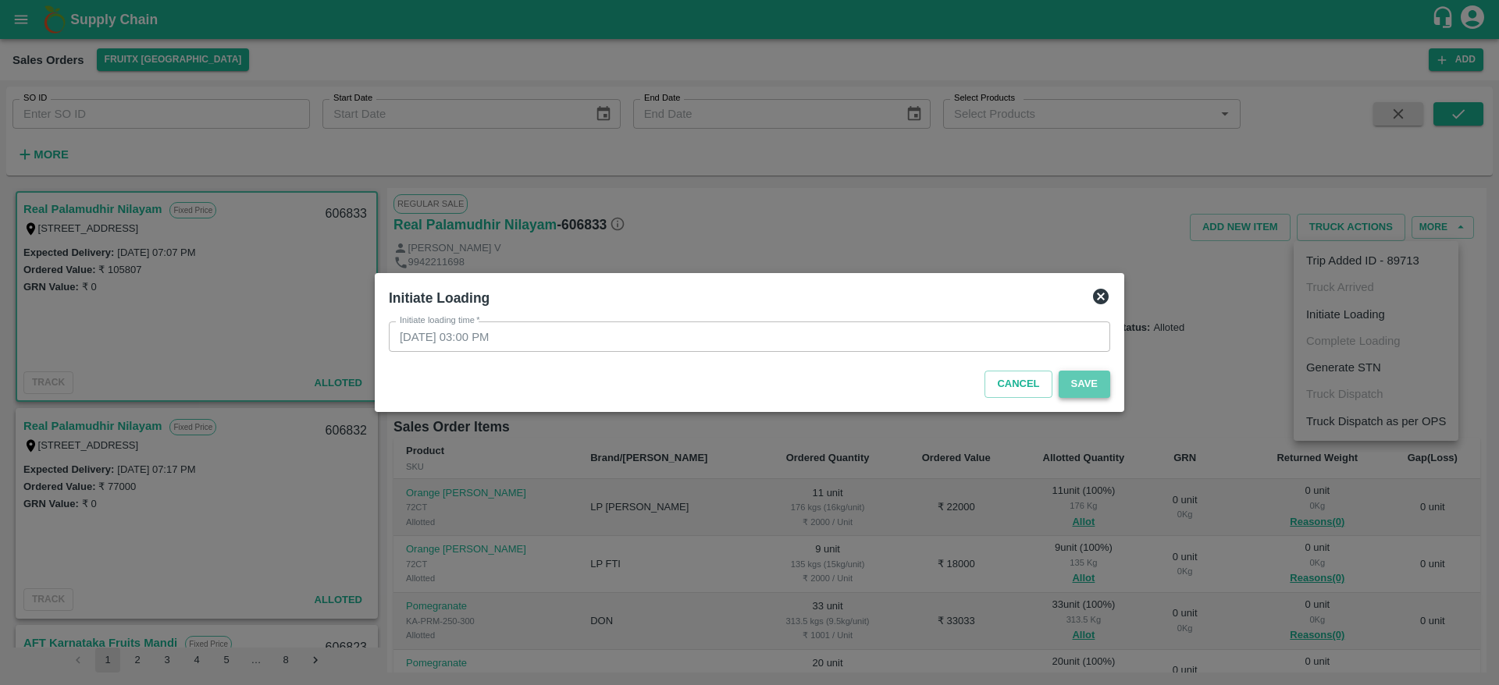
click at [1094, 382] on button "Save" at bounding box center [1084, 384] width 52 height 27
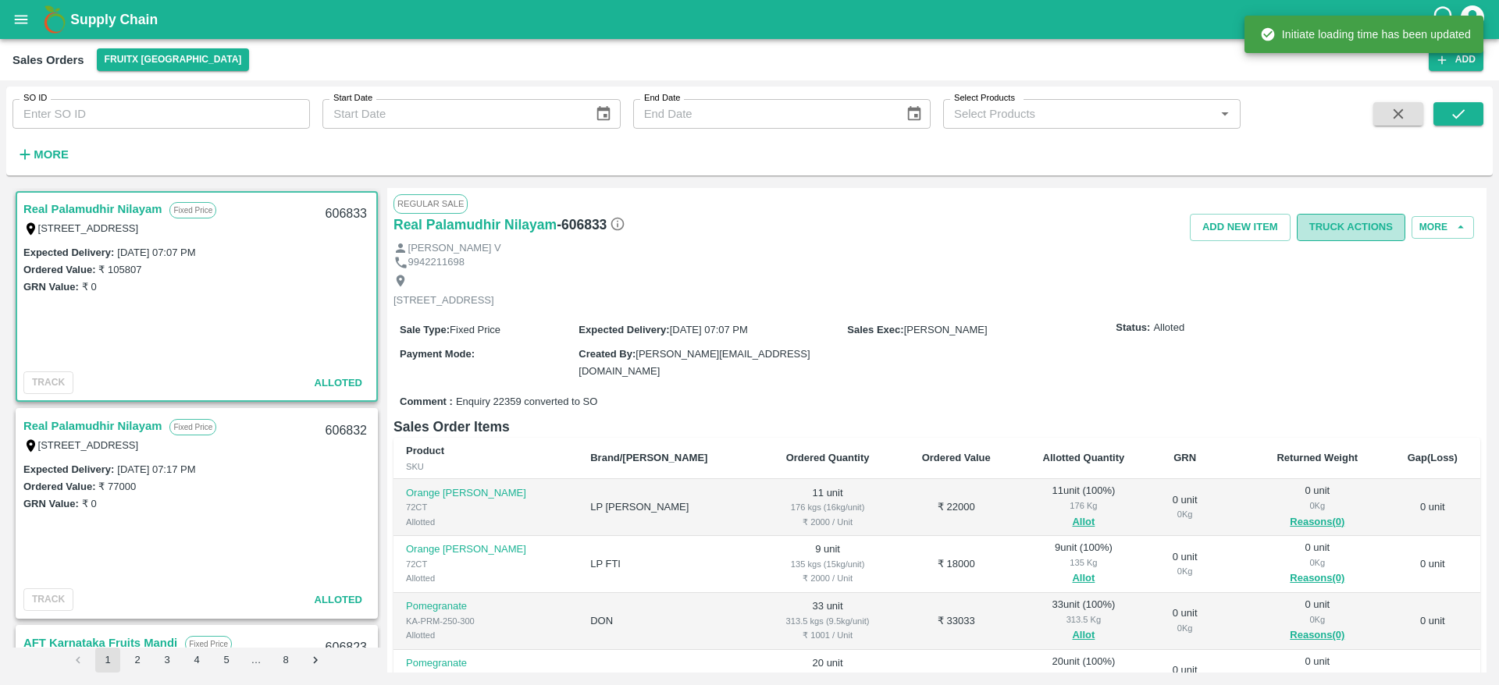
click at [1340, 240] on button "Truck Actions" at bounding box center [1351, 227] width 109 height 27
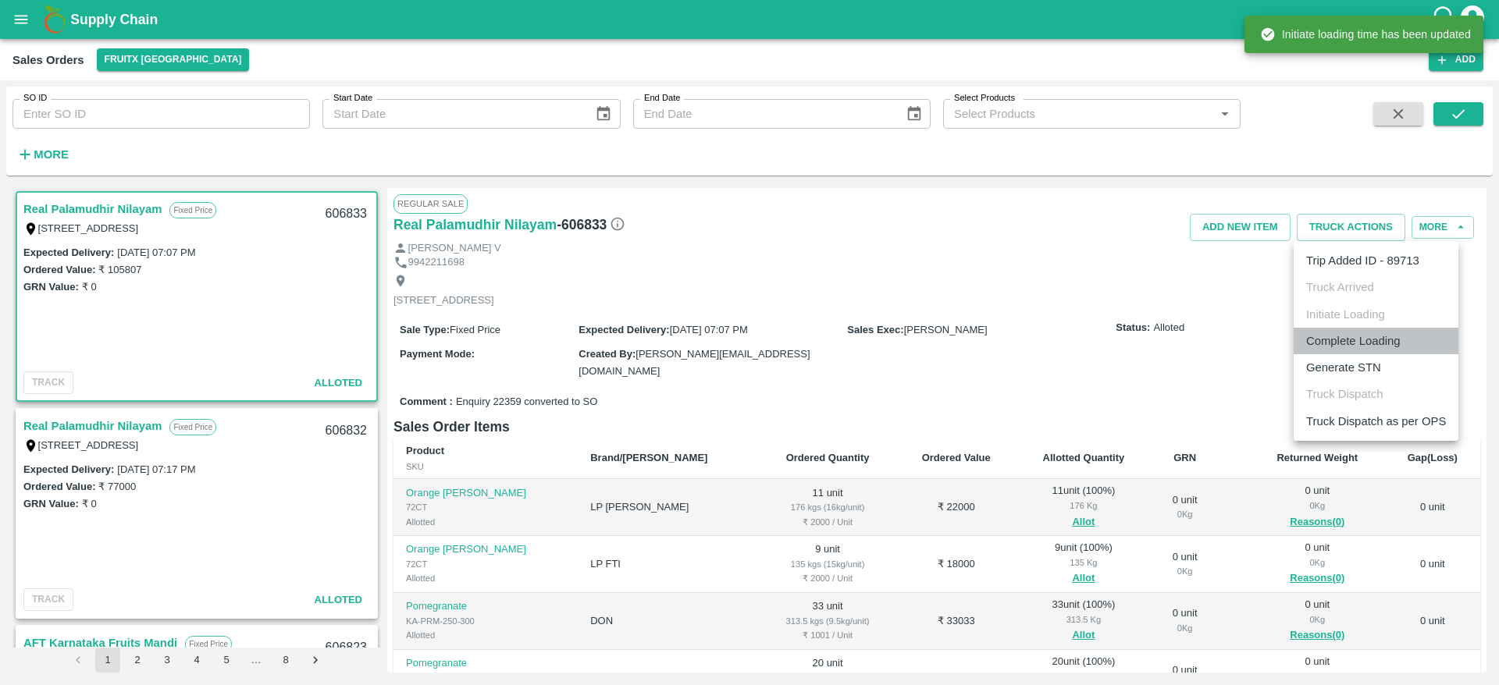
click at [1372, 338] on li "Complete Loading" at bounding box center [1375, 341] width 165 height 27
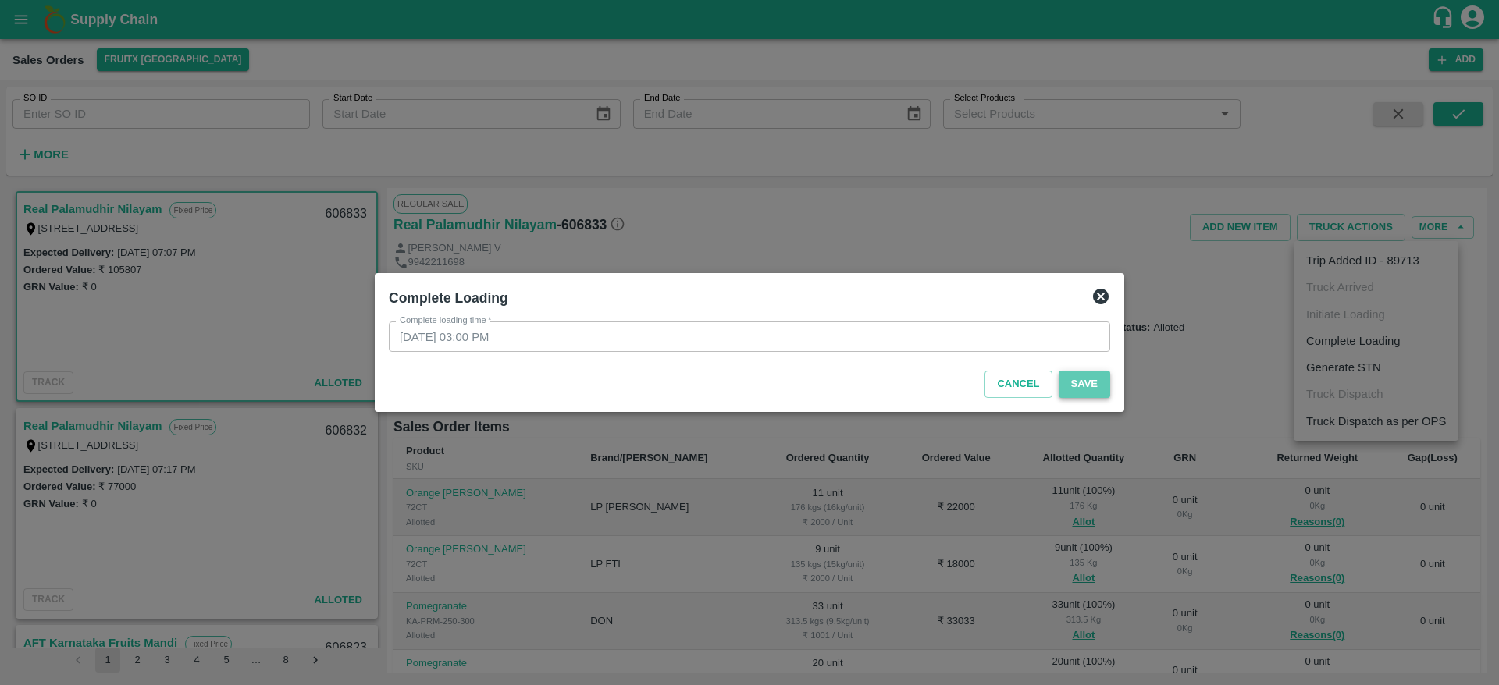
click at [1085, 388] on button "Save" at bounding box center [1084, 384] width 52 height 27
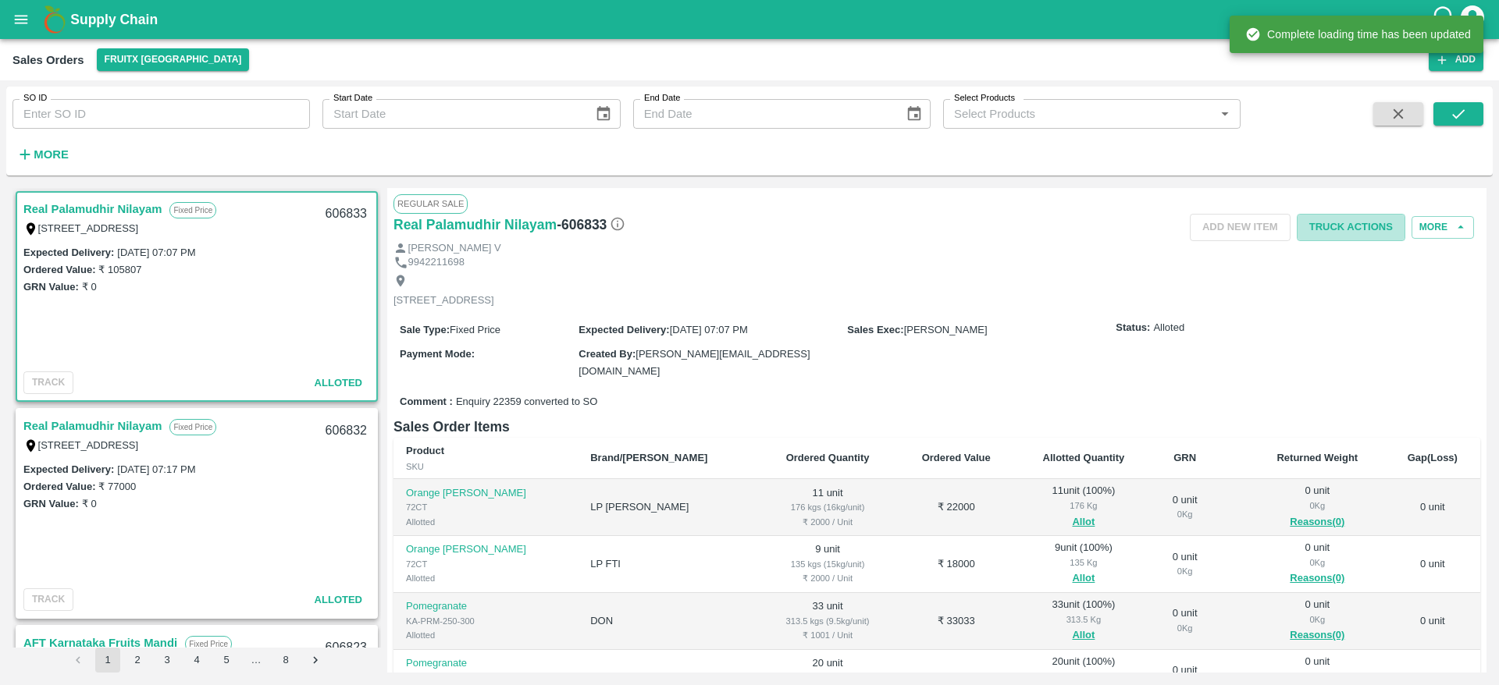
click at [1351, 222] on button "Truck Actions" at bounding box center [1351, 227] width 109 height 27
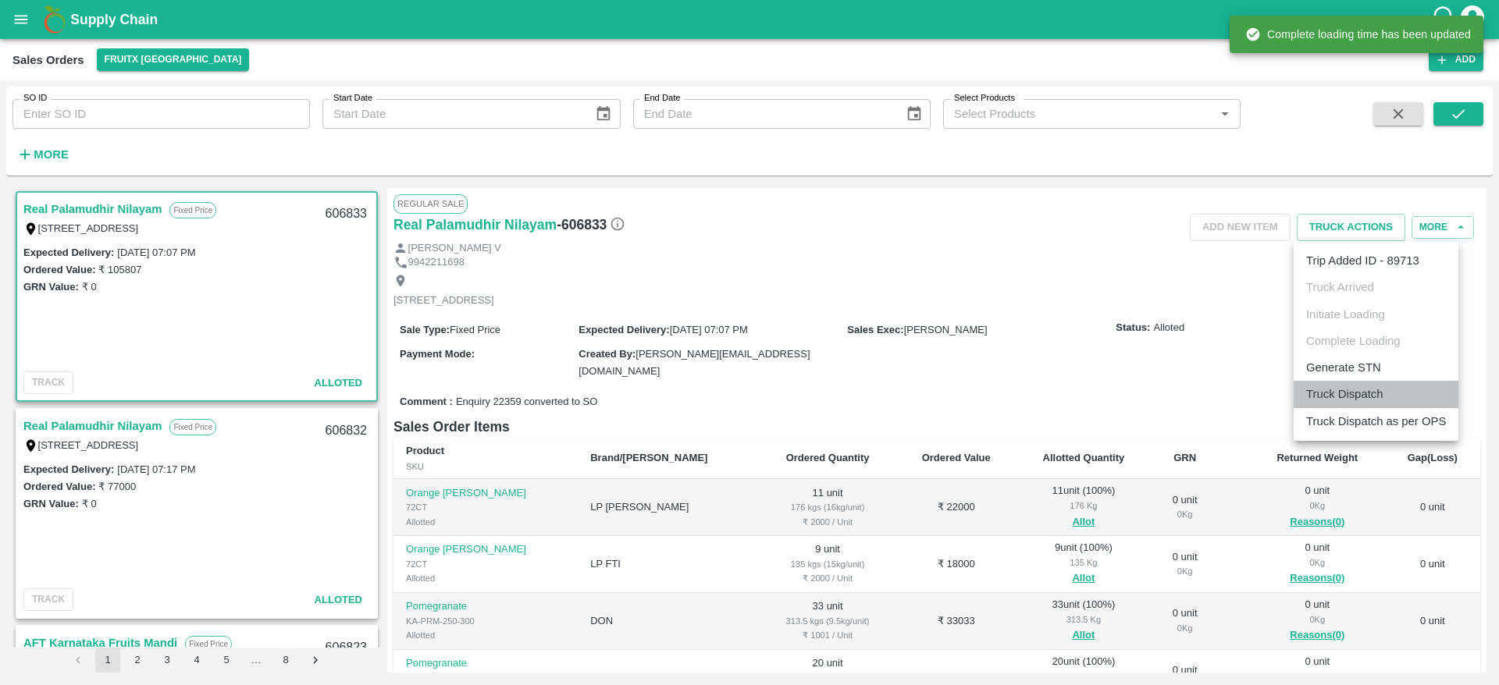
click at [1385, 402] on li "Truck Dispatch" at bounding box center [1375, 394] width 165 height 27
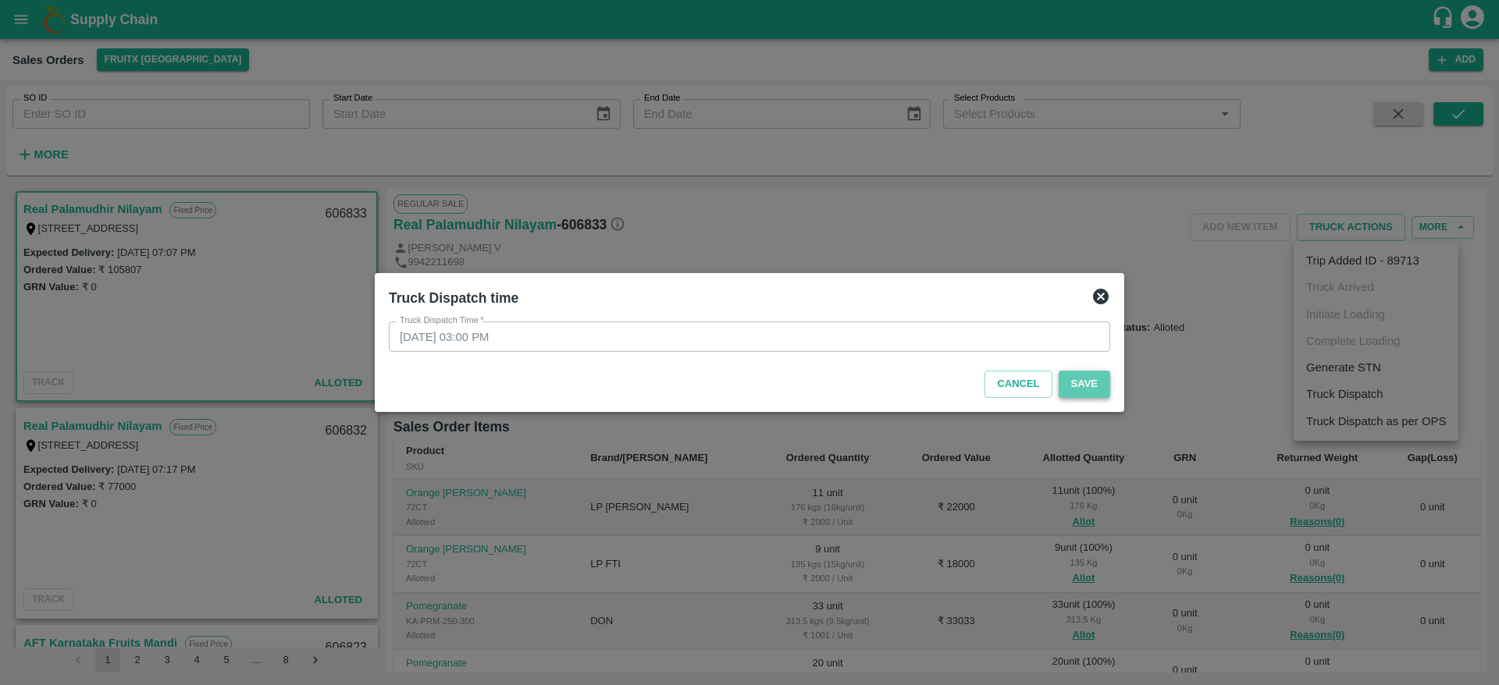
click at [1080, 379] on button "Save" at bounding box center [1084, 384] width 52 height 27
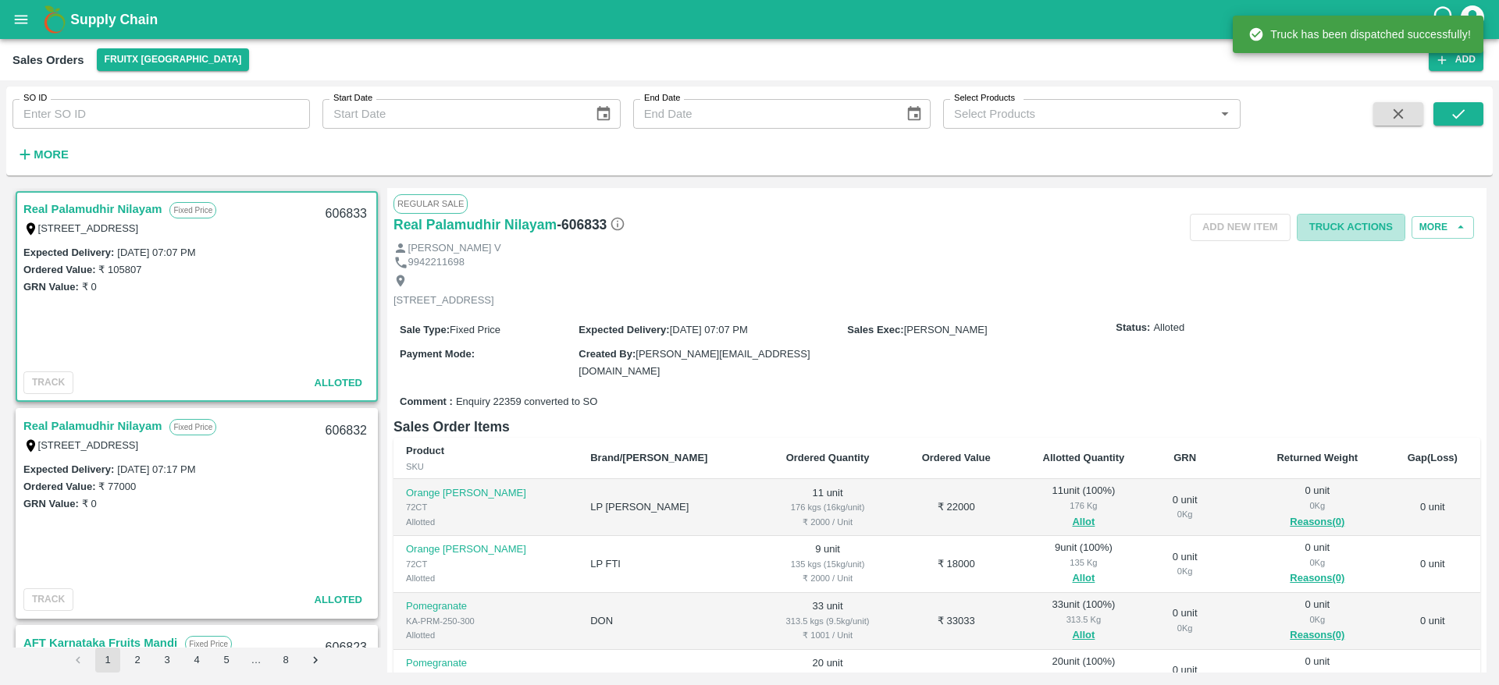
click at [1331, 224] on button "Truck Actions" at bounding box center [1351, 227] width 109 height 27
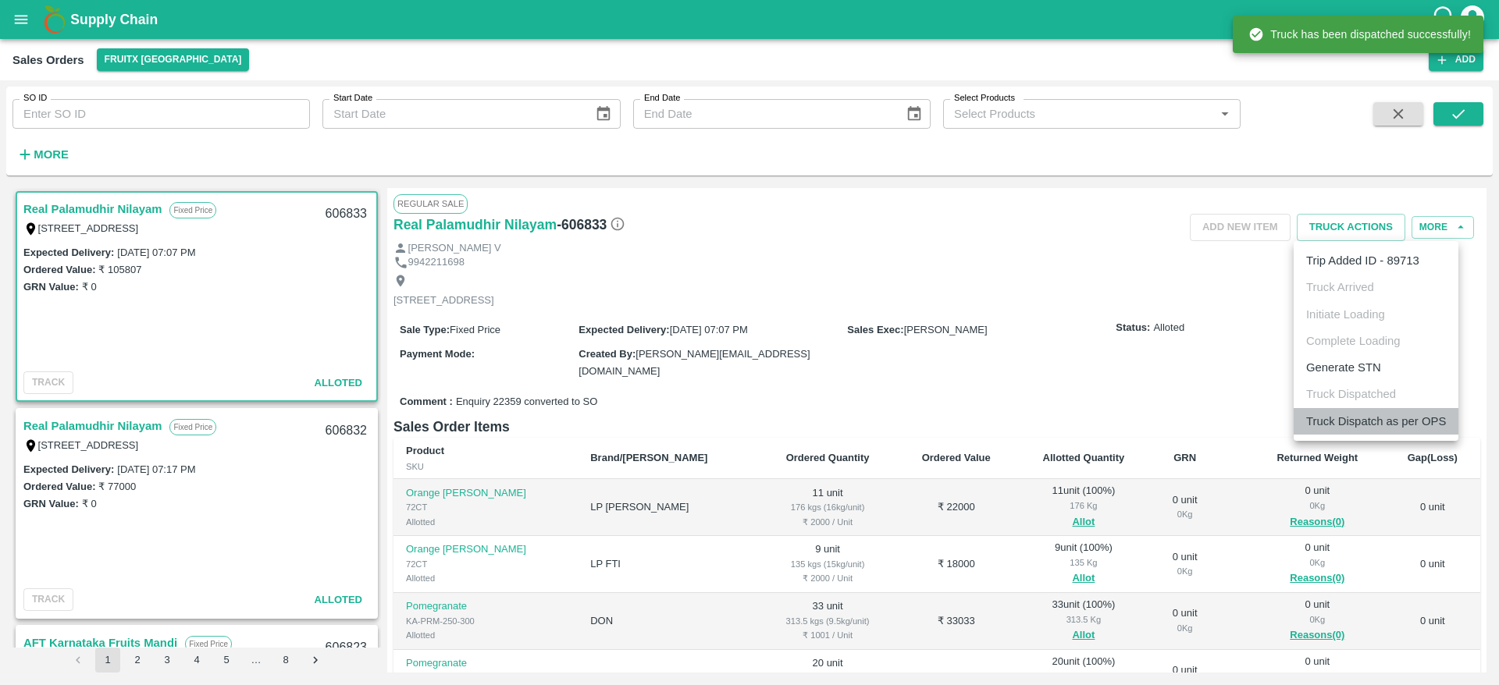
click at [1365, 418] on li "Truck Dispatch as per OPS" at bounding box center [1375, 421] width 165 height 27
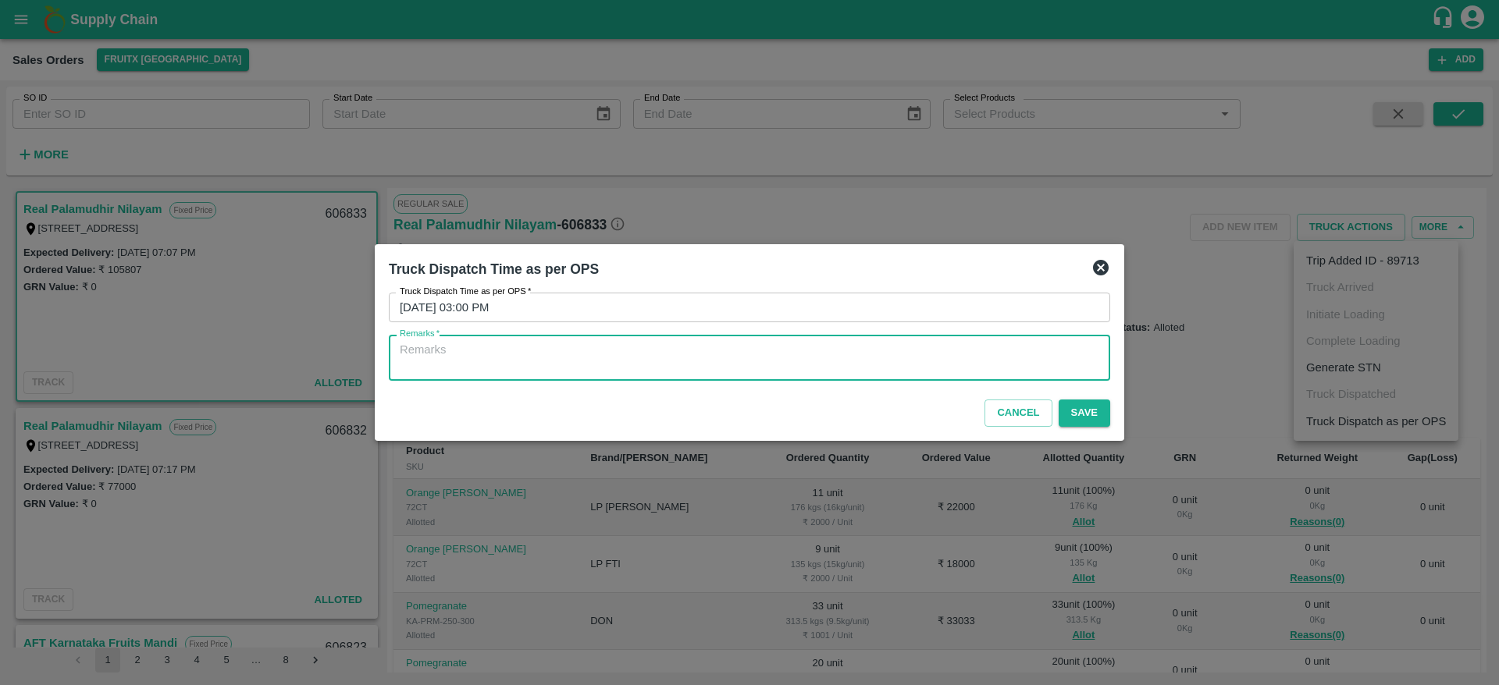
click at [846, 373] on textarea "Remarks   *" at bounding box center [749, 358] width 699 height 33
type textarea "OTD"
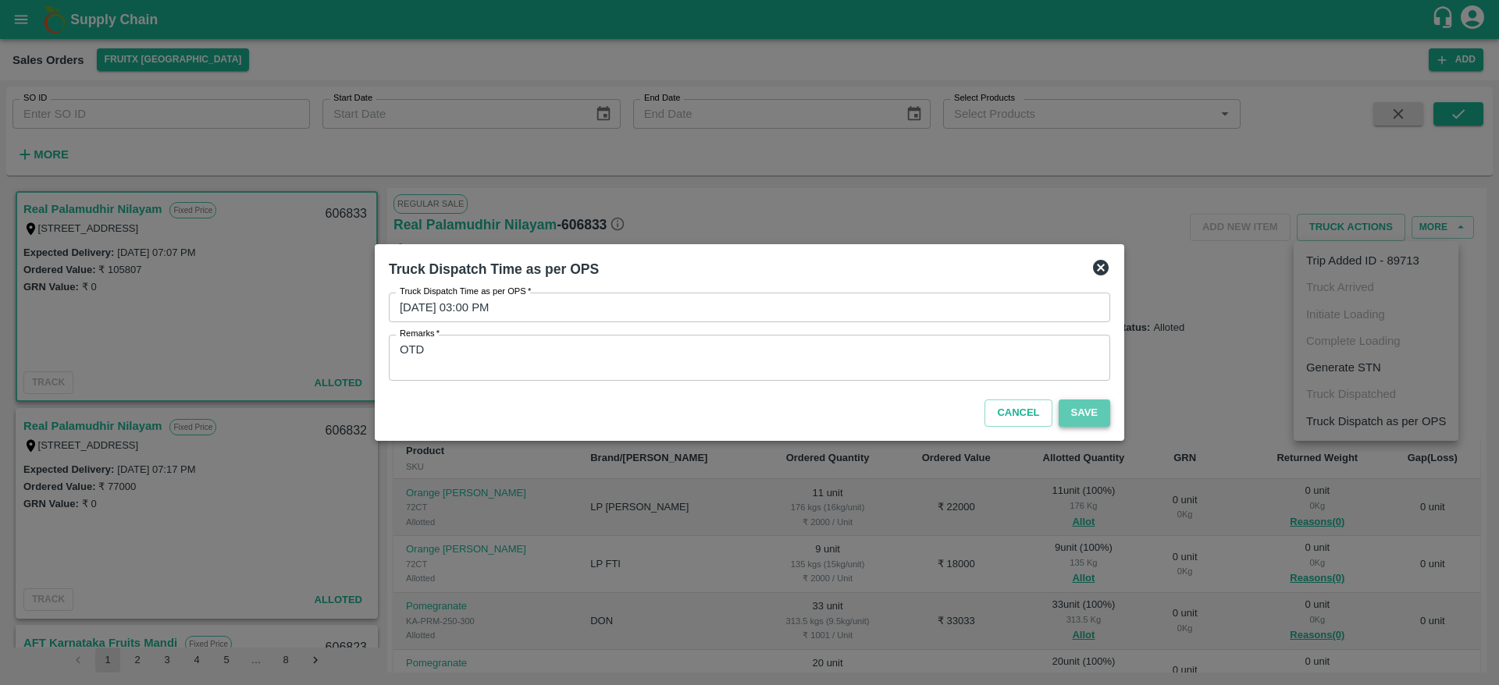
click at [1089, 404] on button "Save" at bounding box center [1084, 413] width 52 height 27
